Goal: Task Accomplishment & Management: Manage account settings

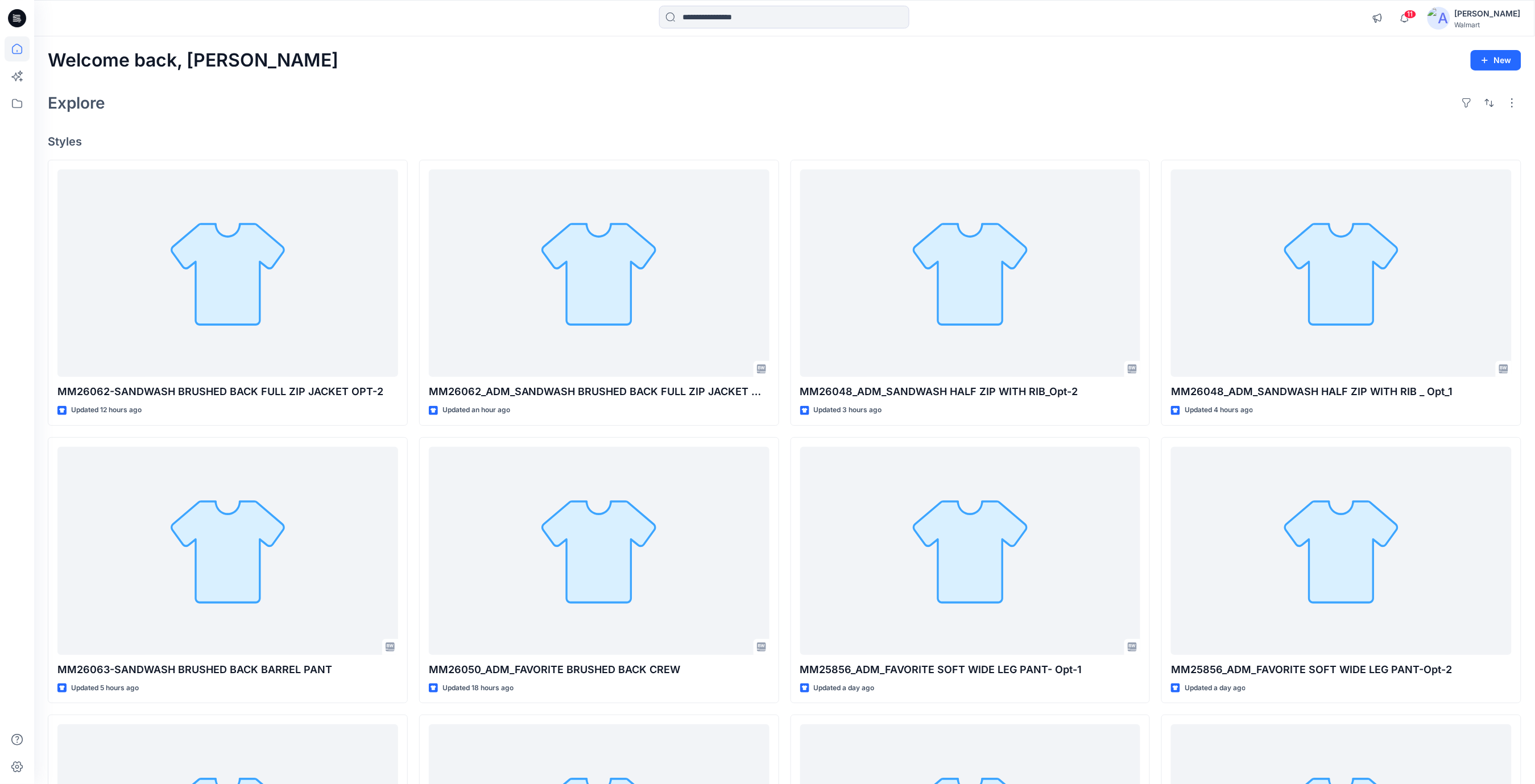
drag, startPoint x: 0, startPoint y: 0, endPoint x: 437, endPoint y: 74, distance: 443.2
click at [438, 73] on div "Welcome back, Rajesh New Explore Styles MM26062-SANDWASH BRUSHED BACK FULL ZIP …" at bounding box center [784, 536] width 1501 height 1000
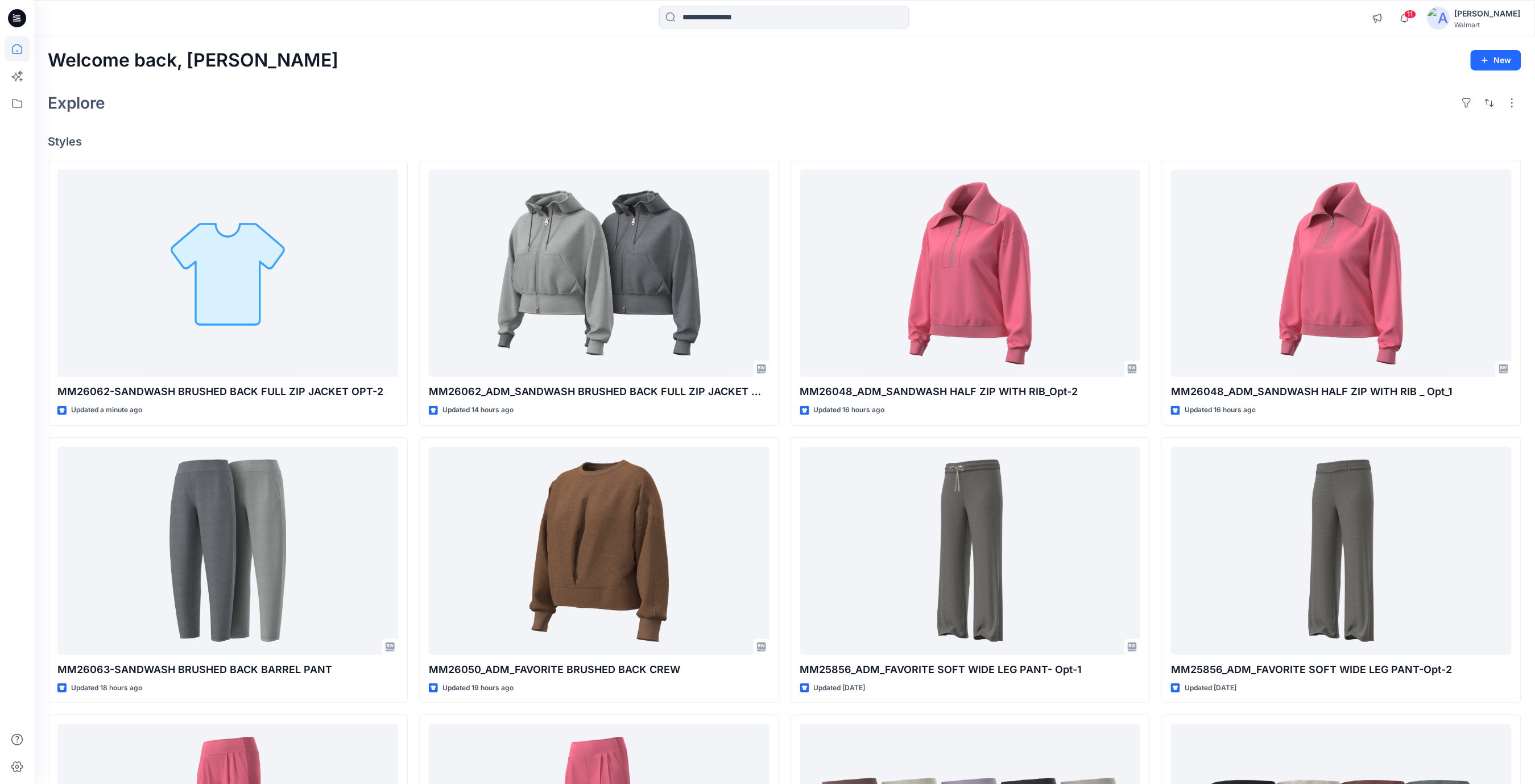
drag, startPoint x: 759, startPoint y: 90, endPoint x: 756, endPoint y: 102, distance: 12.4
click at [756, 102] on div "Explore" at bounding box center [785, 103] width 1474 height 27
click at [749, 106] on div "Explore" at bounding box center [785, 103] width 1474 height 27
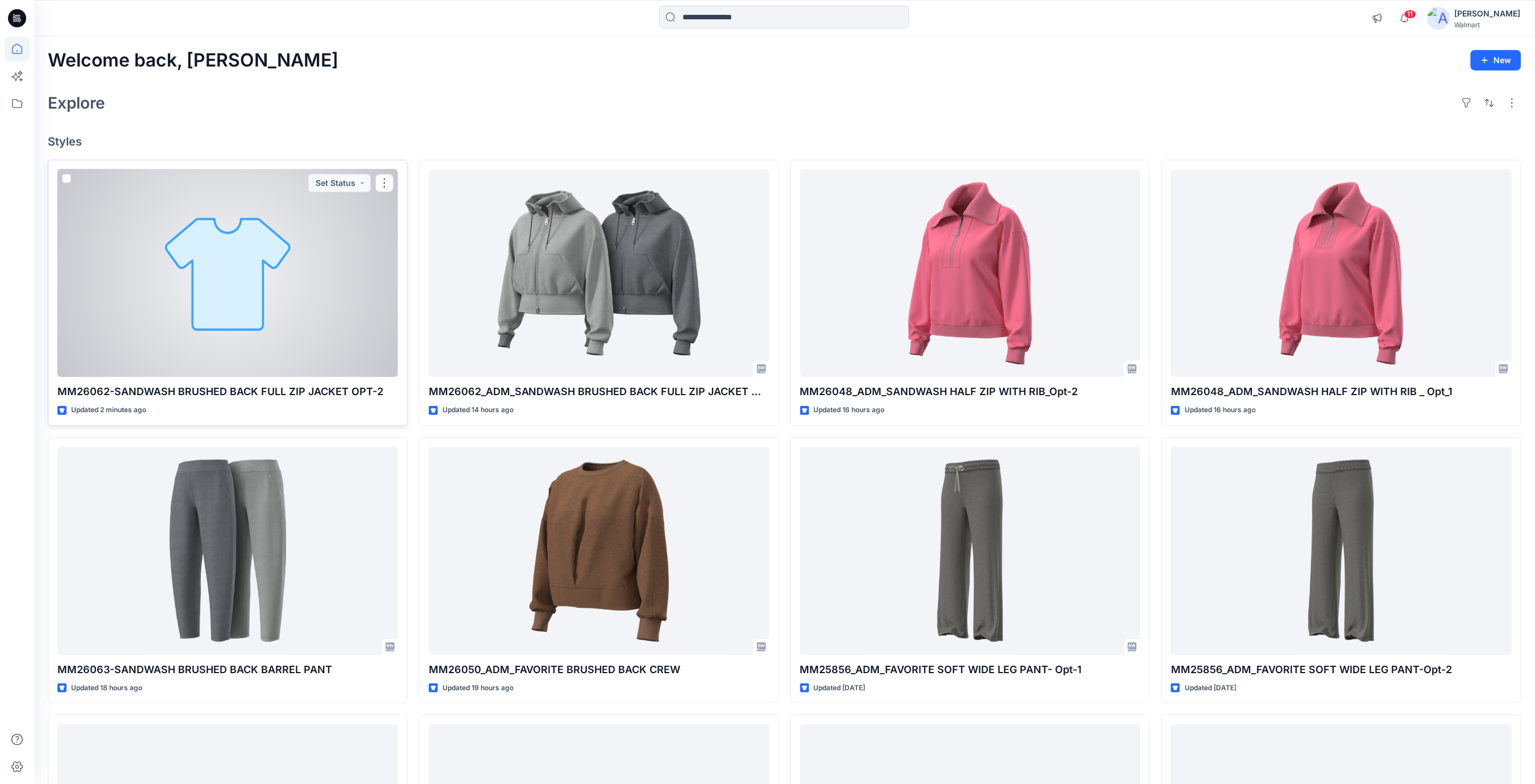
click at [279, 279] on div at bounding box center [228, 273] width 341 height 208
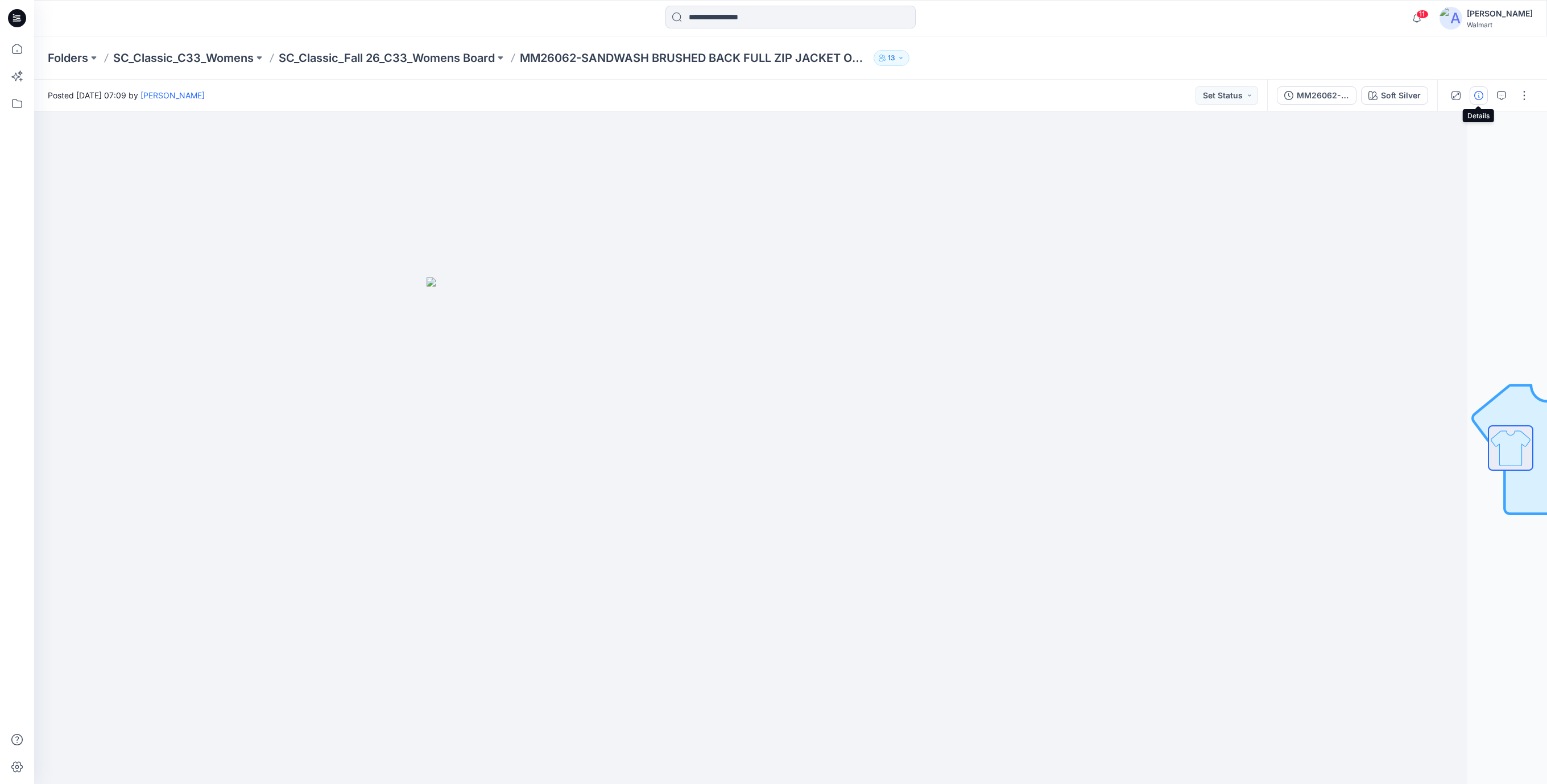
click at [1480, 95] on icon "button" at bounding box center [1479, 95] width 9 height 9
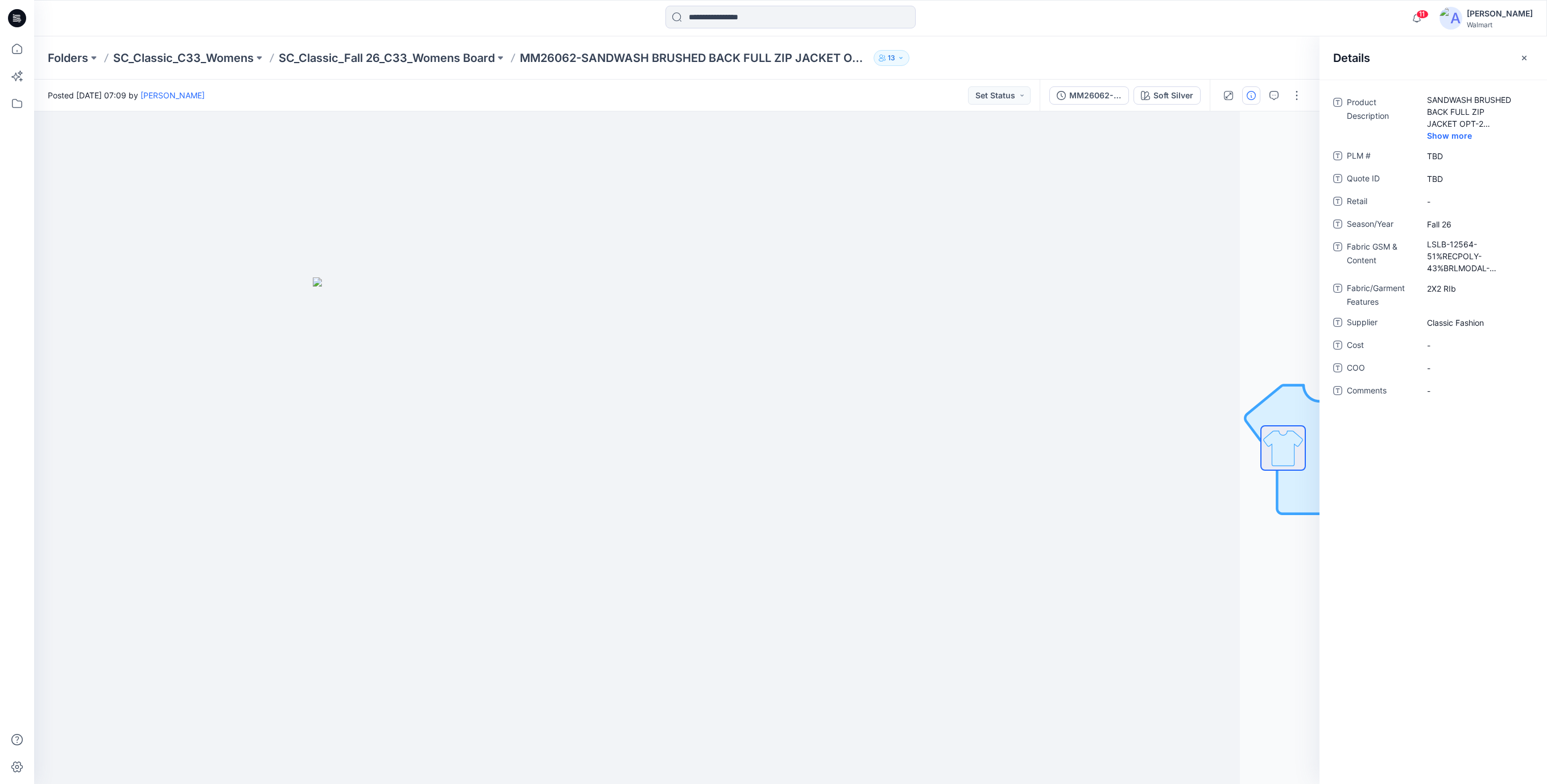
click at [26, 20] on icon at bounding box center [17, 18] width 18 height 37
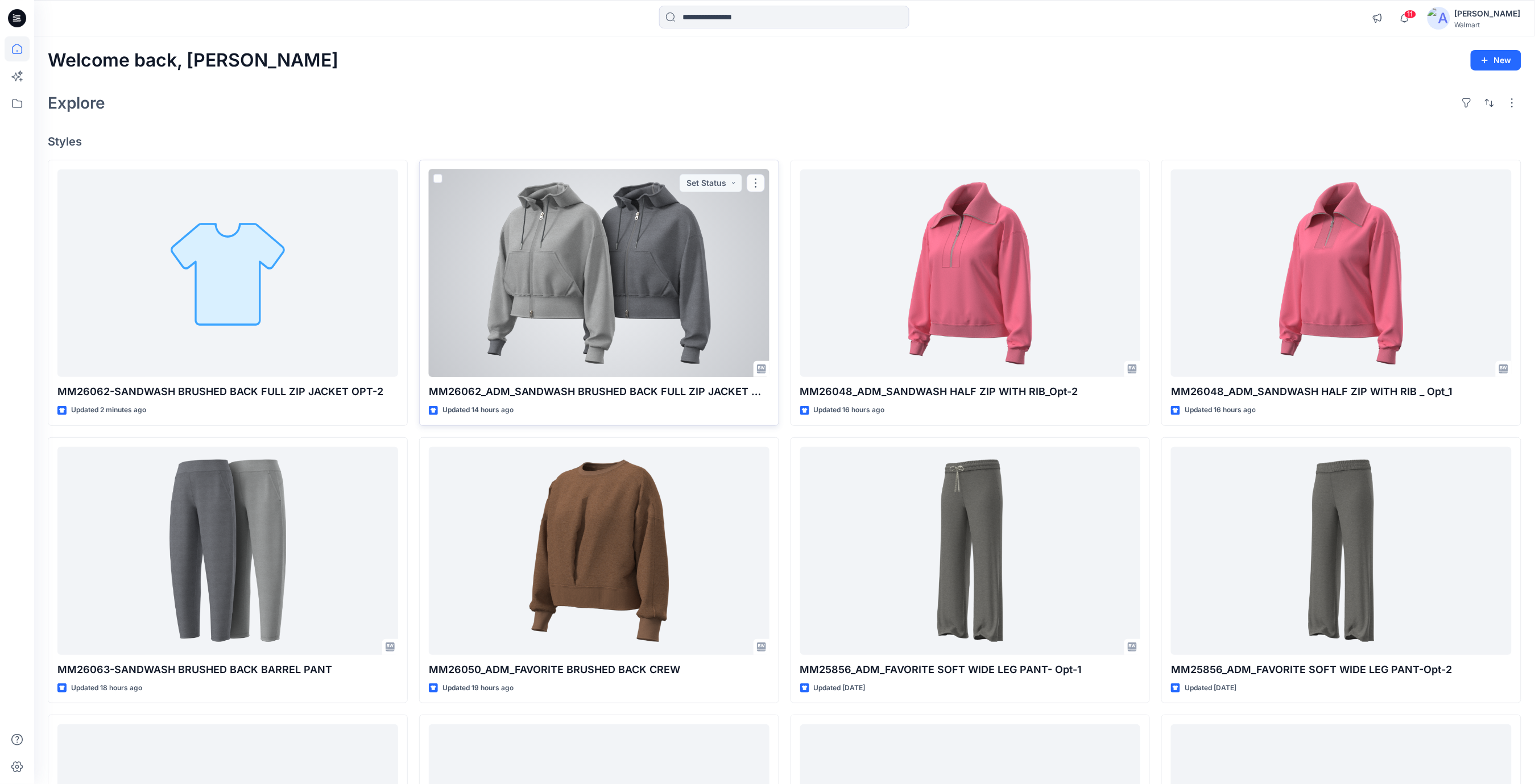
click at [642, 262] on div at bounding box center [599, 273] width 341 height 208
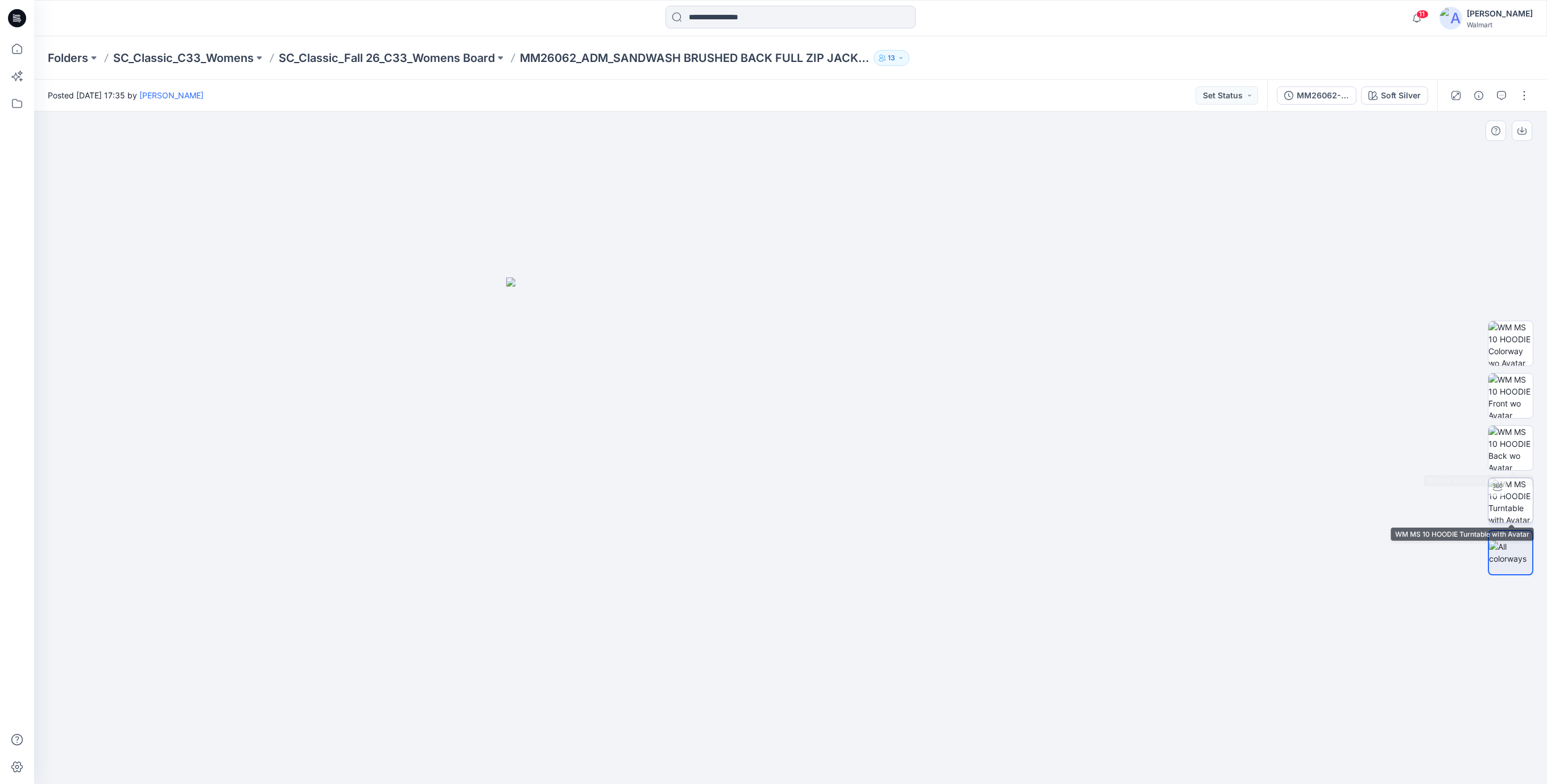
click at [1514, 499] on img at bounding box center [1510, 500] width 44 height 44
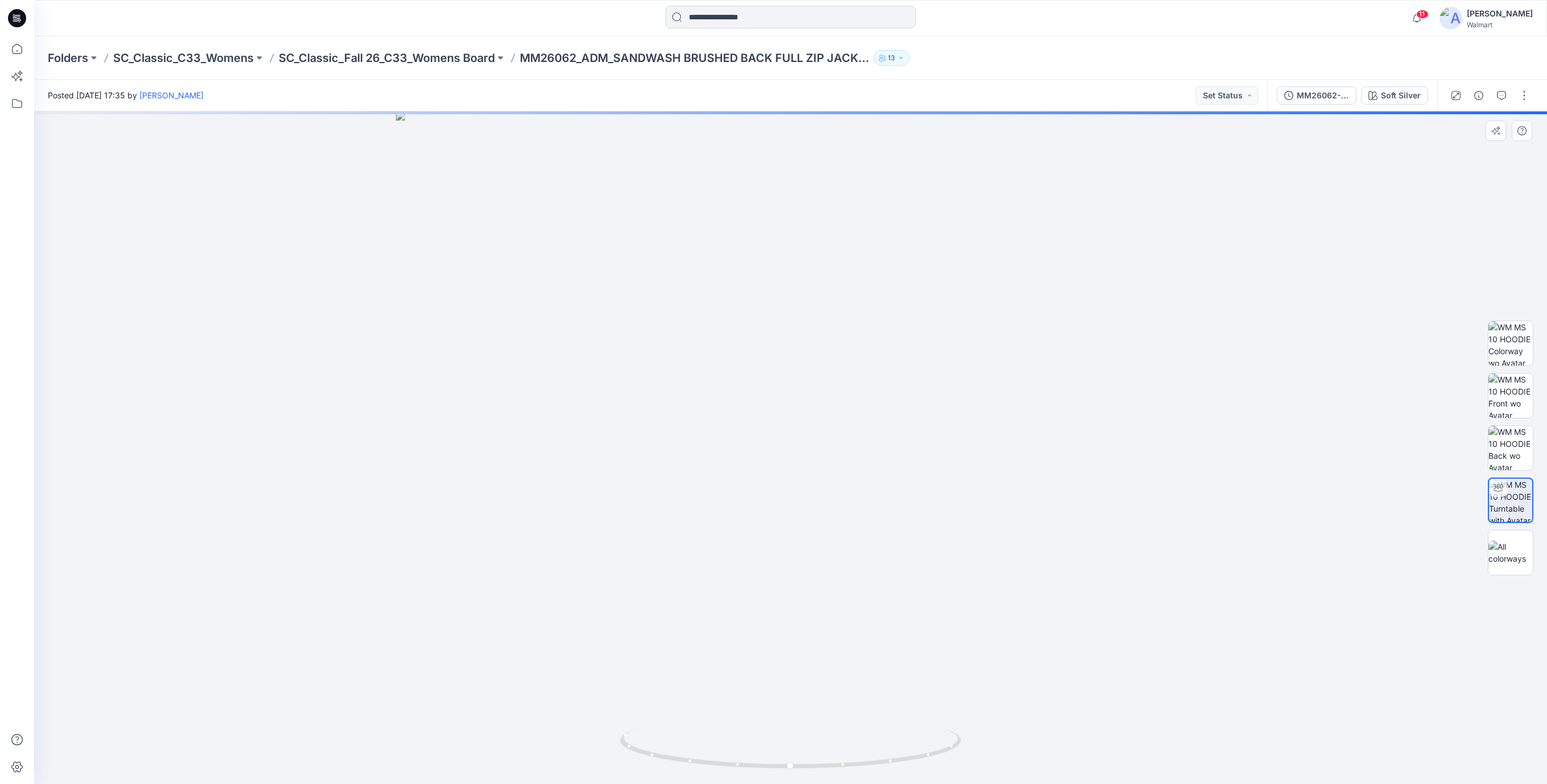
drag, startPoint x: 837, startPoint y: 443, endPoint x: 826, endPoint y: 473, distance: 32.0
click at [835, 451] on img at bounding box center [790, 448] width 789 height 672
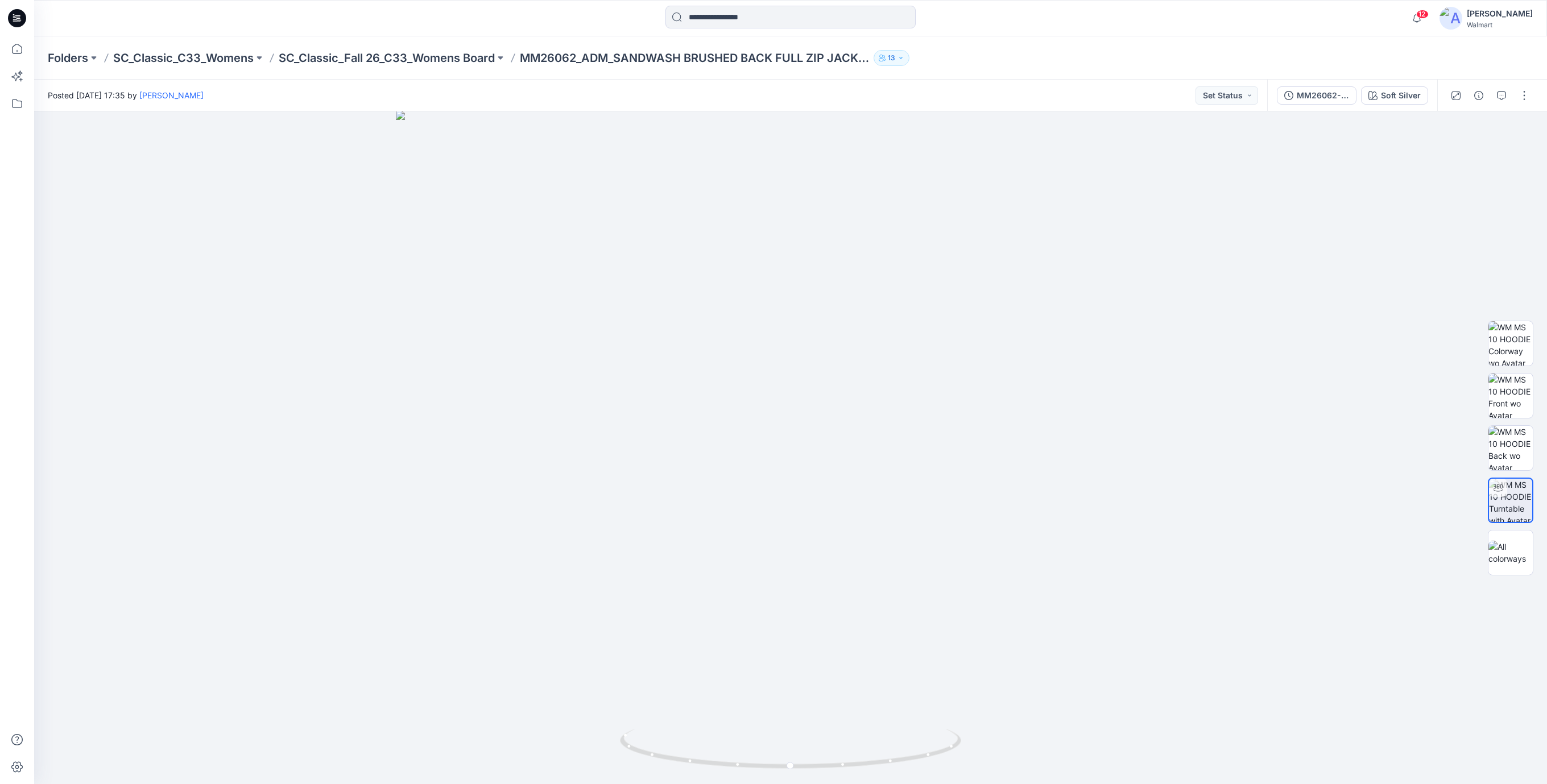
click at [16, 23] on icon at bounding box center [17, 18] width 18 height 18
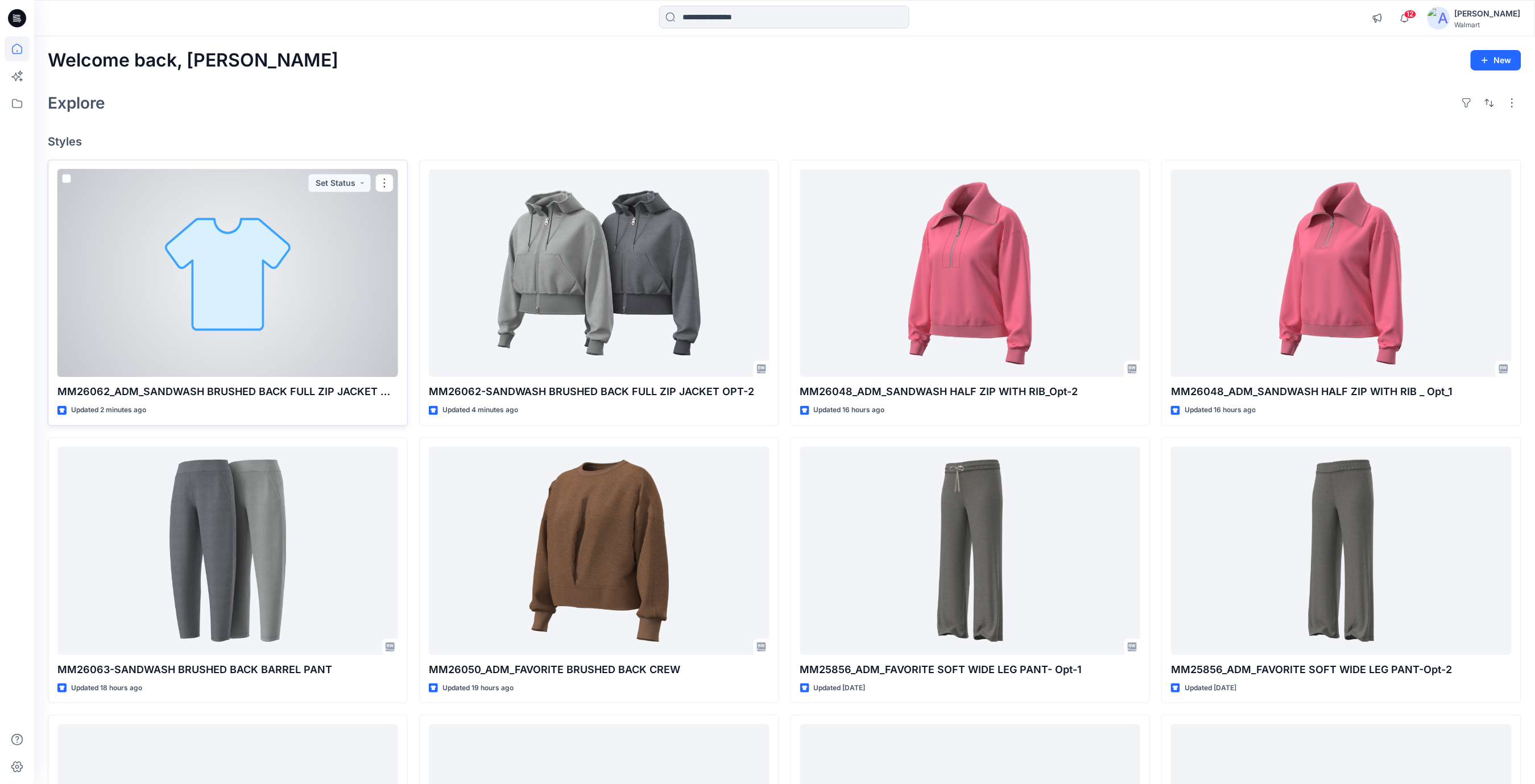
click at [270, 278] on div at bounding box center [228, 273] width 341 height 208
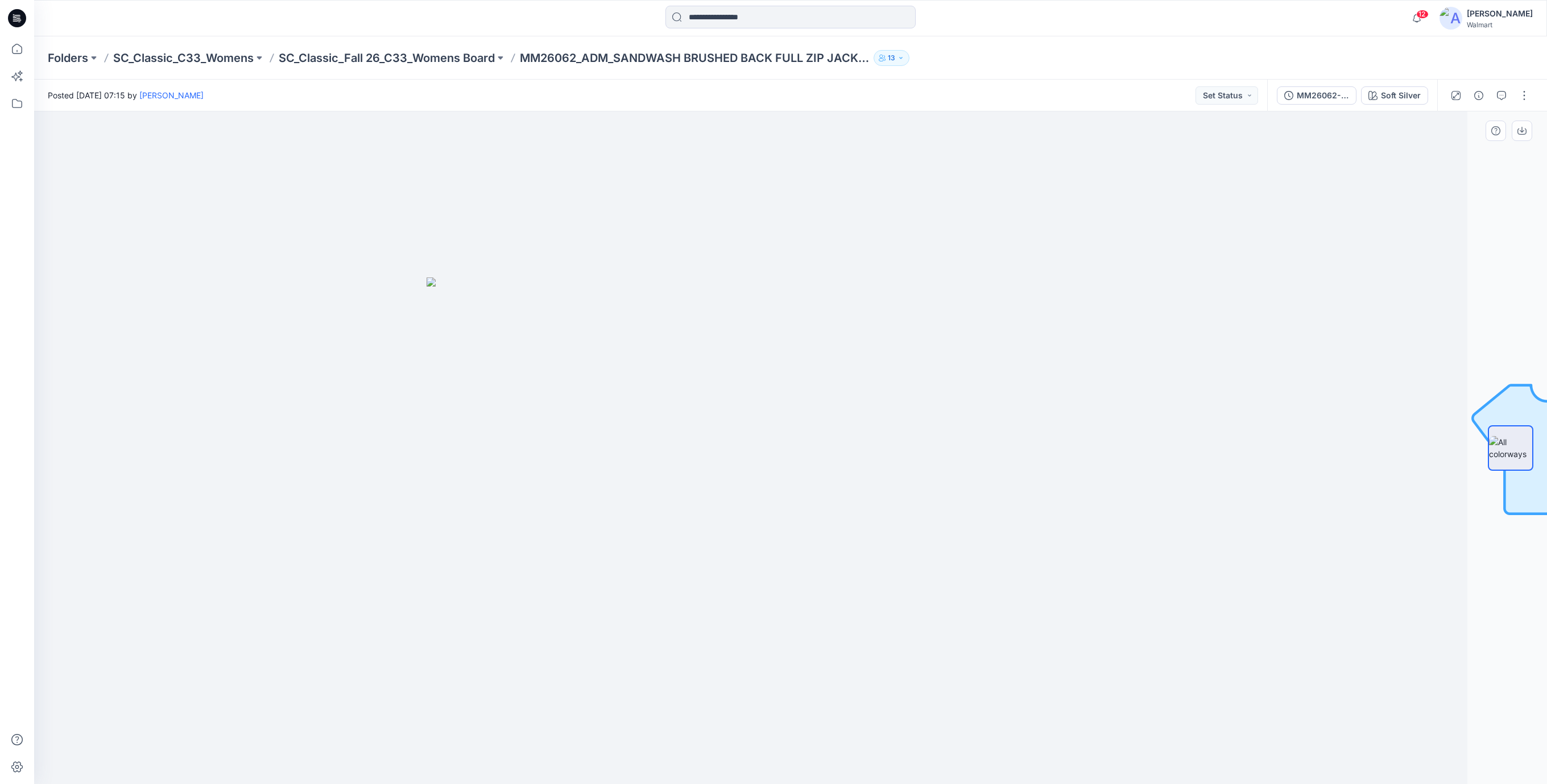
drag, startPoint x: 1244, startPoint y: 184, endPoint x: 1252, endPoint y: 178, distance: 10.0
click at [1248, 182] on div at bounding box center [710, 448] width 1513 height 672
click at [1312, 95] on div "MM26062-SANDWASH BRUSHED BACK FULL ZIP JACKET-Opt-1" at bounding box center [1322, 95] width 52 height 13
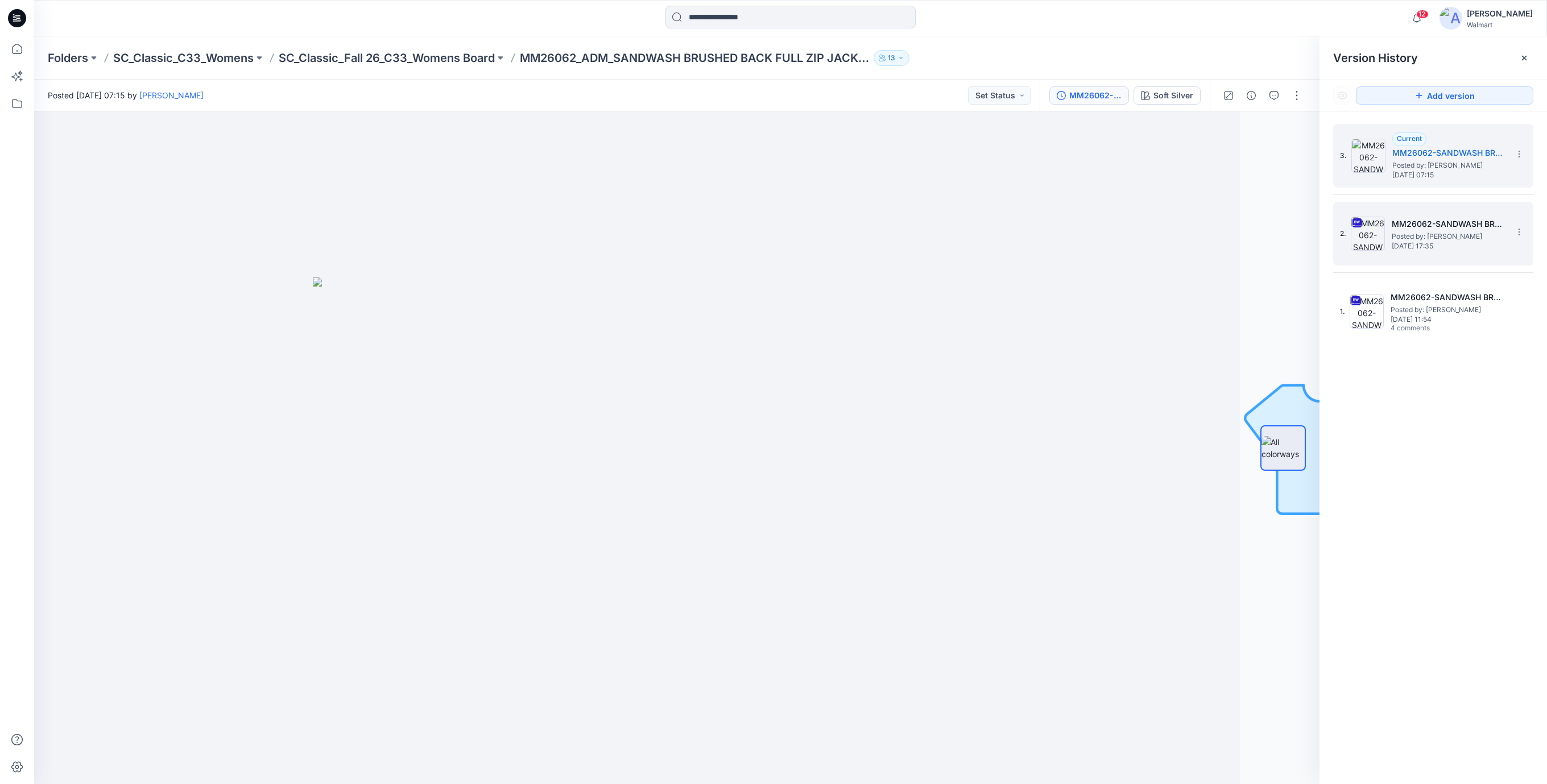
click at [1467, 233] on span "Posted by: [PERSON_NAME]" at bounding box center [1448, 237] width 114 height 11
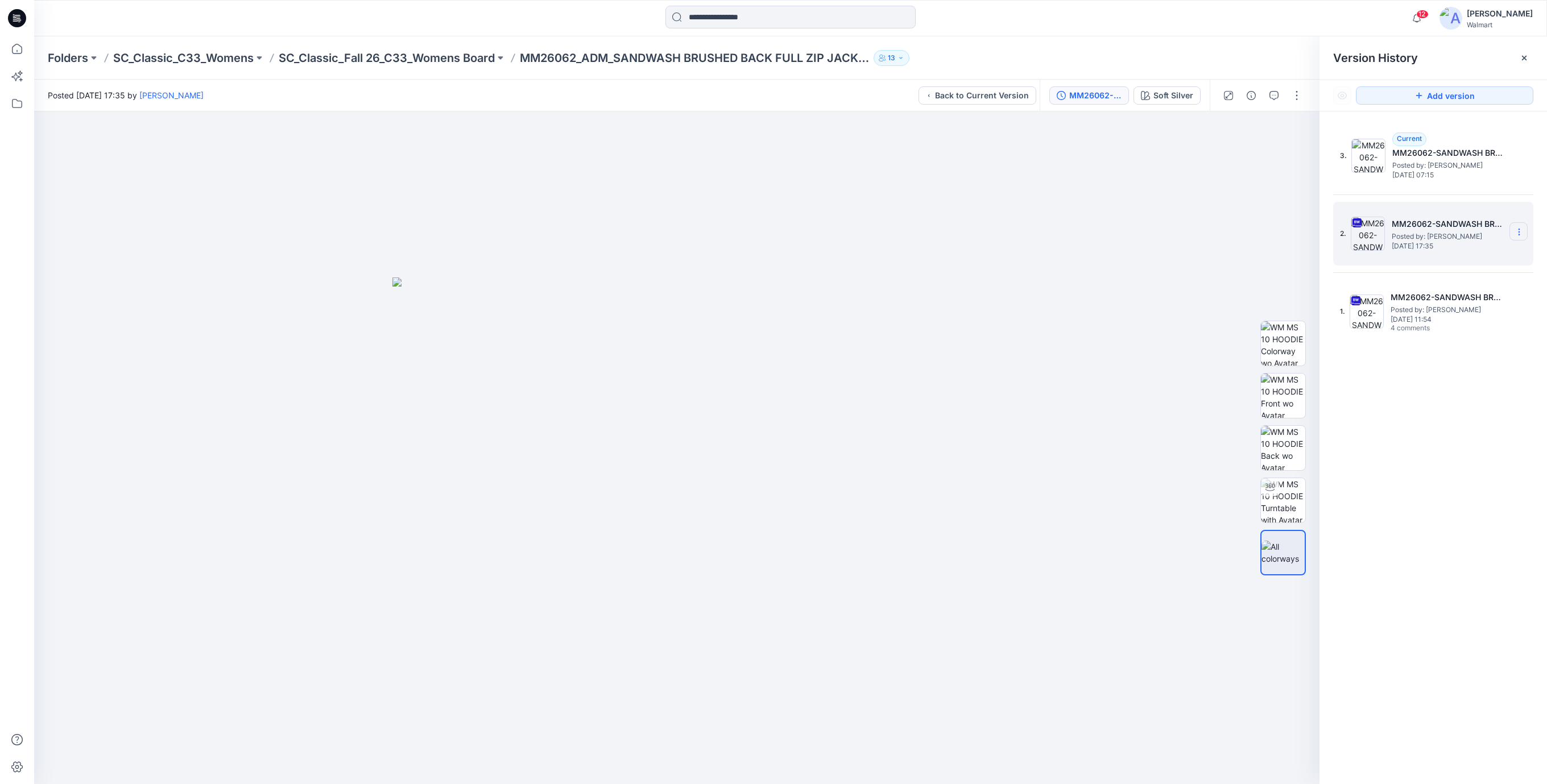
click at [1523, 231] on icon at bounding box center [1519, 232] width 9 height 9
click at [1426, 351] on span "Delete Version" at bounding box center [1440, 351] width 53 height 14
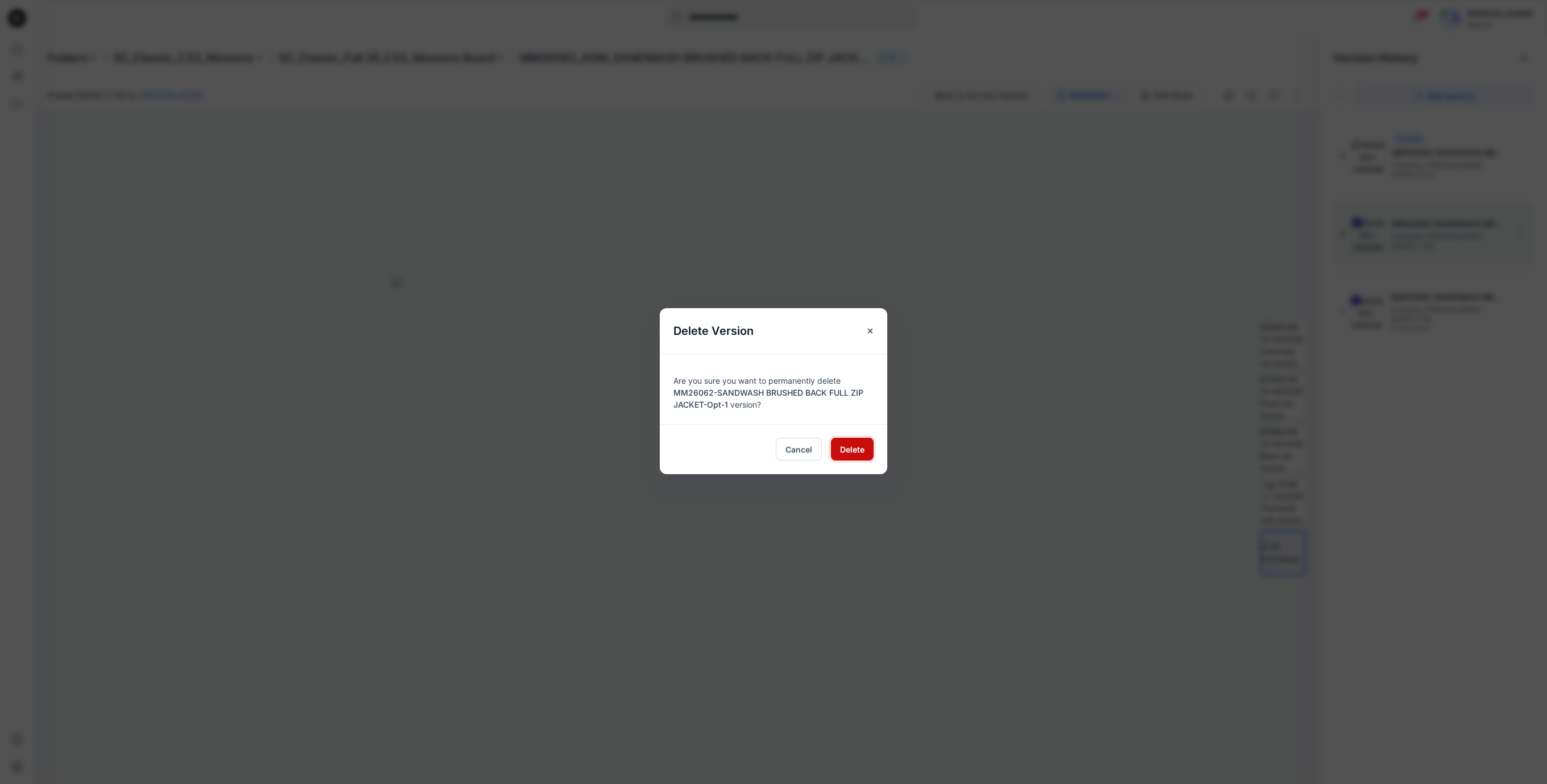
click at [847, 453] on span "Delete" at bounding box center [852, 450] width 25 height 12
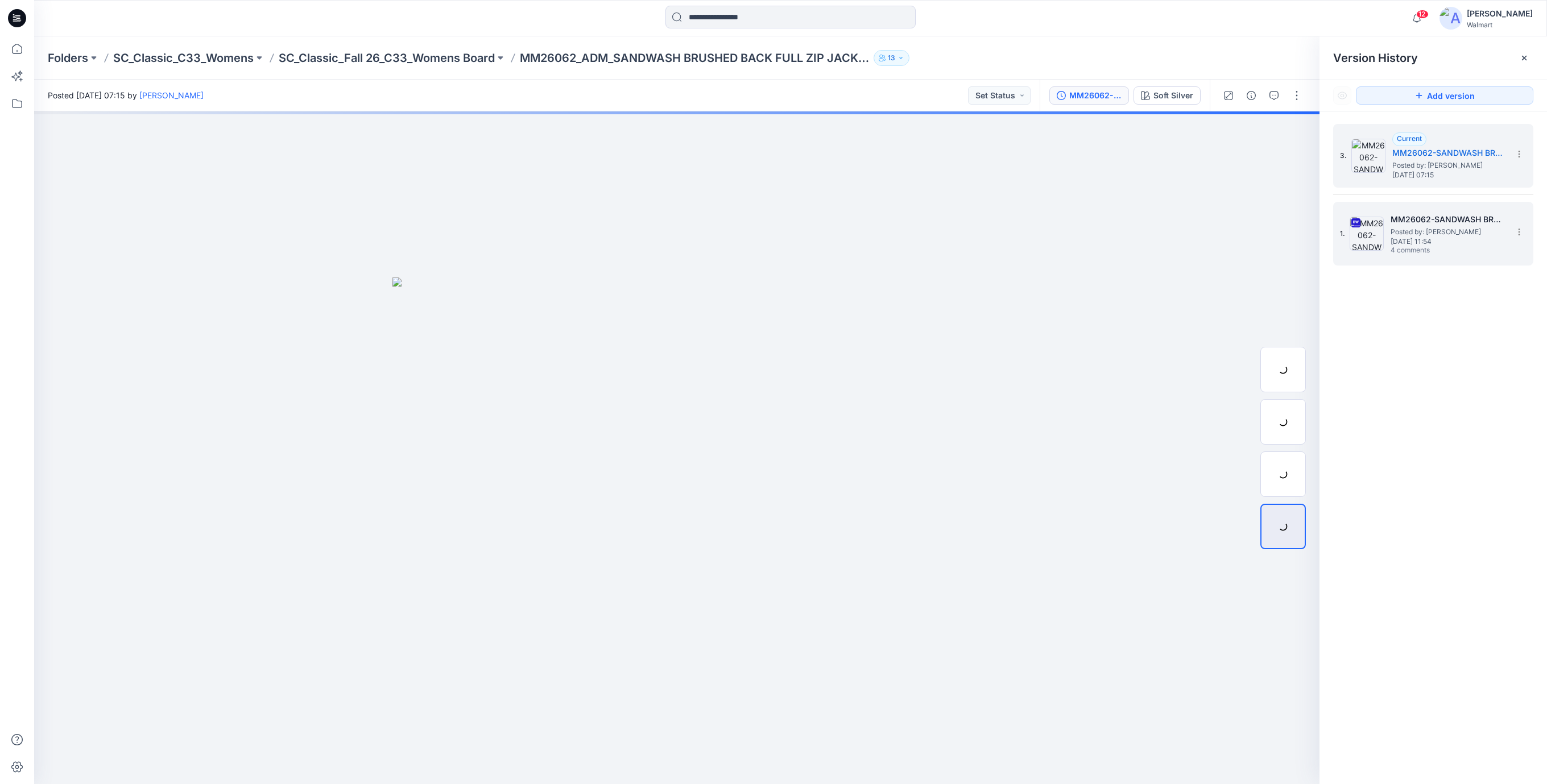
click at [1414, 243] on span "Wednesday, September 03, 2025 11:54" at bounding box center [1447, 241] width 114 height 8
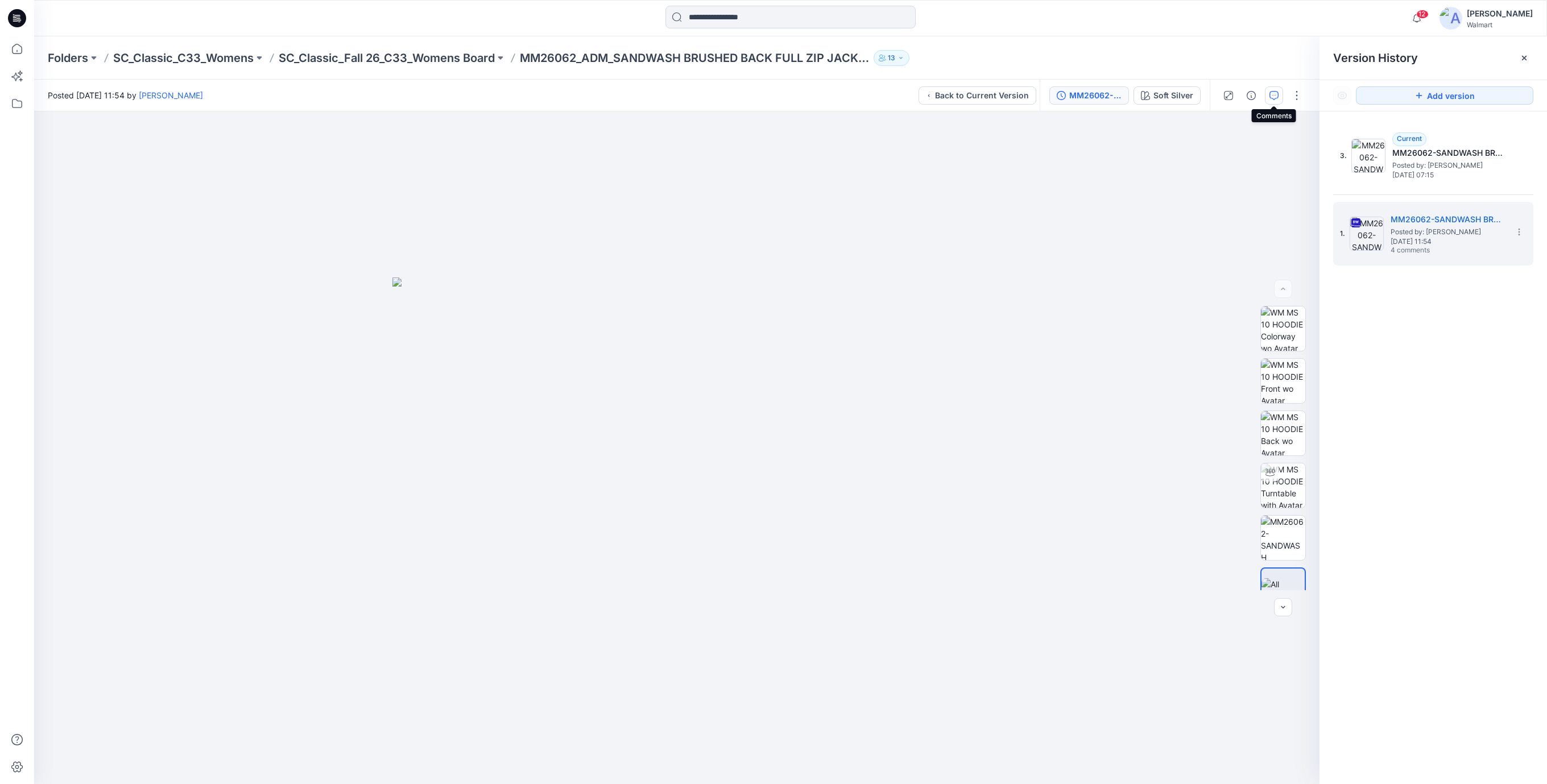
click at [1273, 97] on icon "button" at bounding box center [1274, 95] width 9 height 9
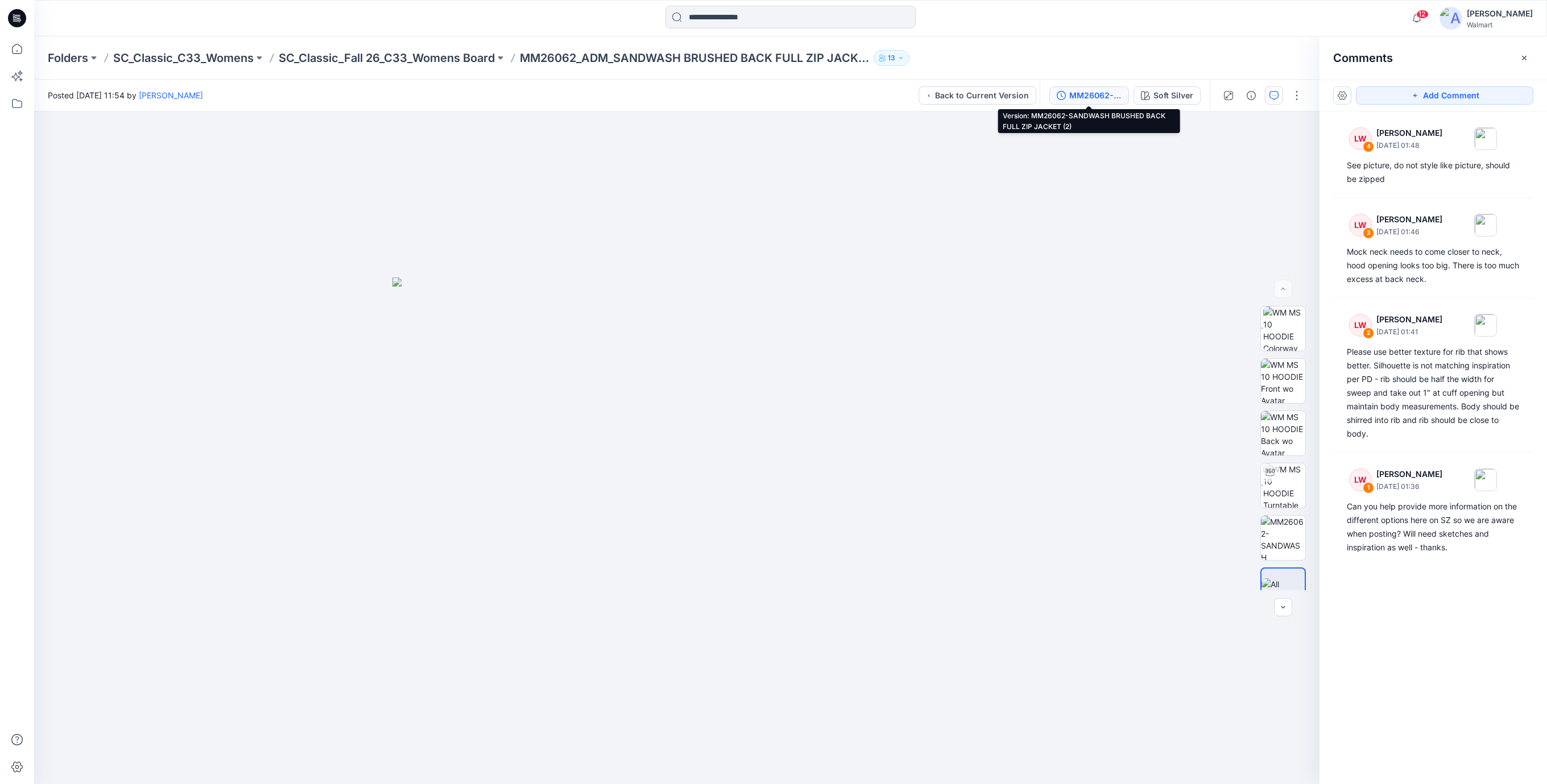
click at [1095, 94] on div "MM26062-SANDWASH BRUSHED BACK FULL ZIP JACKET (2)" at bounding box center [1095, 95] width 52 height 13
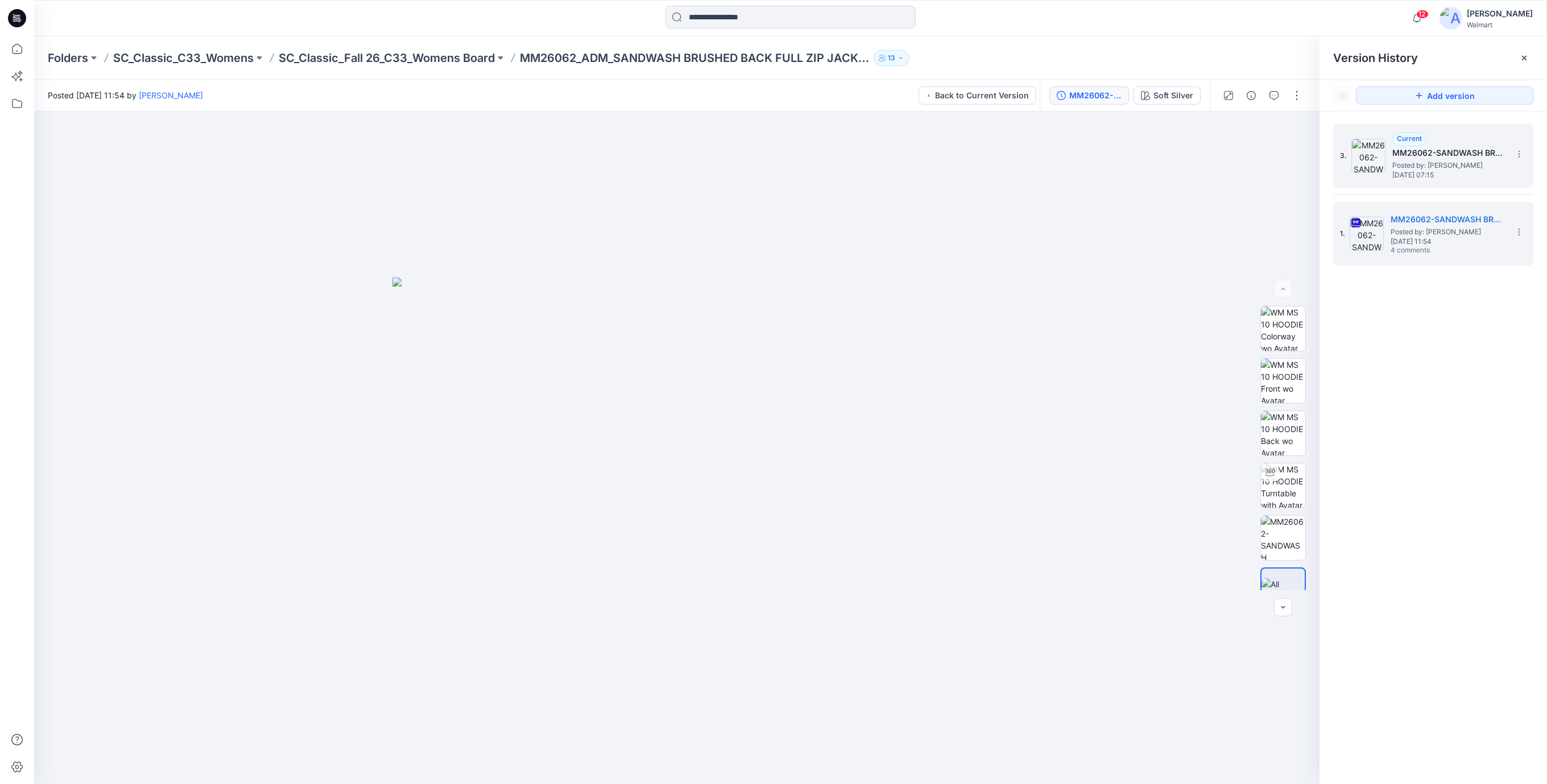
click at [1431, 171] on span "Monday, September 08, 2025 07:15" at bounding box center [1449, 175] width 114 height 8
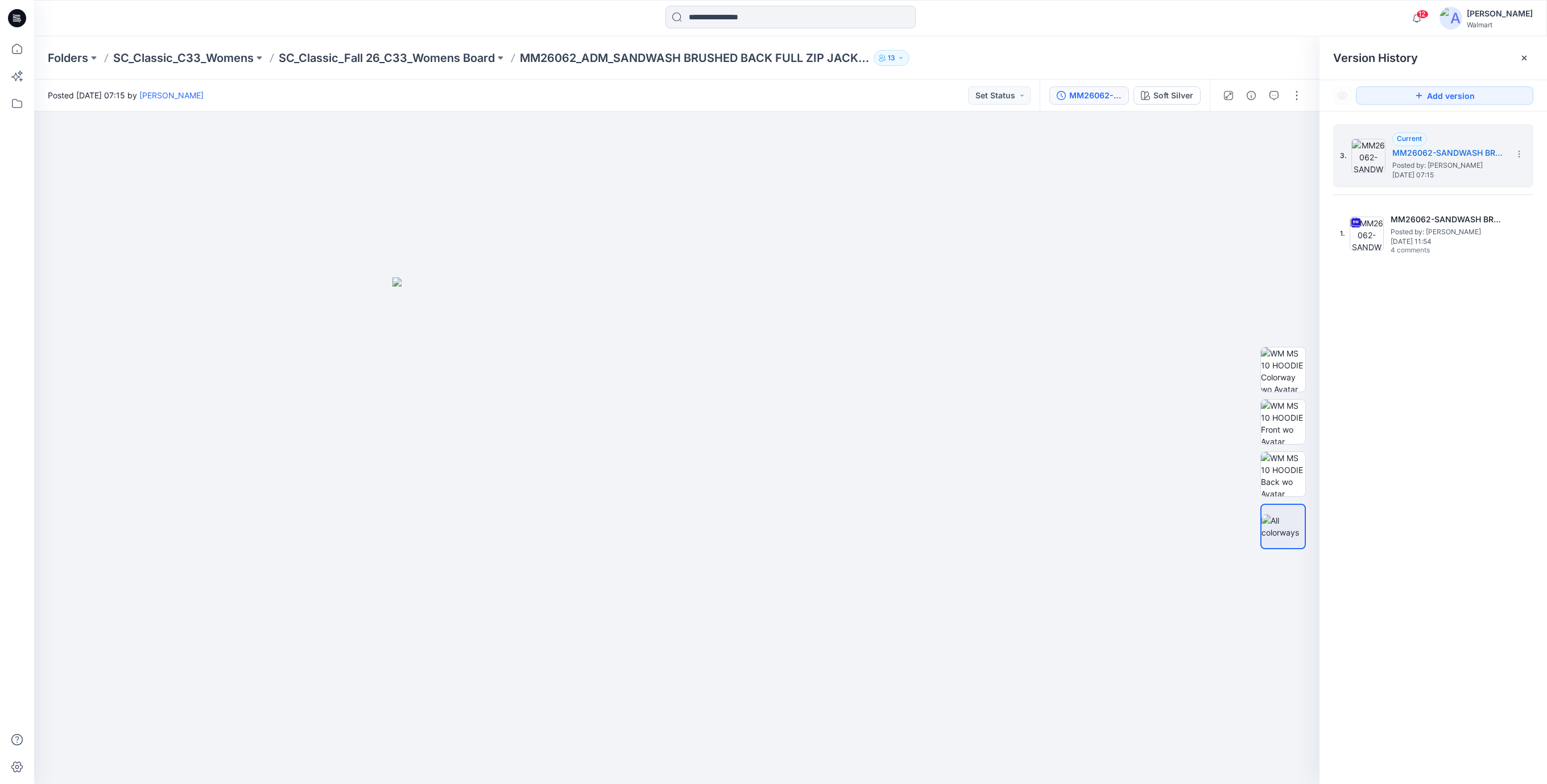
click at [13, 15] on icon at bounding box center [17, 18] width 18 height 18
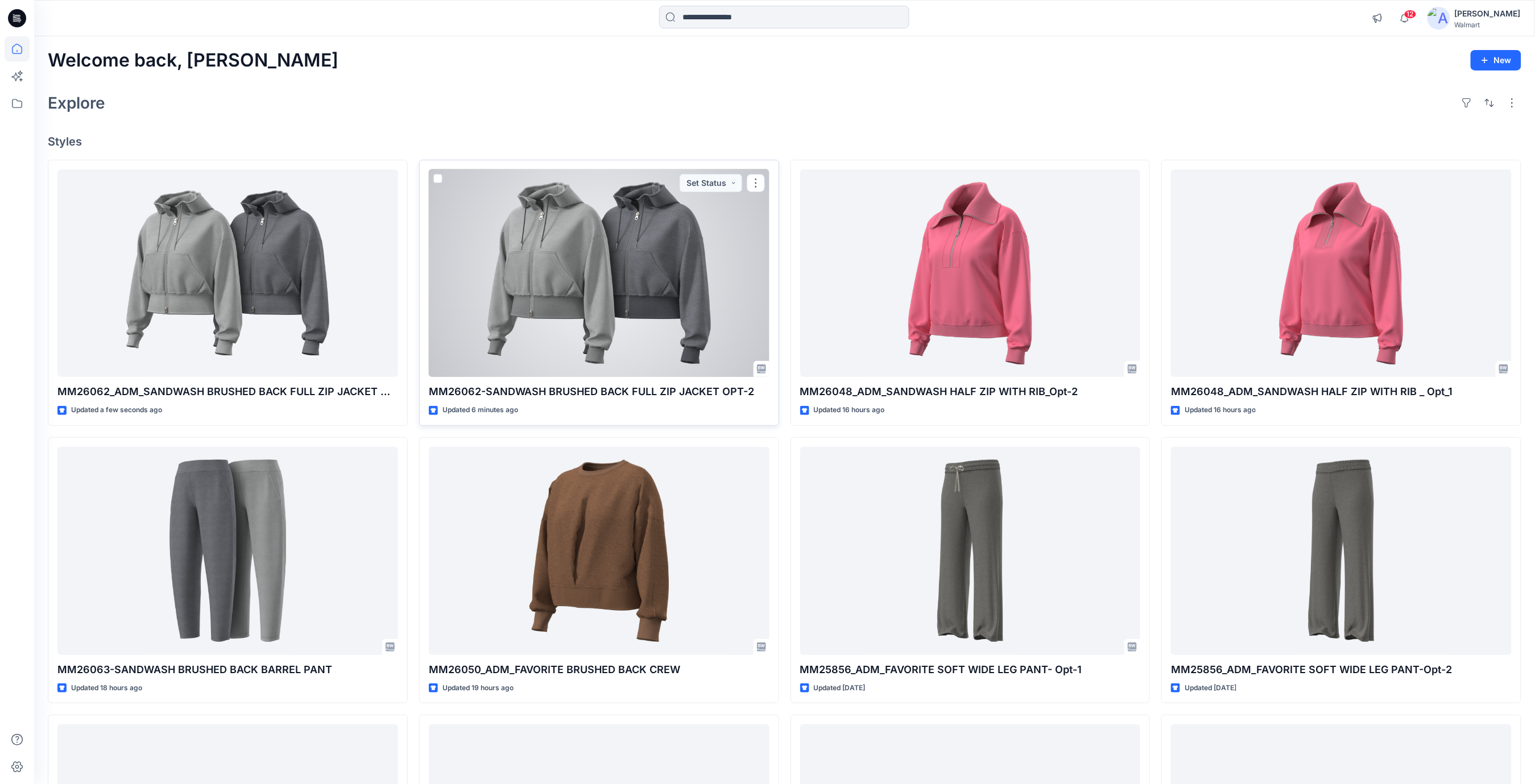
click at [671, 300] on div at bounding box center [599, 273] width 341 height 208
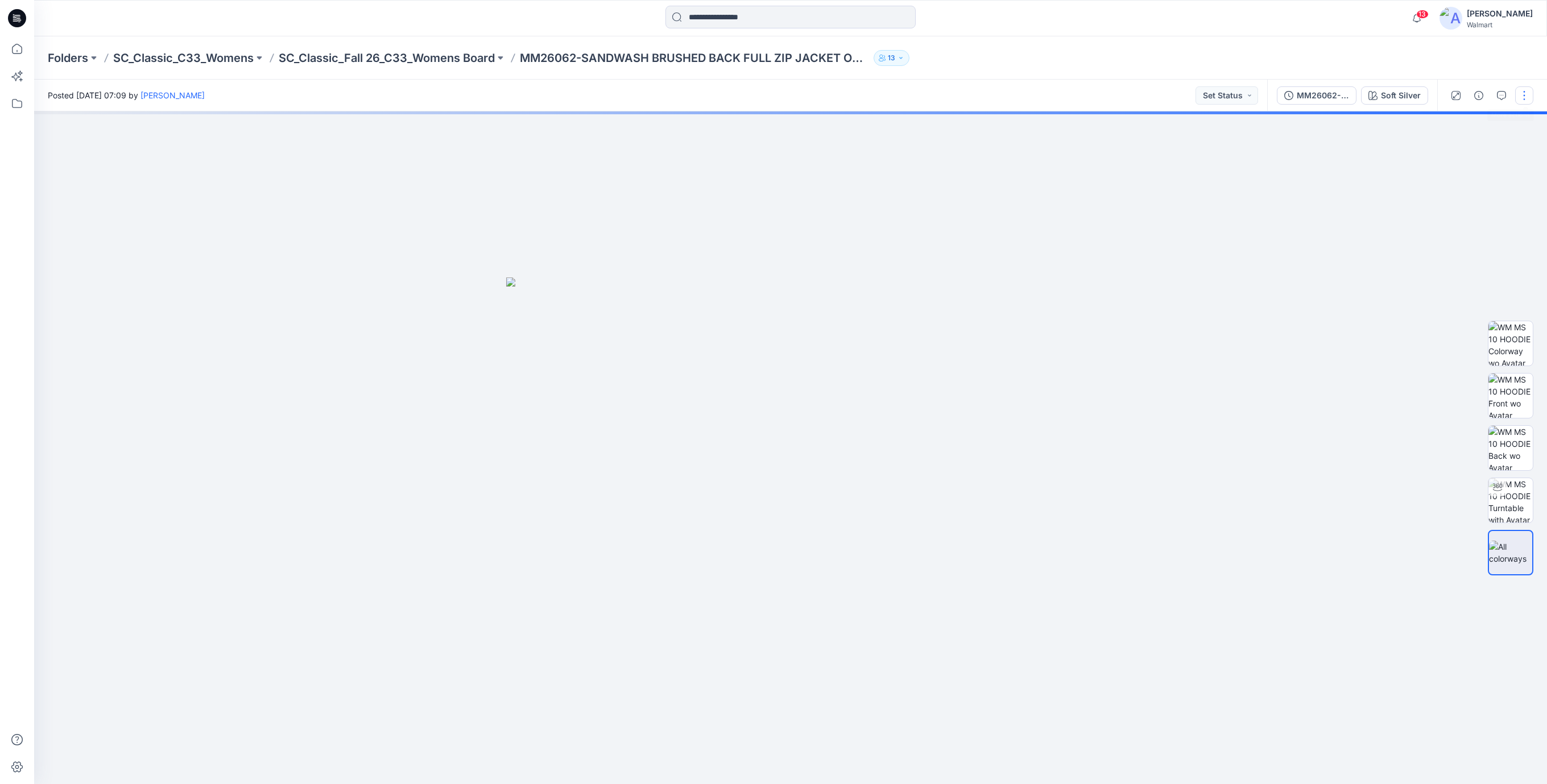
click at [1525, 98] on button "button" at bounding box center [1524, 95] width 18 height 18
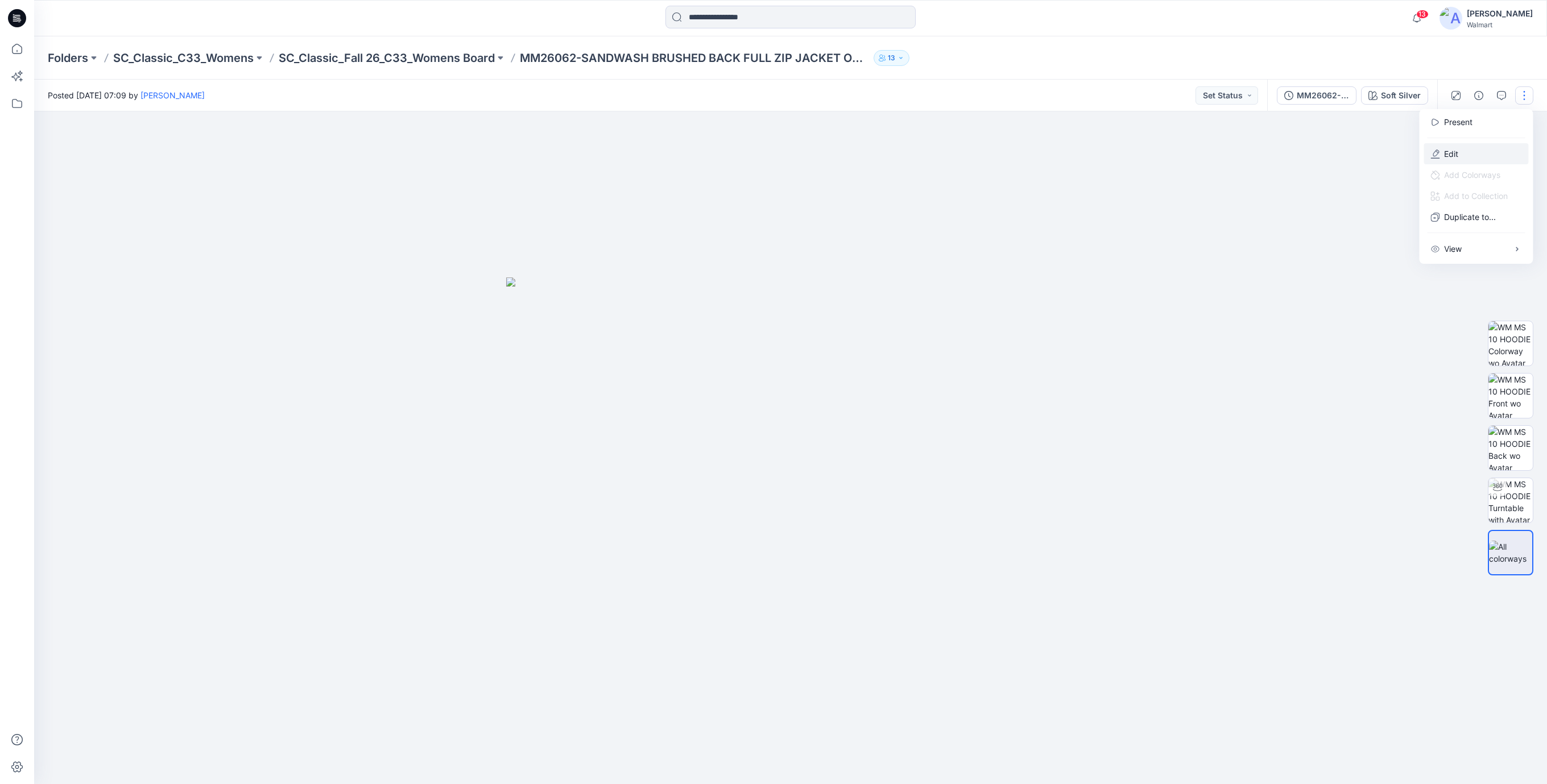
click at [1447, 152] on p "Edit" at bounding box center [1452, 154] width 14 height 12
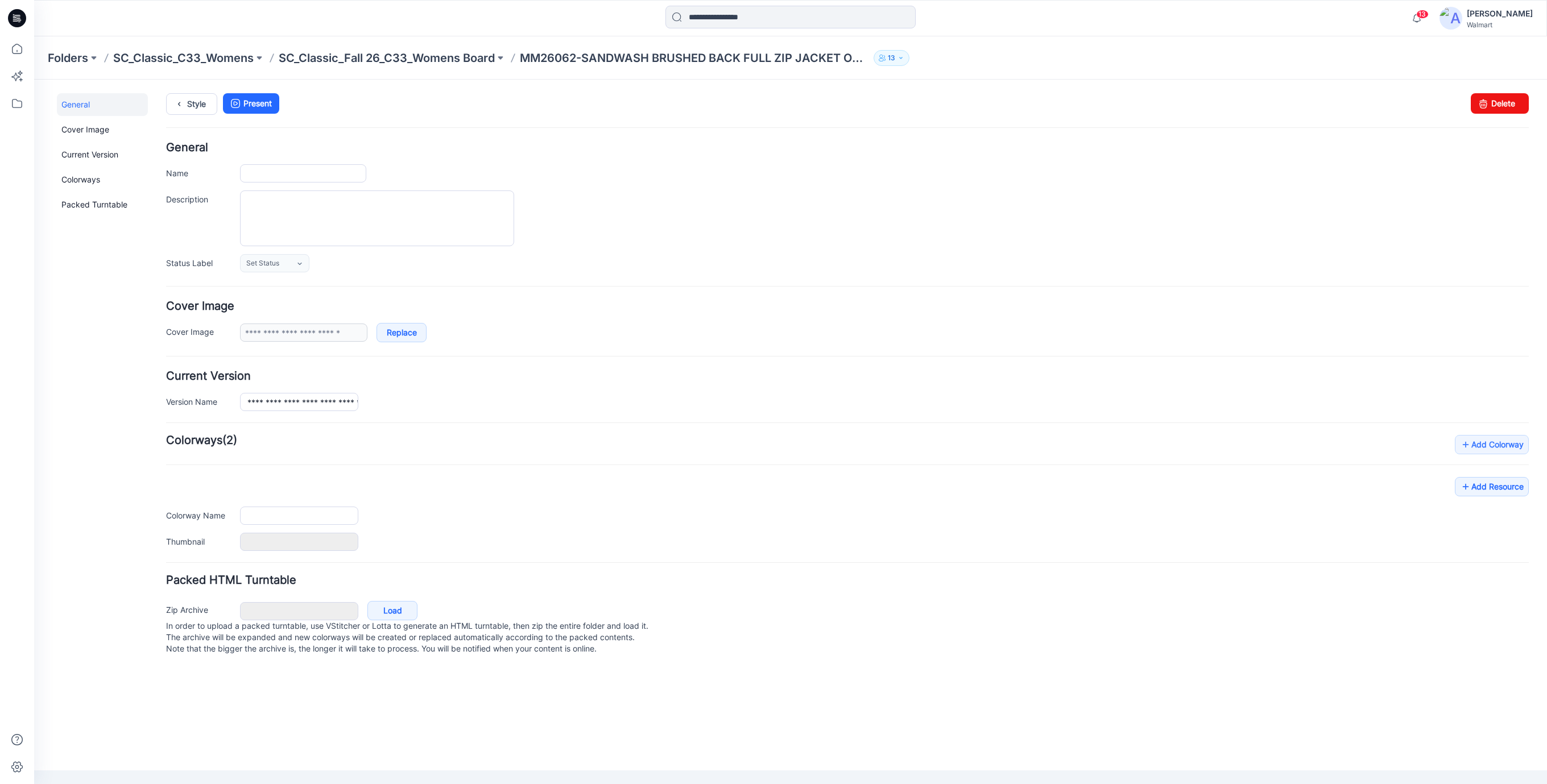
type input "**********"
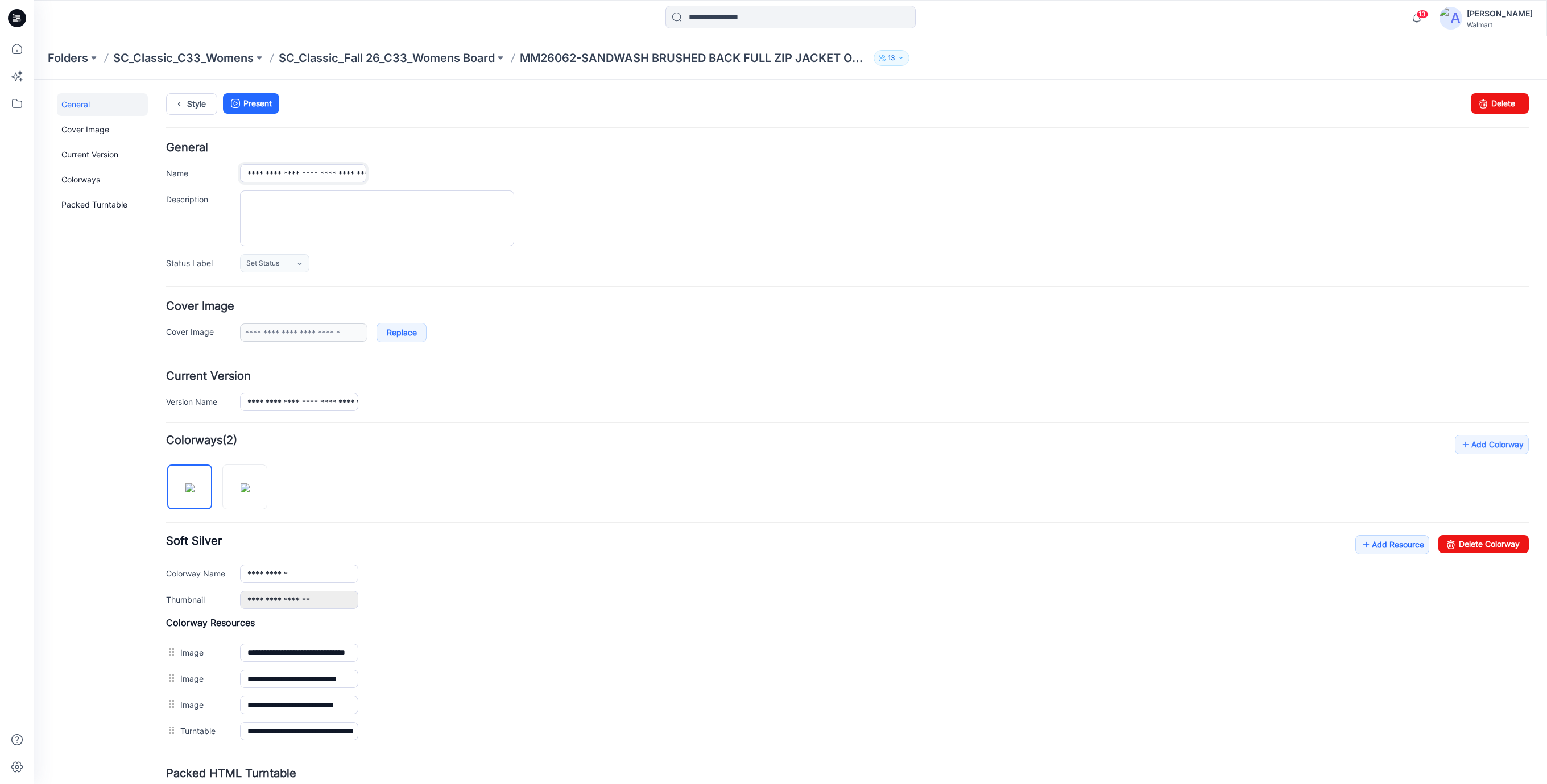
click at [291, 175] on input "**********" at bounding box center [303, 173] width 126 height 18
type input "**********"
click at [575, 138] on div "Style Present Changes Saved Delete" at bounding box center [847, 117] width 1363 height 49
click at [203, 111] on link "Style" at bounding box center [192, 104] width 51 height 22
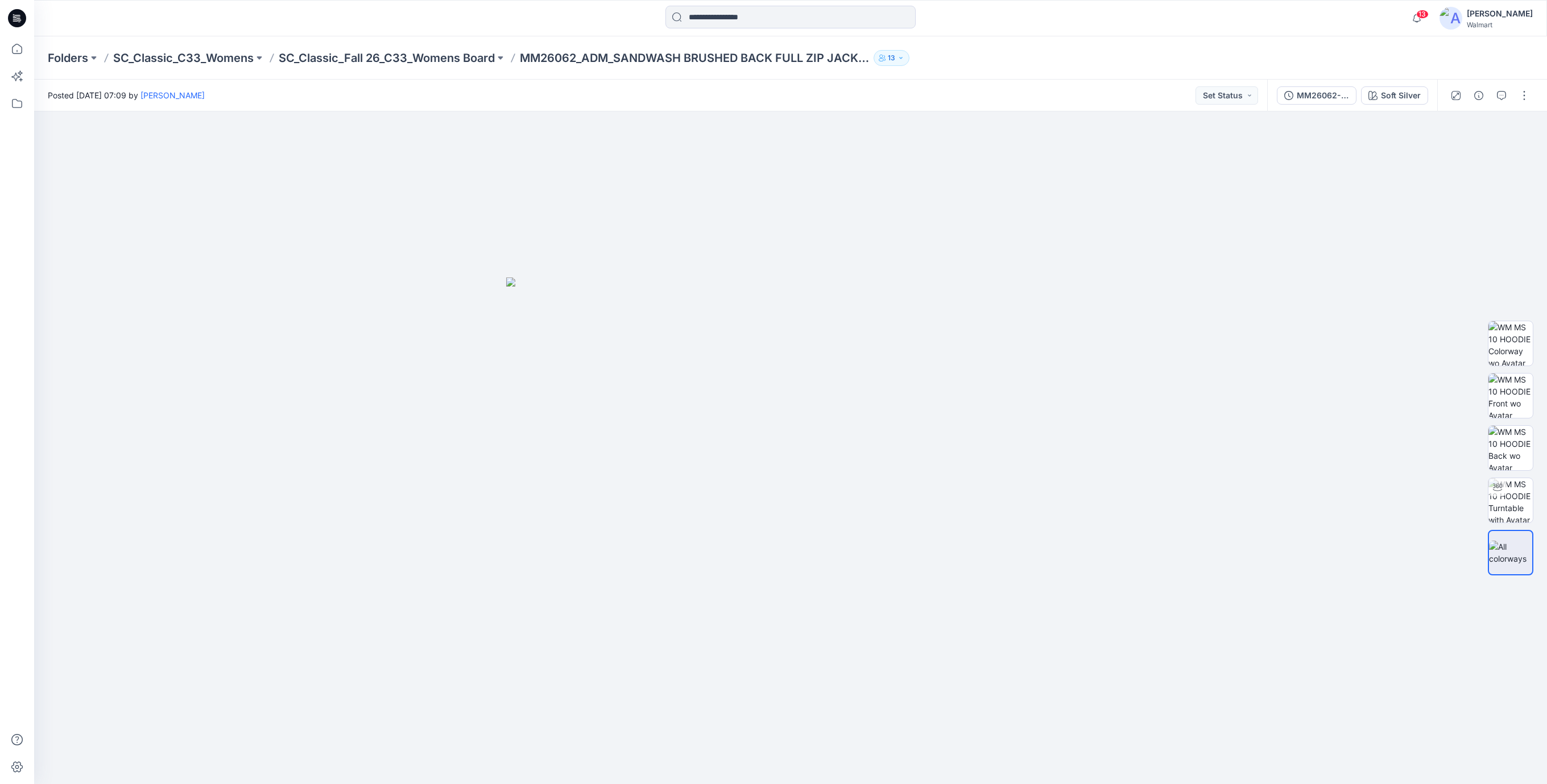
click at [23, 13] on icon at bounding box center [17, 18] width 18 height 18
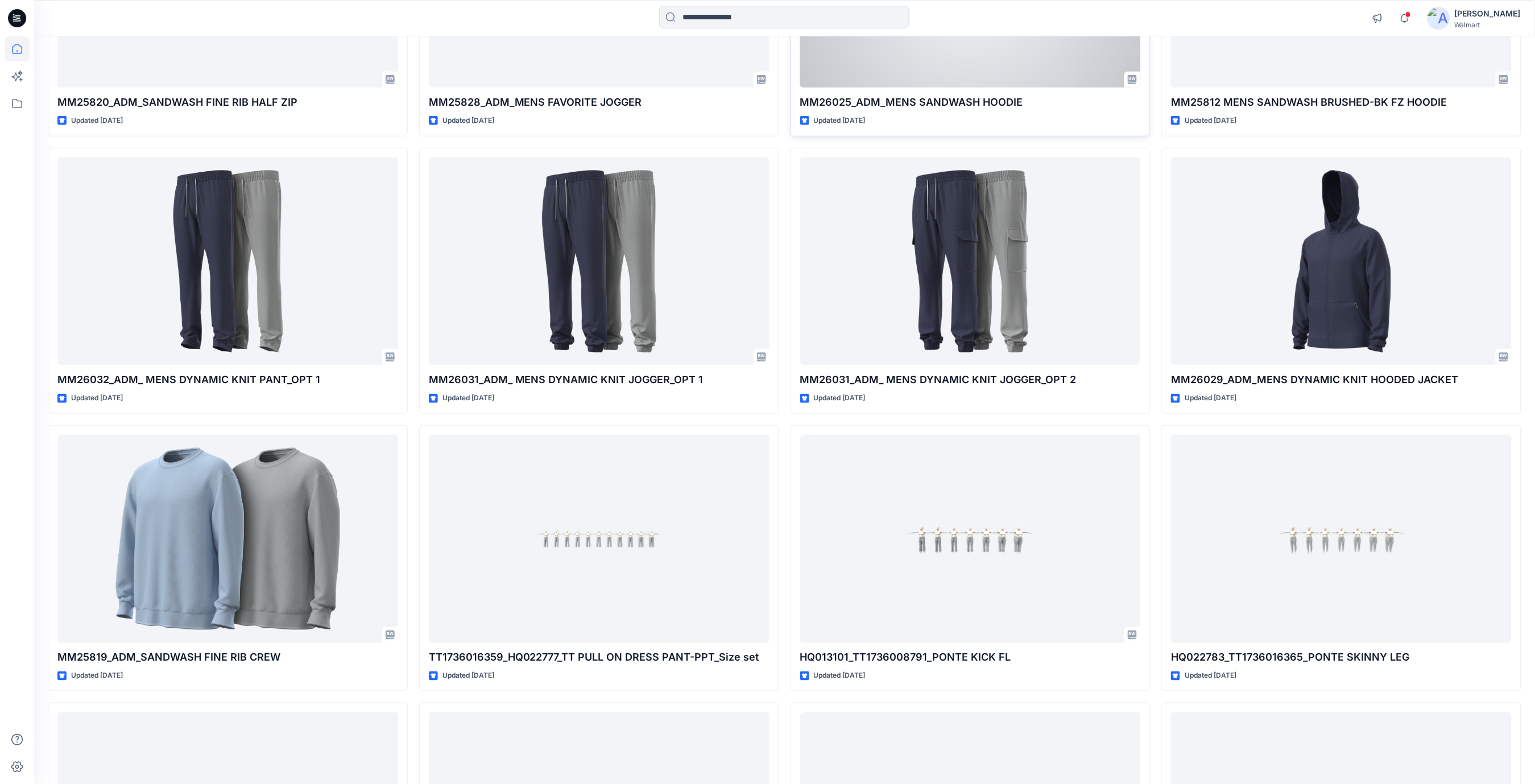
scroll to position [2524, 0]
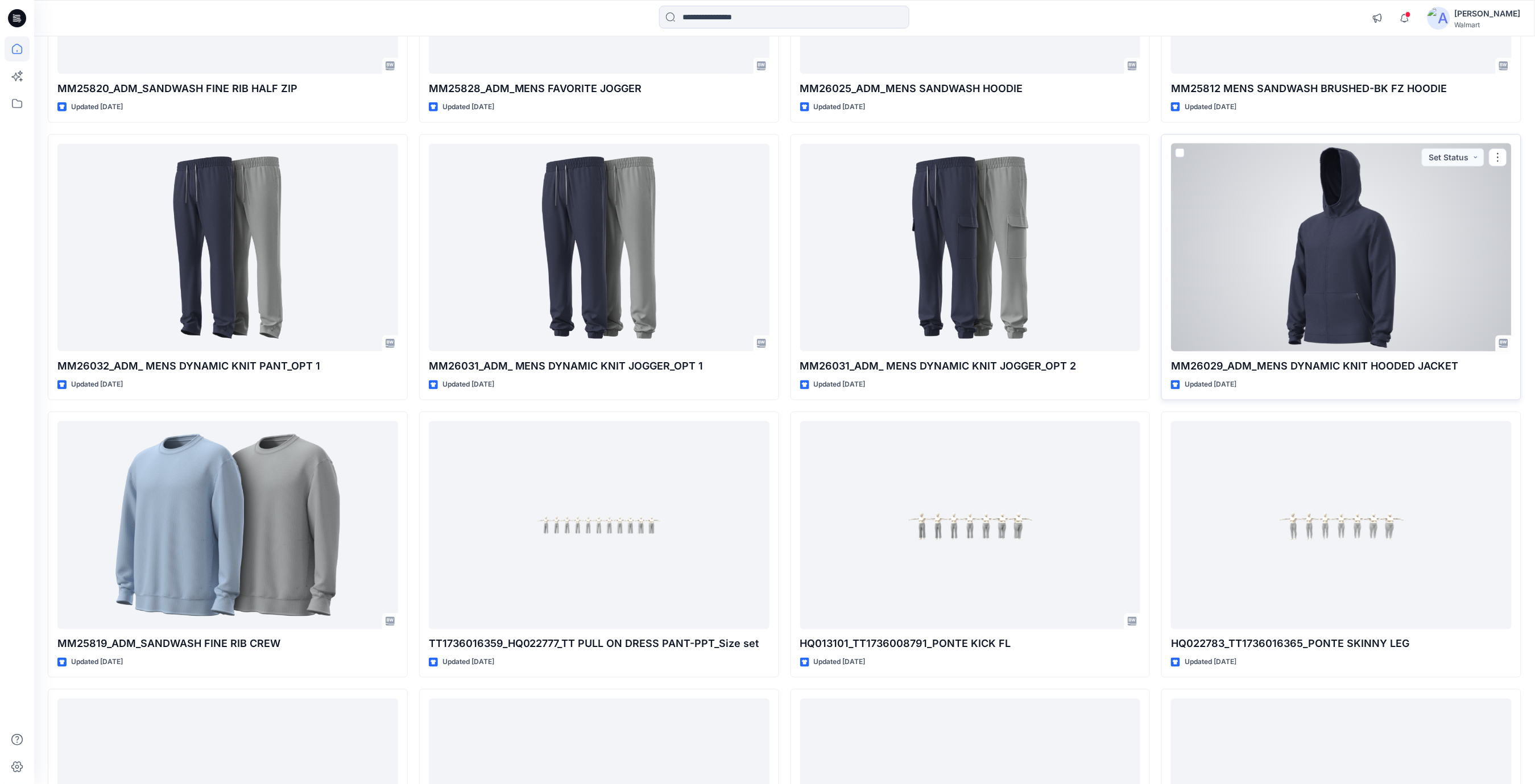
click at [1363, 284] on div at bounding box center [1341, 248] width 341 height 208
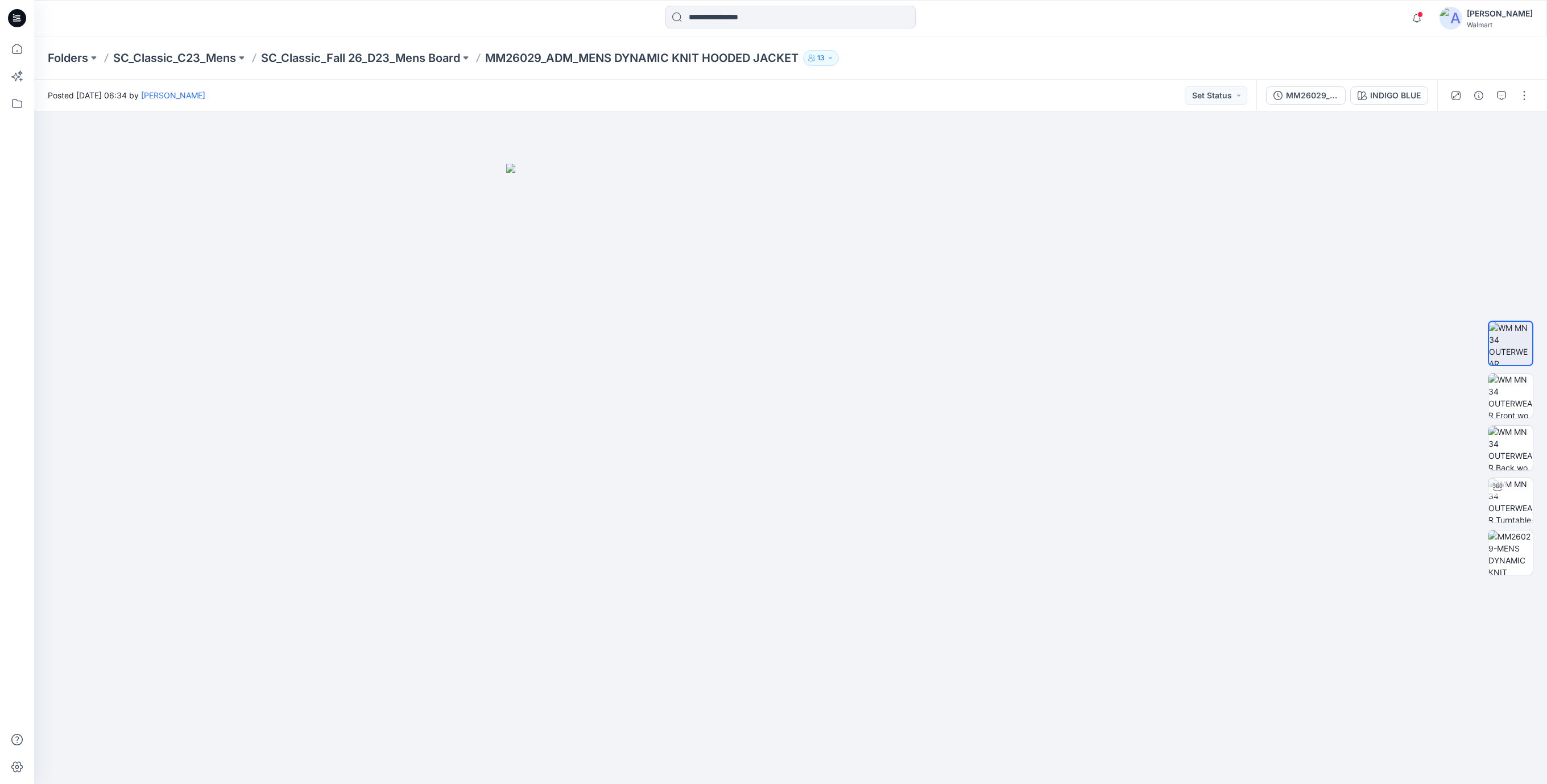
click at [17, 20] on icon at bounding box center [19, 20] width 4 height 1
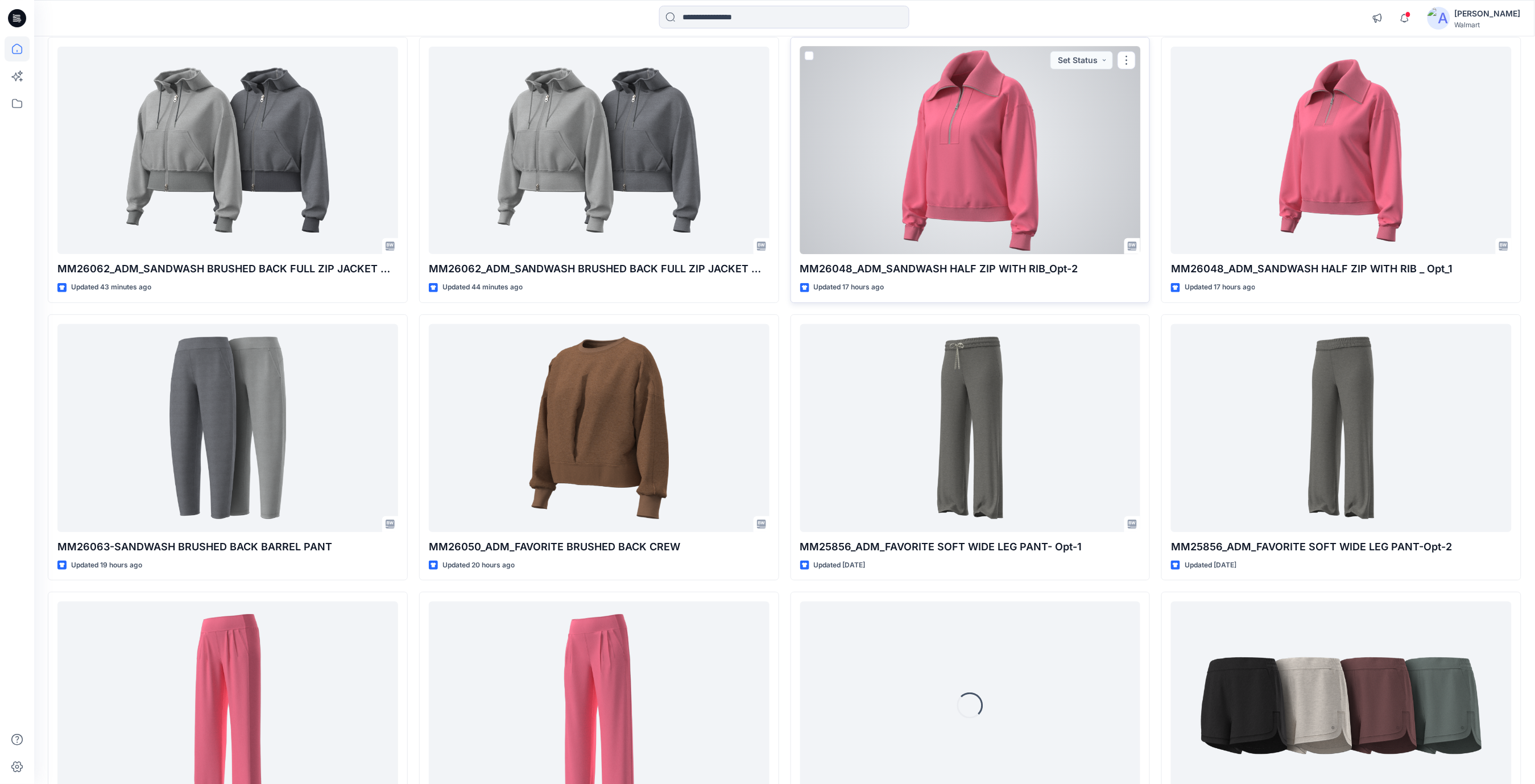
scroll to position [379, 0]
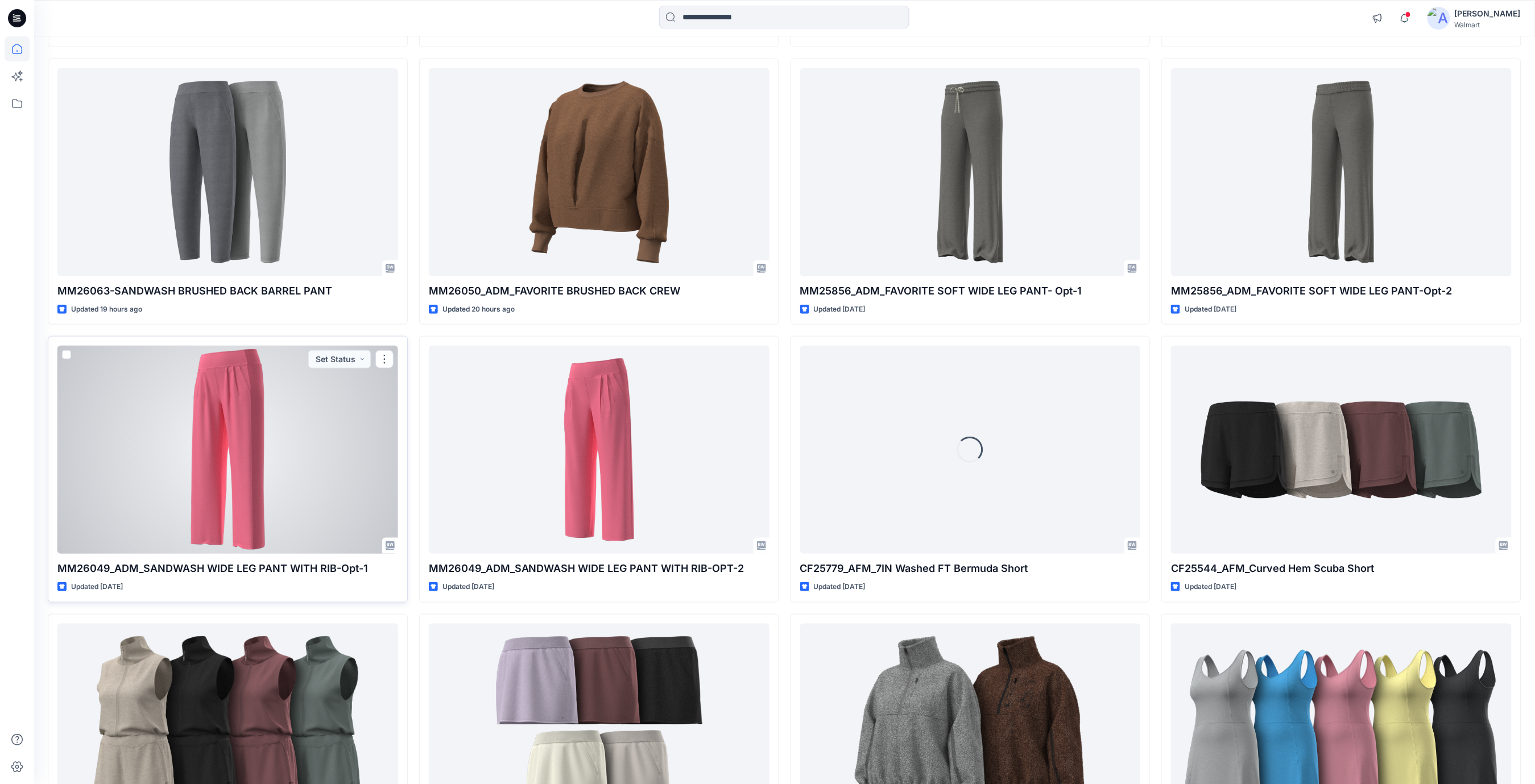
click at [196, 424] on div at bounding box center [228, 450] width 341 height 208
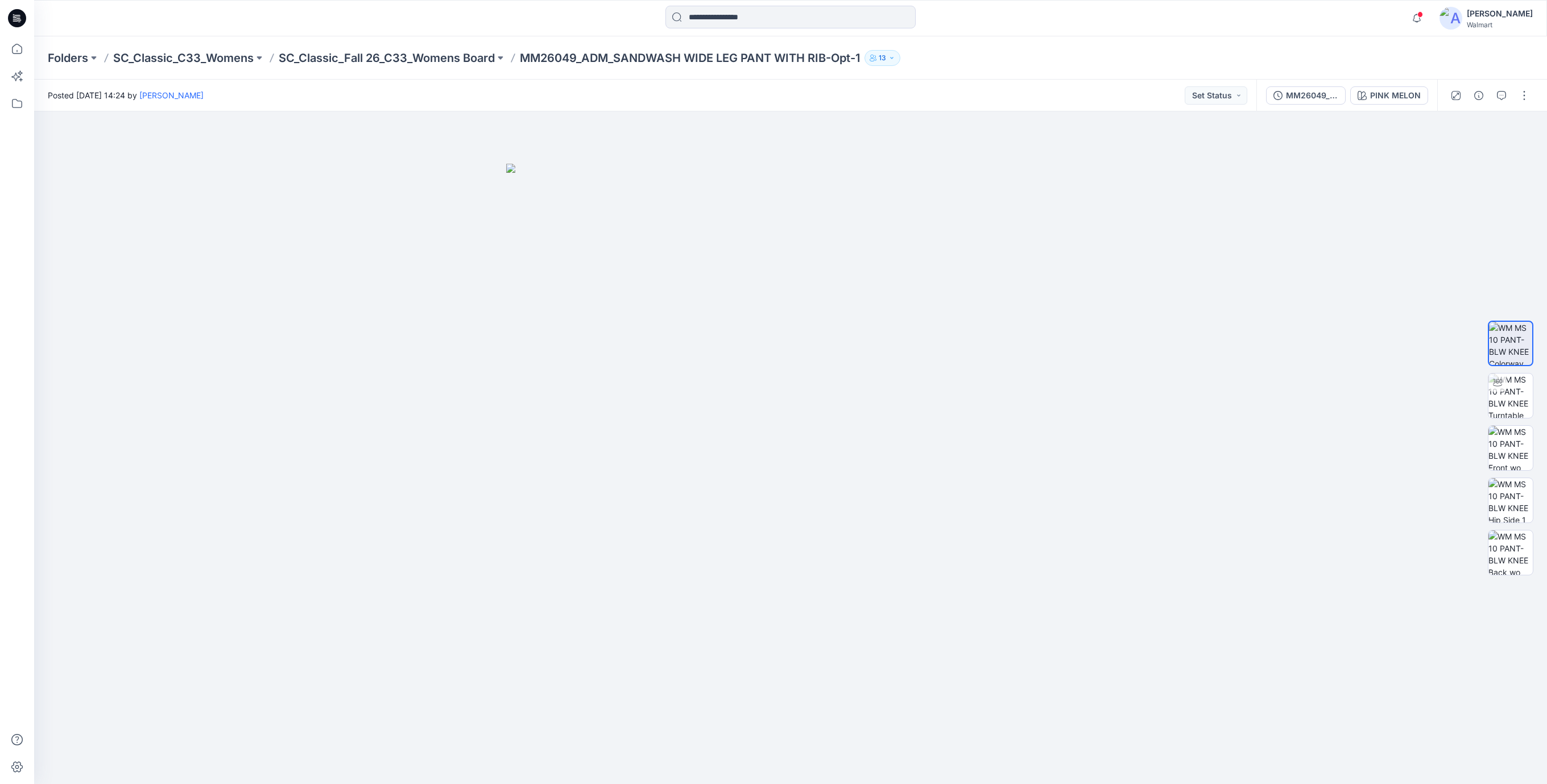
click at [19, 22] on icon at bounding box center [19, 22] width 3 height 1
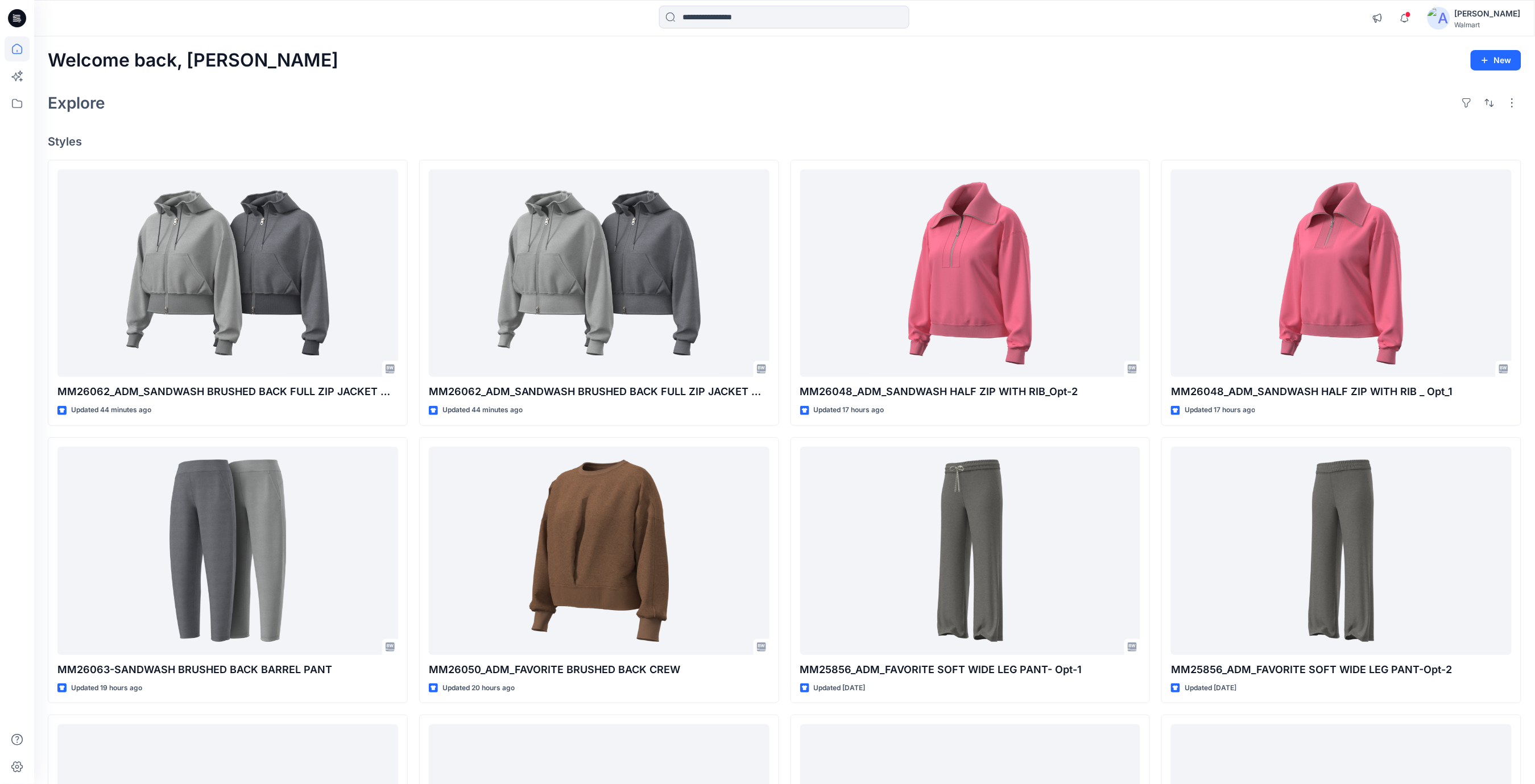
scroll to position [303, 0]
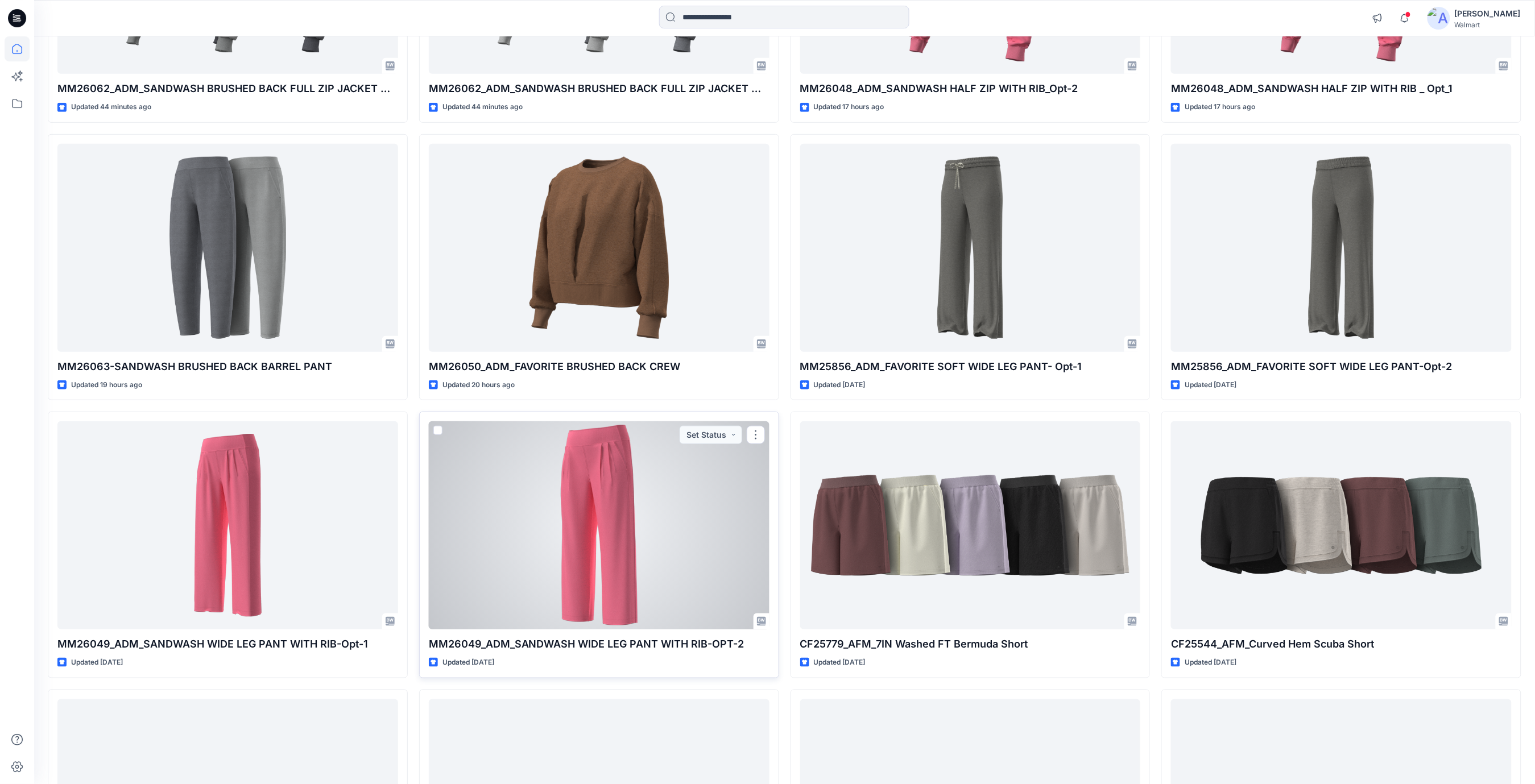
click at [596, 540] on div at bounding box center [599, 525] width 341 height 208
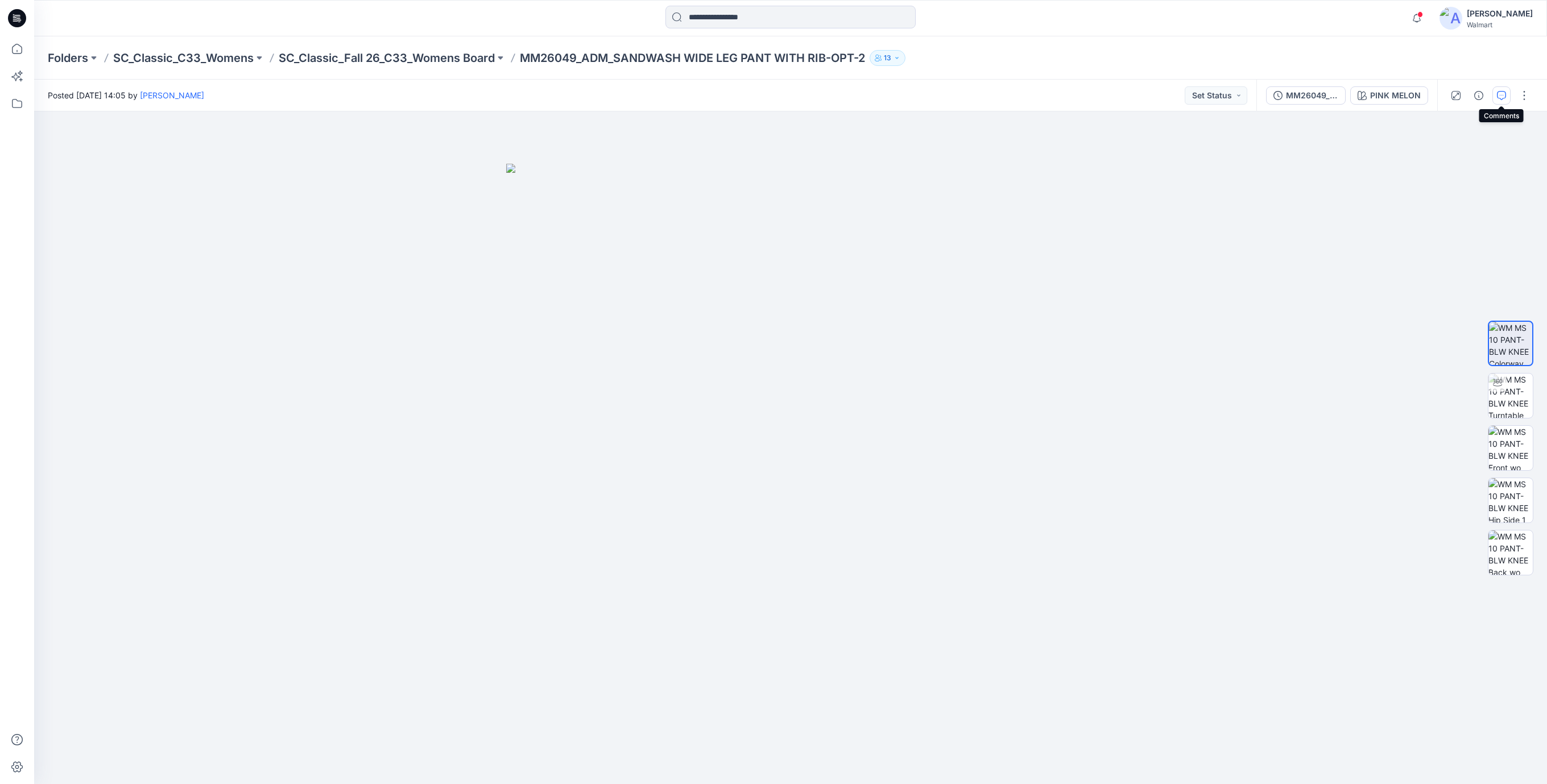
click at [1506, 97] on button "button" at bounding box center [1501, 95] width 18 height 18
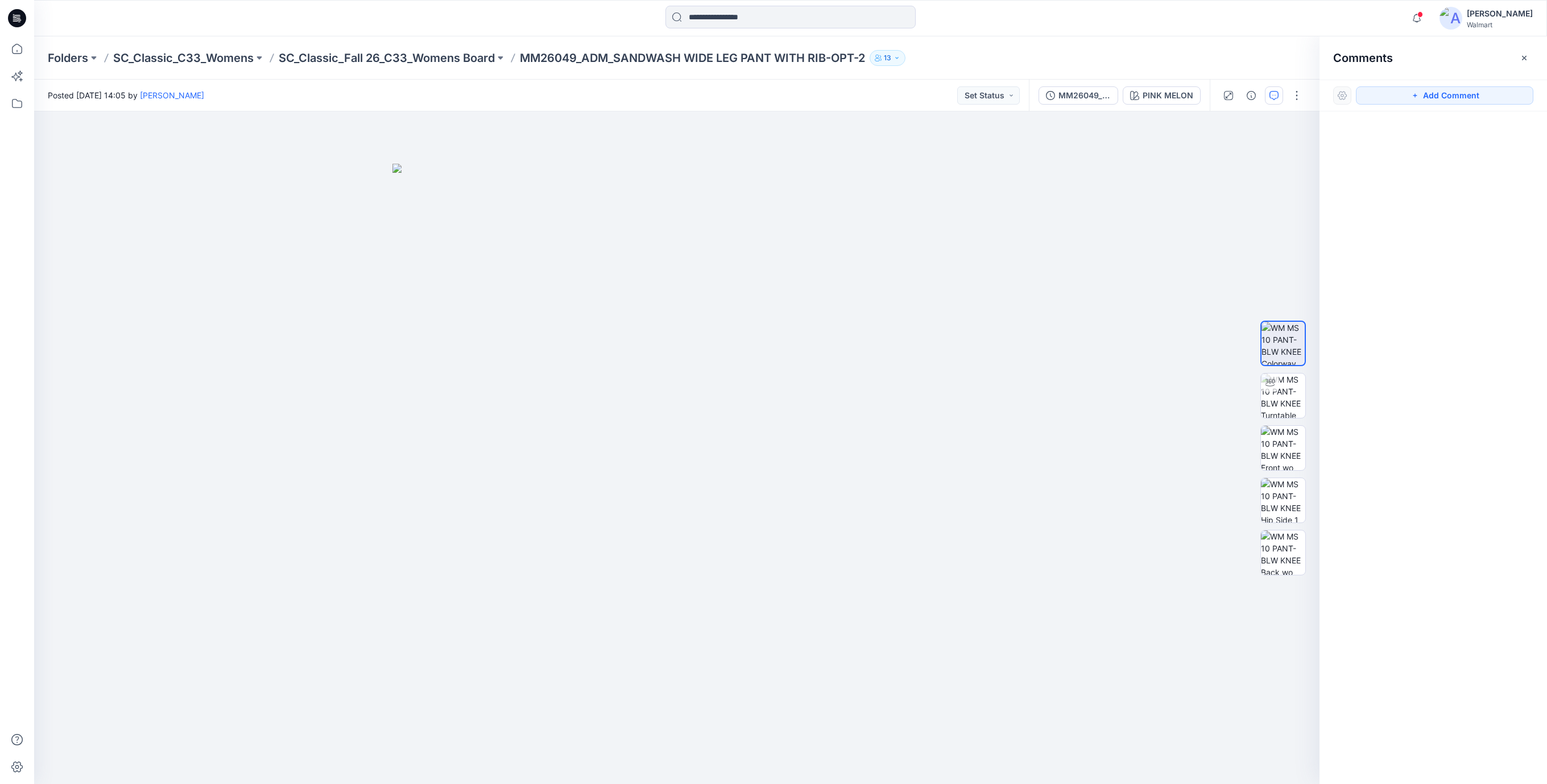
click at [18, 14] on icon at bounding box center [17, 18] width 18 height 18
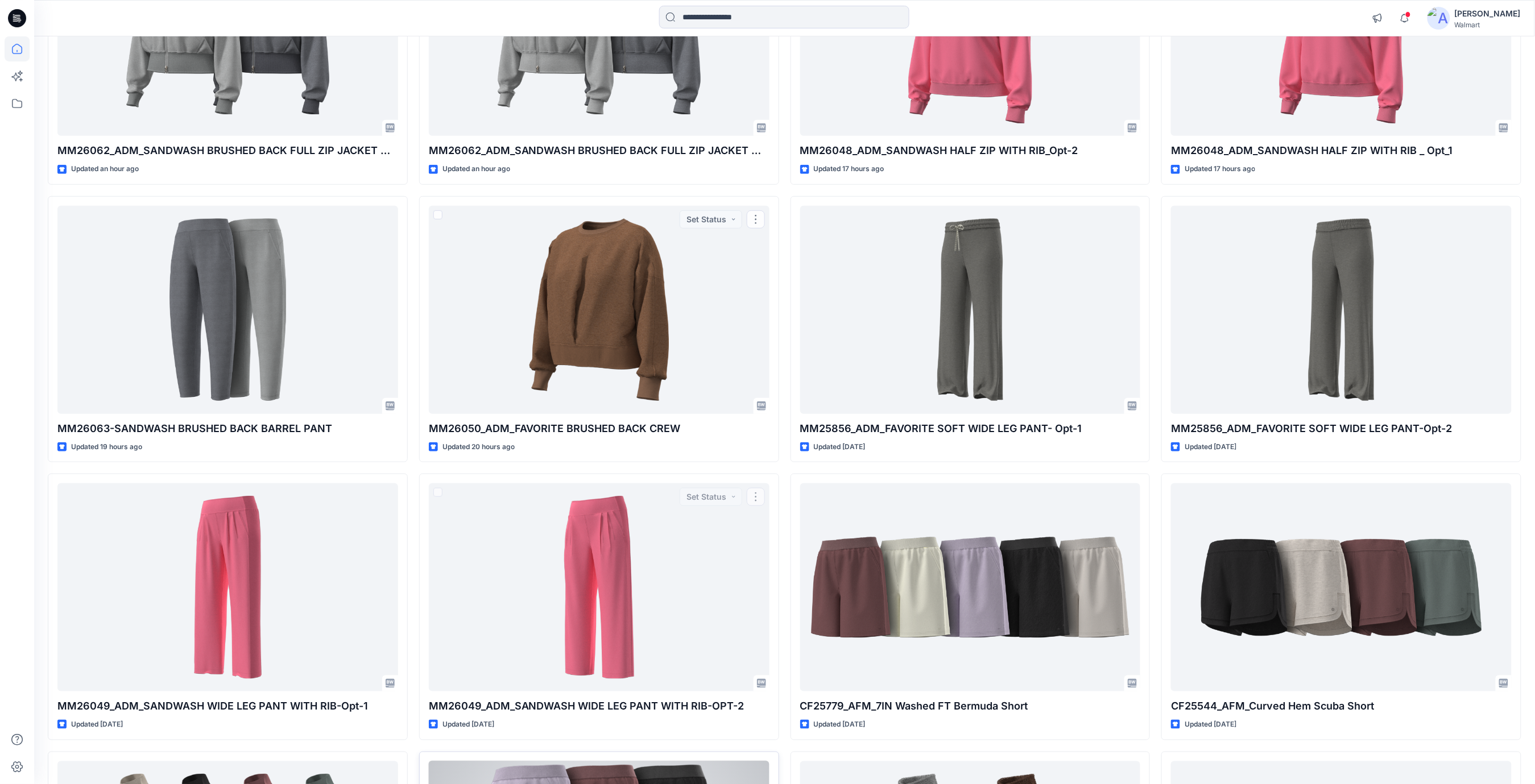
scroll to position [455, 0]
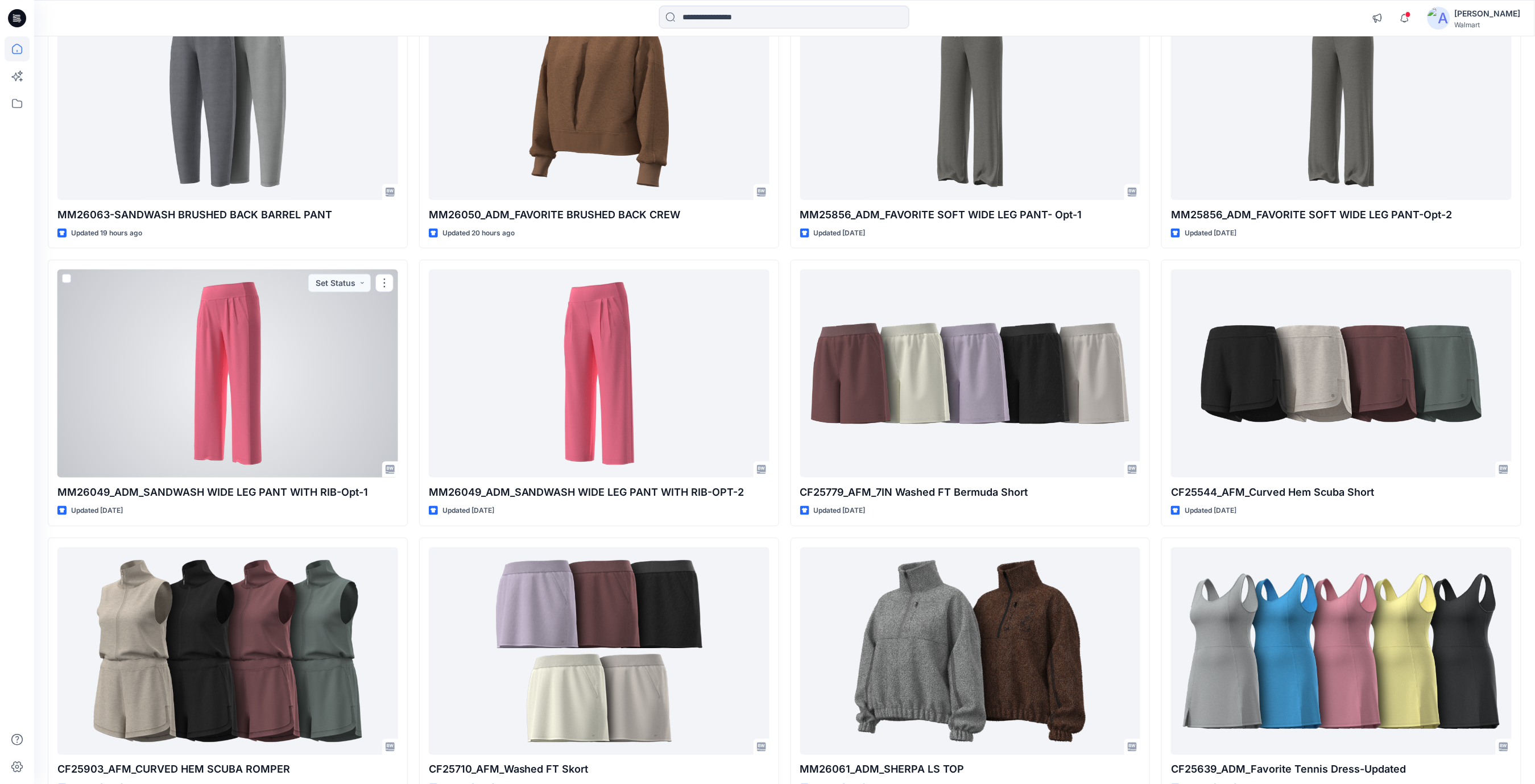
click at [192, 413] on div at bounding box center [228, 373] width 341 height 208
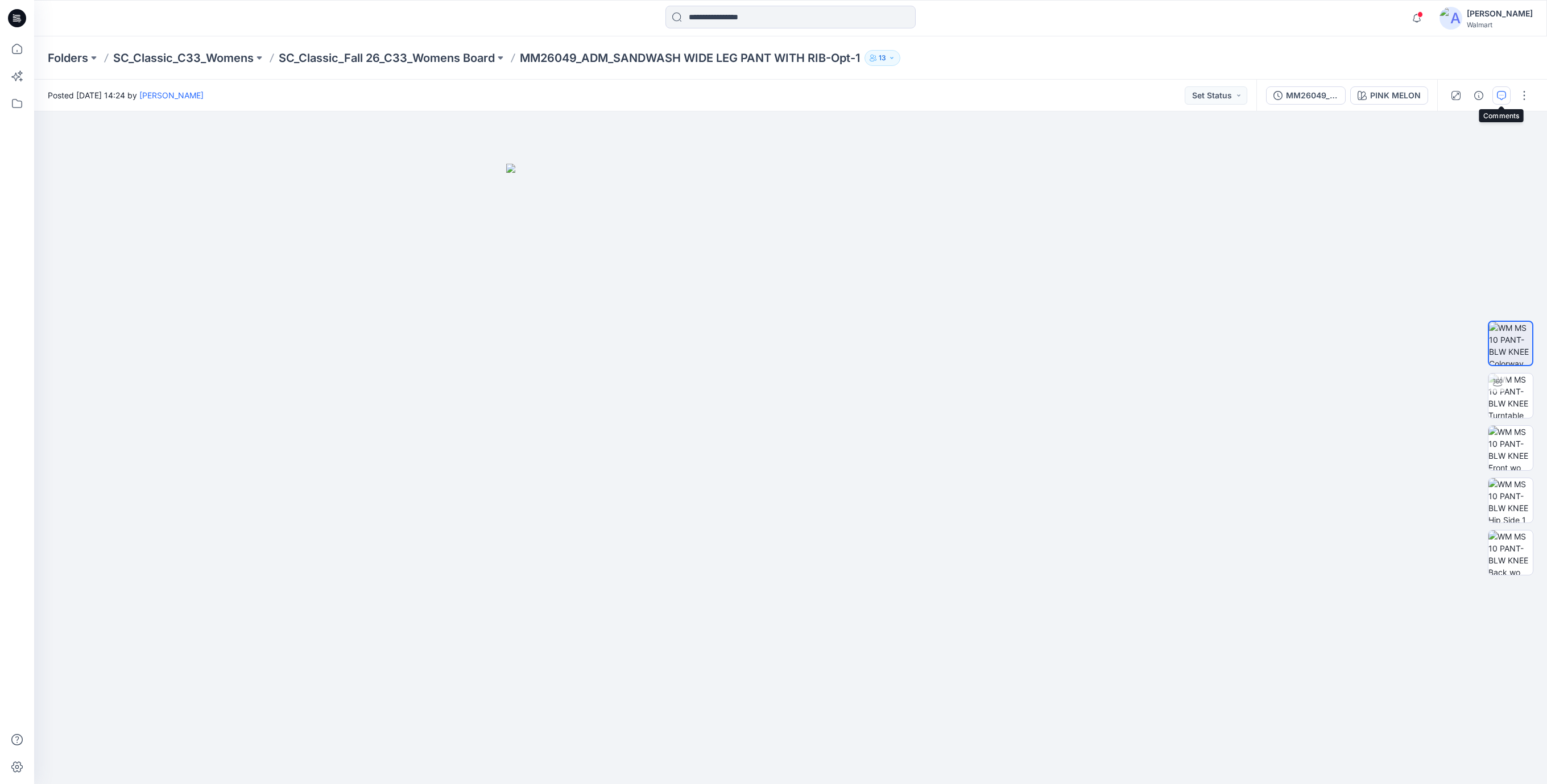
click at [1506, 94] on button "button" at bounding box center [1501, 95] width 18 height 18
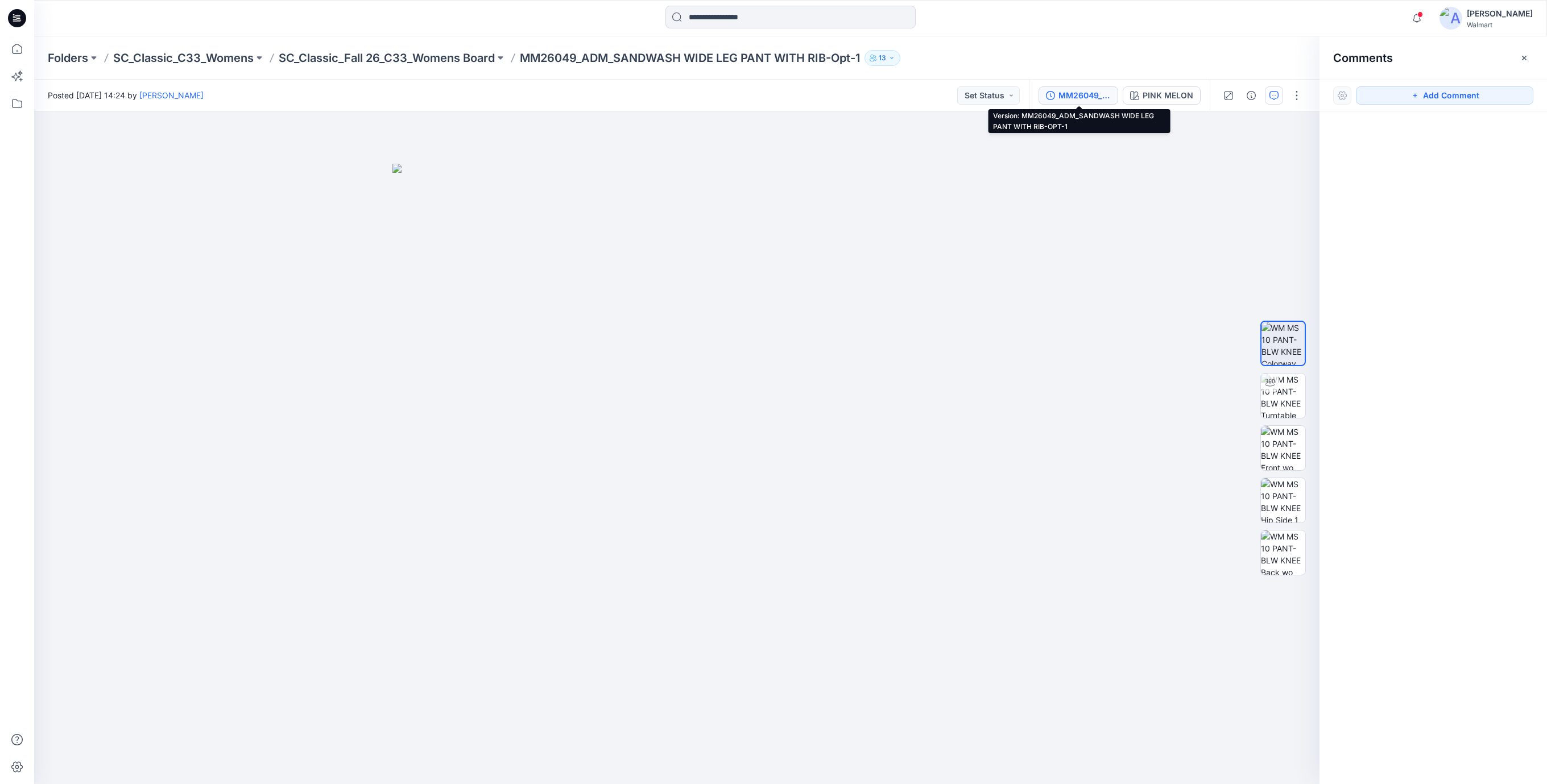
click at [1070, 92] on div "MM26049_ADM_SANDWASH WIDE LEG PANT WITH RIB-OPT-1" at bounding box center [1084, 95] width 52 height 13
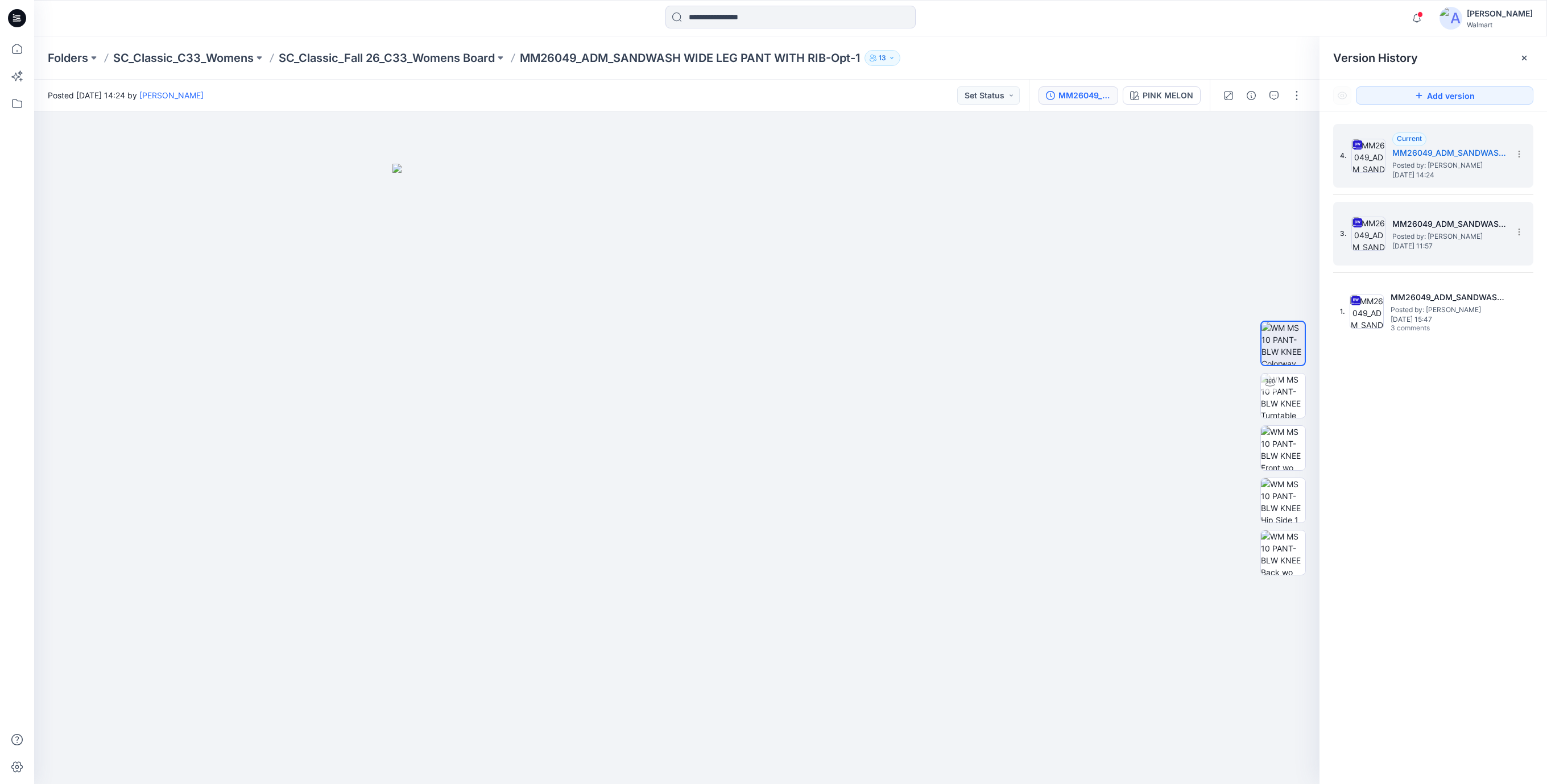
click at [1435, 236] on span "Posted by: Rajesh Kumar" at bounding box center [1449, 237] width 114 height 11
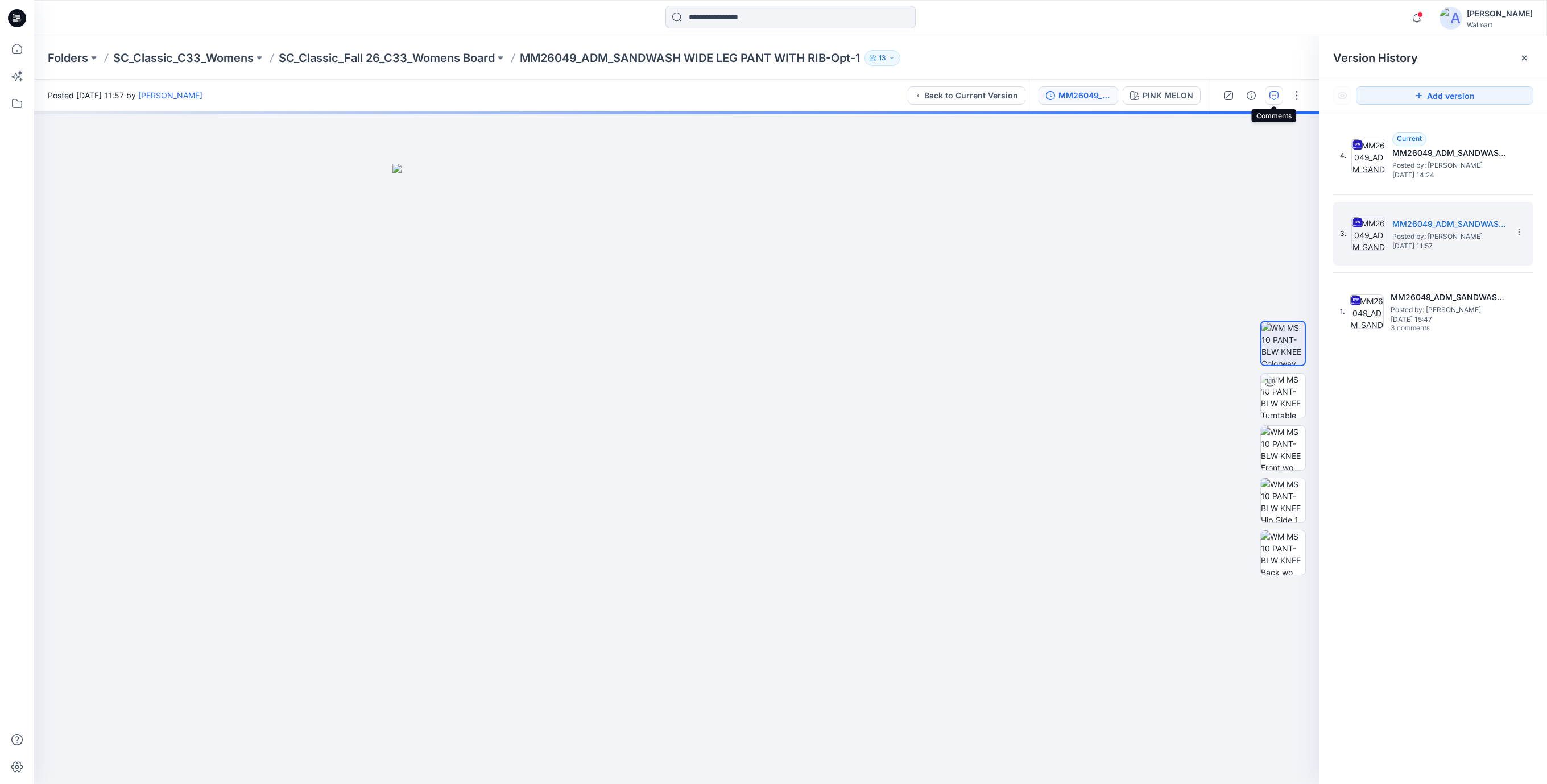
click at [1271, 98] on icon "button" at bounding box center [1274, 95] width 9 height 9
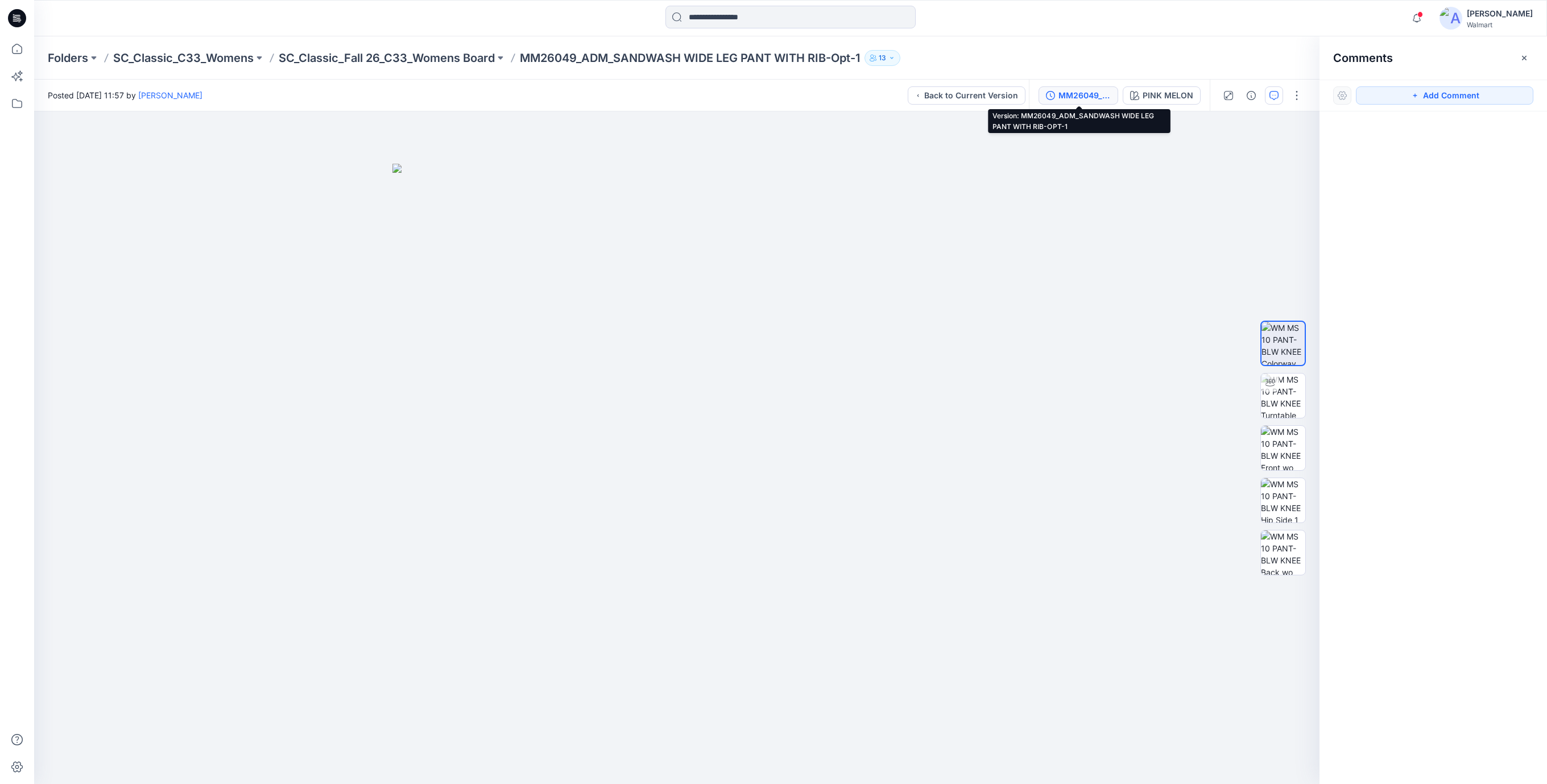
click at [1086, 98] on div "MM26049_ADM_SANDWASH WIDE LEG PANT WITH RIB-OPT-1" at bounding box center [1084, 95] width 52 height 13
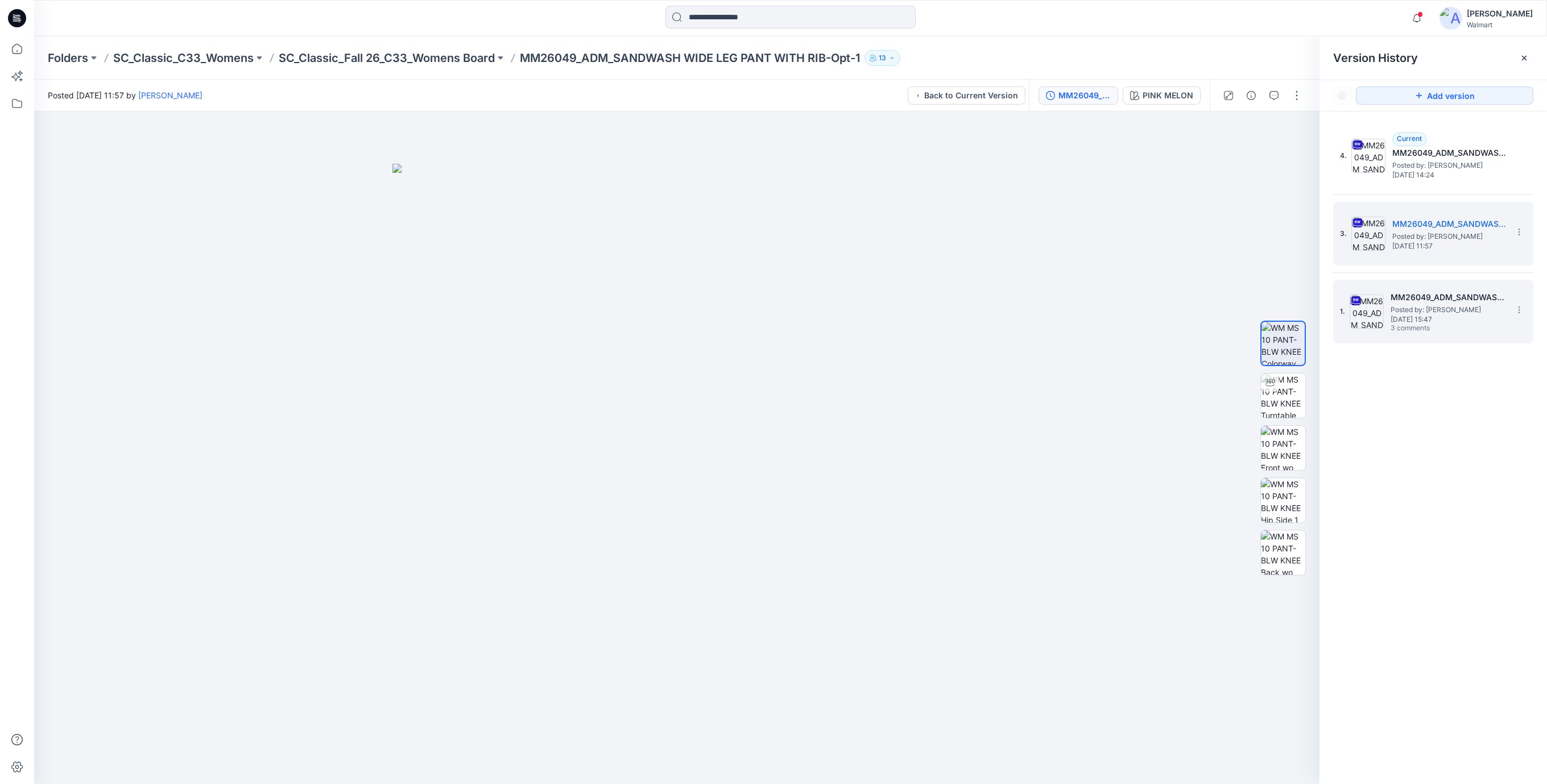
click at [1403, 309] on span "Posted by: Rajesh Kumar" at bounding box center [1447, 310] width 114 height 11
click at [1276, 98] on icon "button" at bounding box center [1274, 95] width 9 height 9
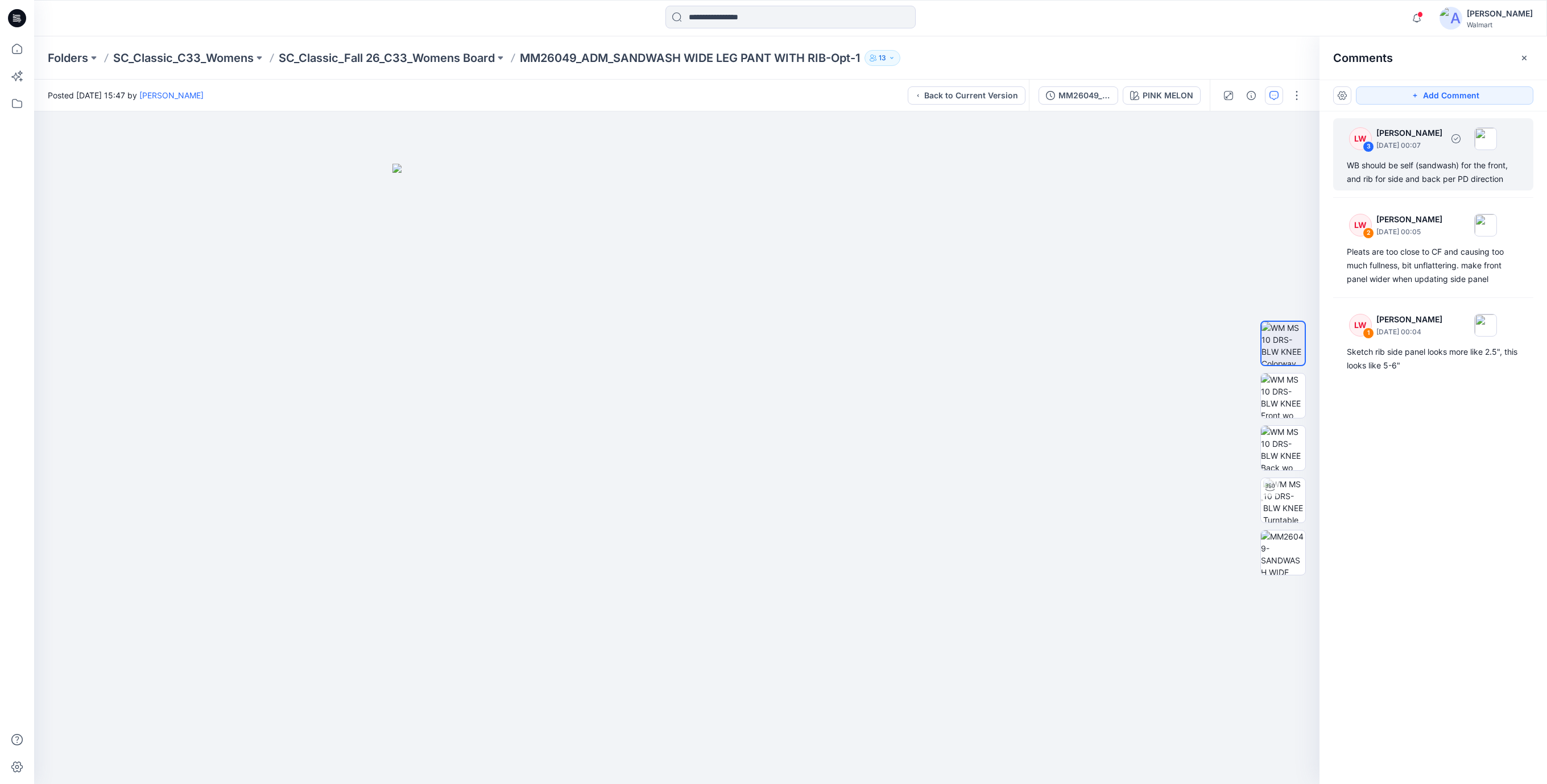
click at [1380, 168] on div "WB should be self (sandwash) for the front, and rib for side and back per PD di…" at bounding box center [1433, 172] width 173 height 27
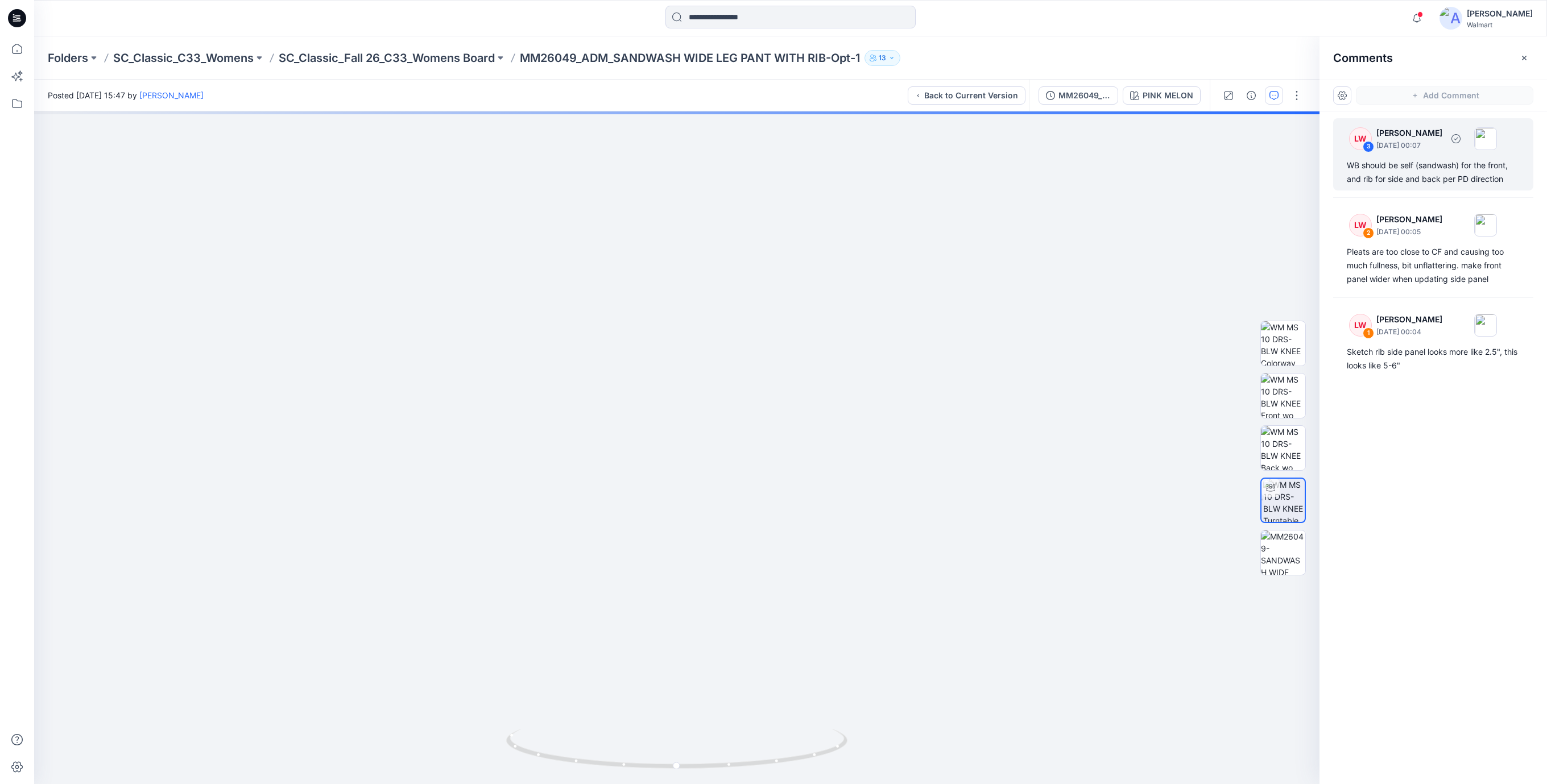
click at [1400, 165] on div "WB should be self (sandwash) for the front, and rib for side and back per PD di…" at bounding box center [1433, 172] width 173 height 27
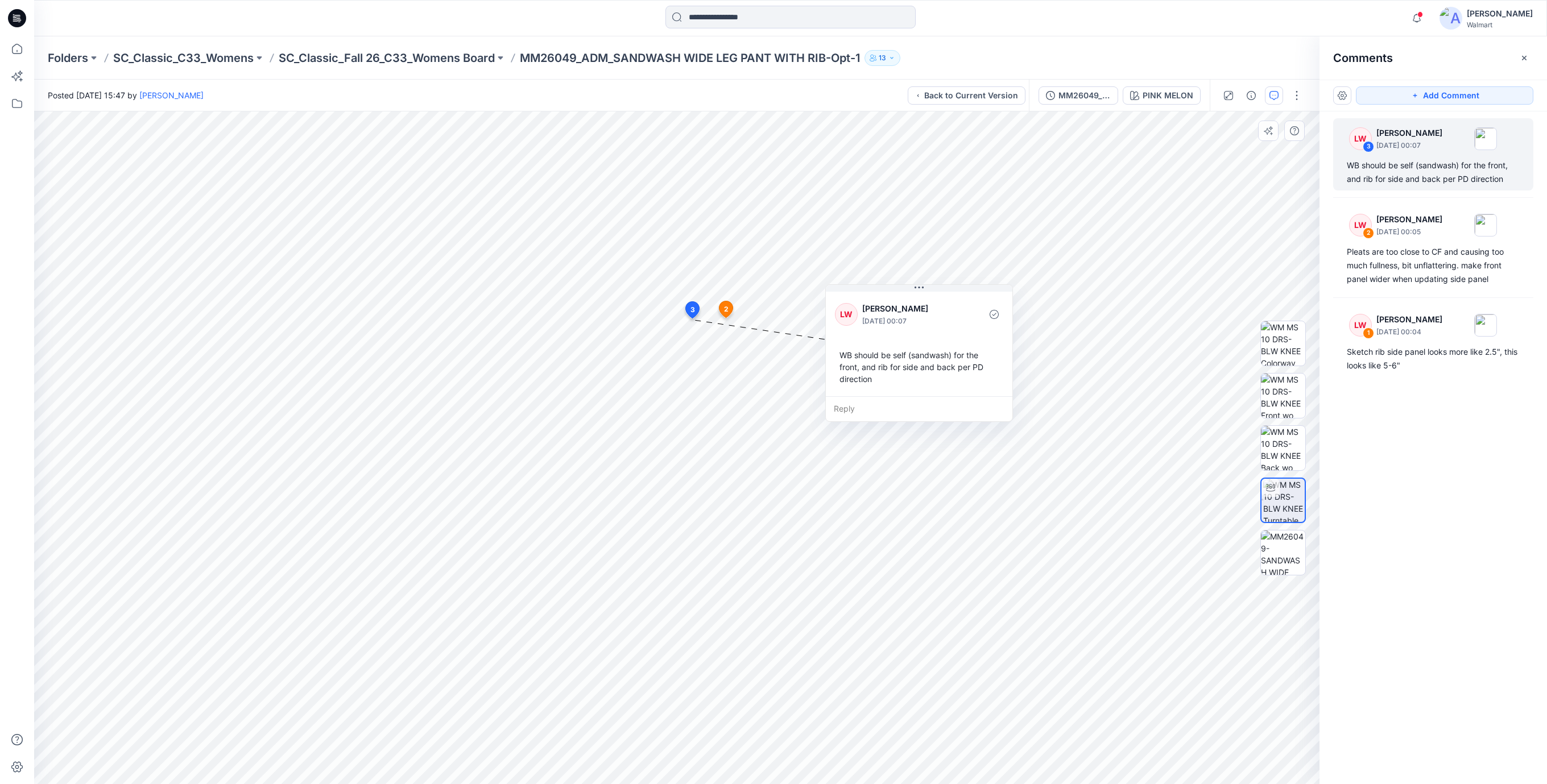
drag, startPoint x: 919, startPoint y: 384, endPoint x: 921, endPoint y: 364, distance: 20.1
click at [921, 364] on div "WB should be self (sandwash) for the front, and rib for side and back per PD di…" at bounding box center [919, 367] width 168 height 45
drag, startPoint x: 910, startPoint y: 387, endPoint x: 898, endPoint y: 385, distance: 12.2
click at [898, 385] on div "WB should be self (sandwash) for the front, and rib for side and back per PD di…" at bounding box center [907, 365] width 168 height 45
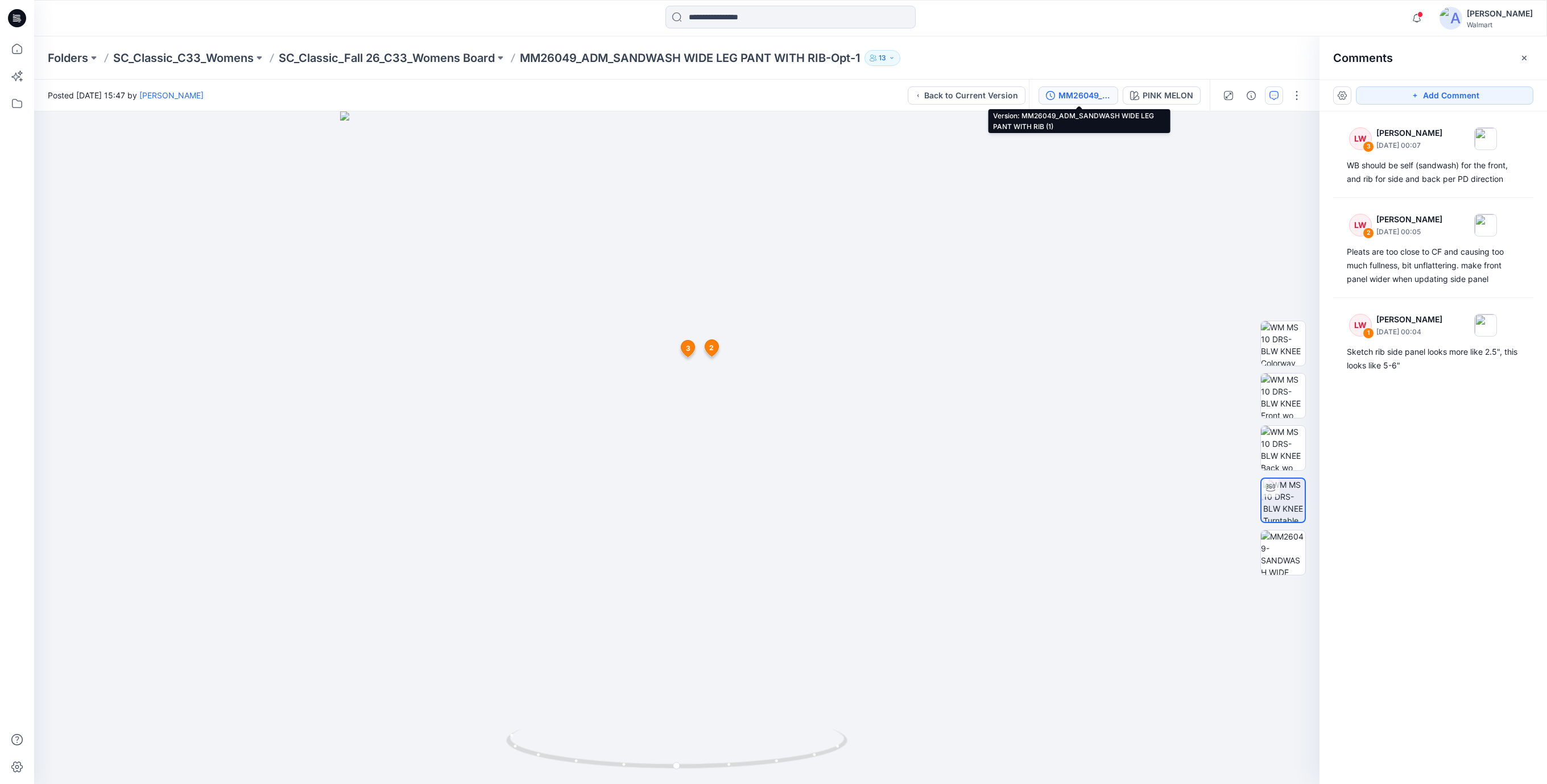
click at [1085, 97] on div "MM26049_ADM_SANDWASH WIDE LEG PANT WITH RIB (1)" at bounding box center [1084, 95] width 52 height 13
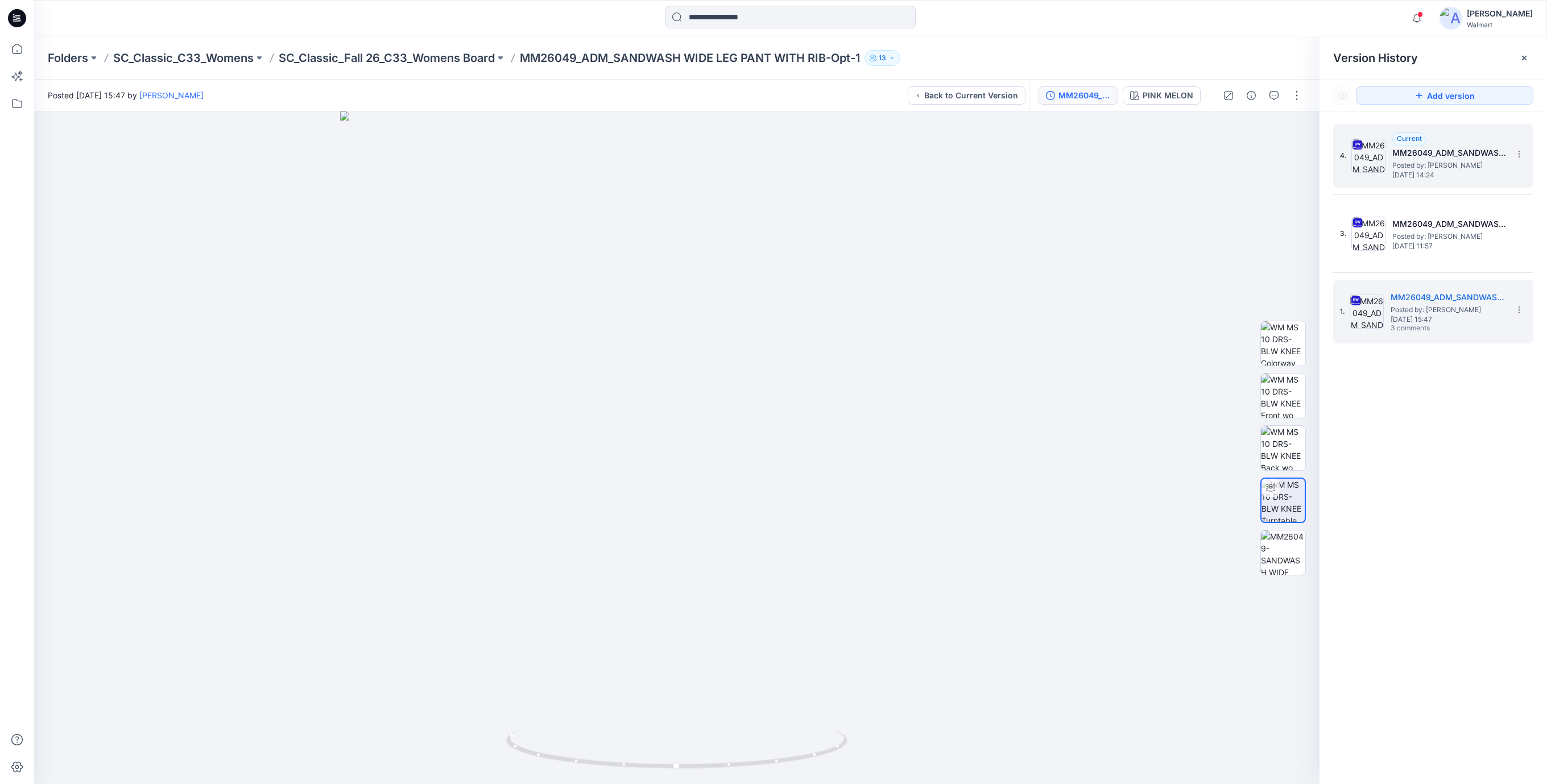
click at [1409, 166] on span "Posted by: Rajesh Kumar" at bounding box center [1449, 165] width 114 height 11
click at [969, 317] on div at bounding box center [677, 448] width 1285 height 672
click at [966, 310] on div at bounding box center [677, 448] width 1285 height 672
click at [14, 19] on icon at bounding box center [15, 19] width 4 height 1
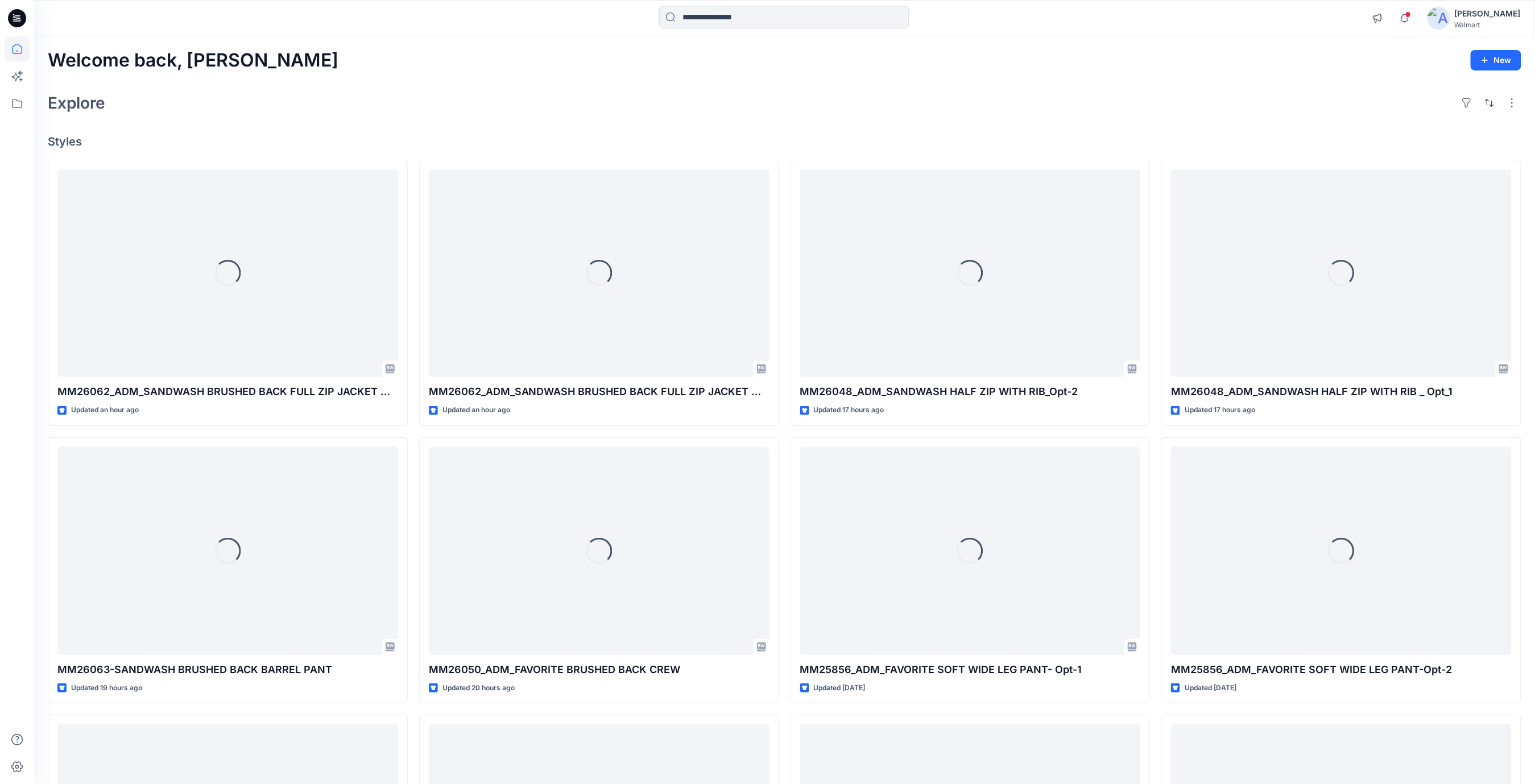
click at [727, 20] on input at bounding box center [784, 17] width 250 height 23
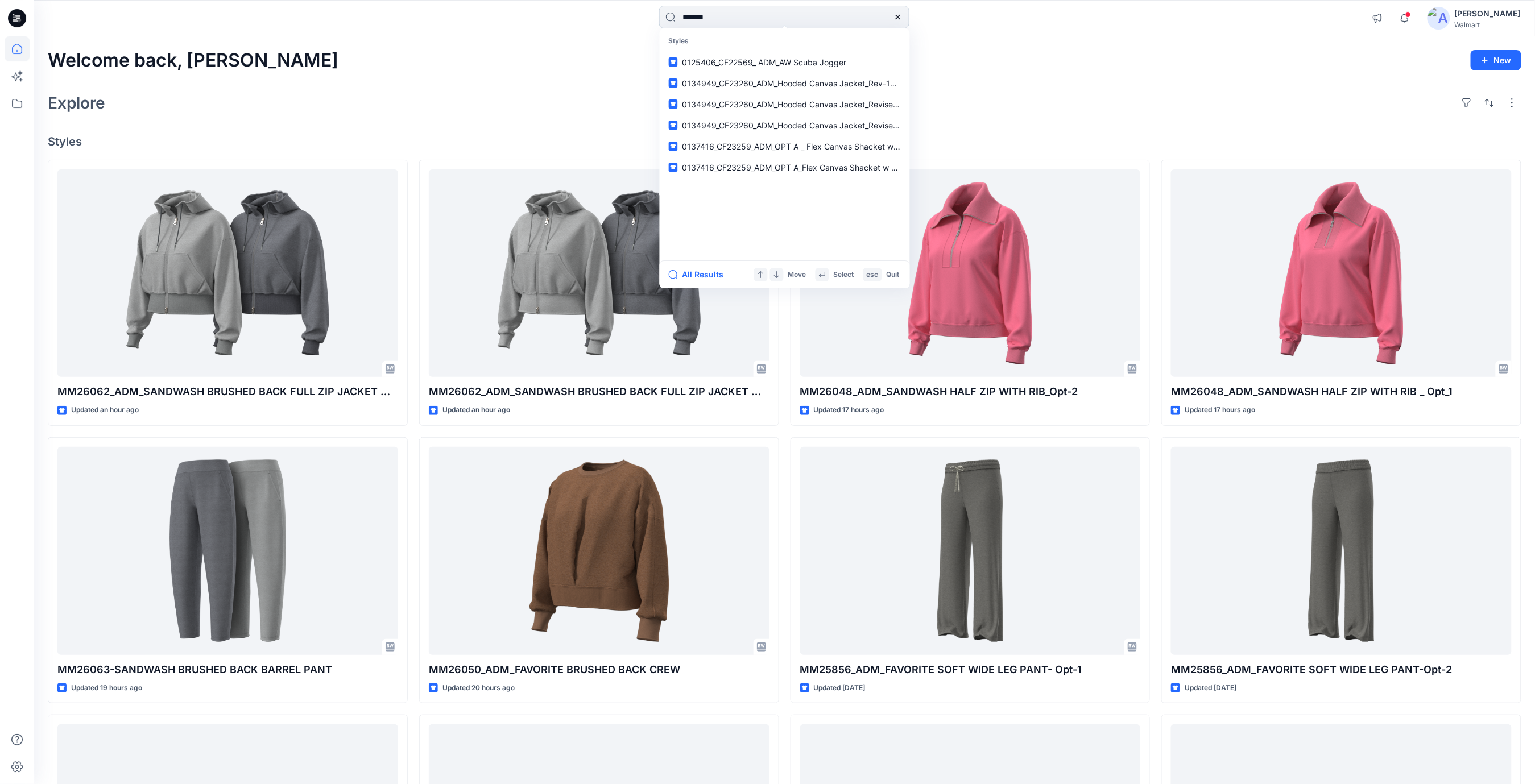
type input "*******"
click at [808, 66] on span "_ADM_ButterCore Ruched Tennis Dress" at bounding box center [793, 62] width 145 height 10
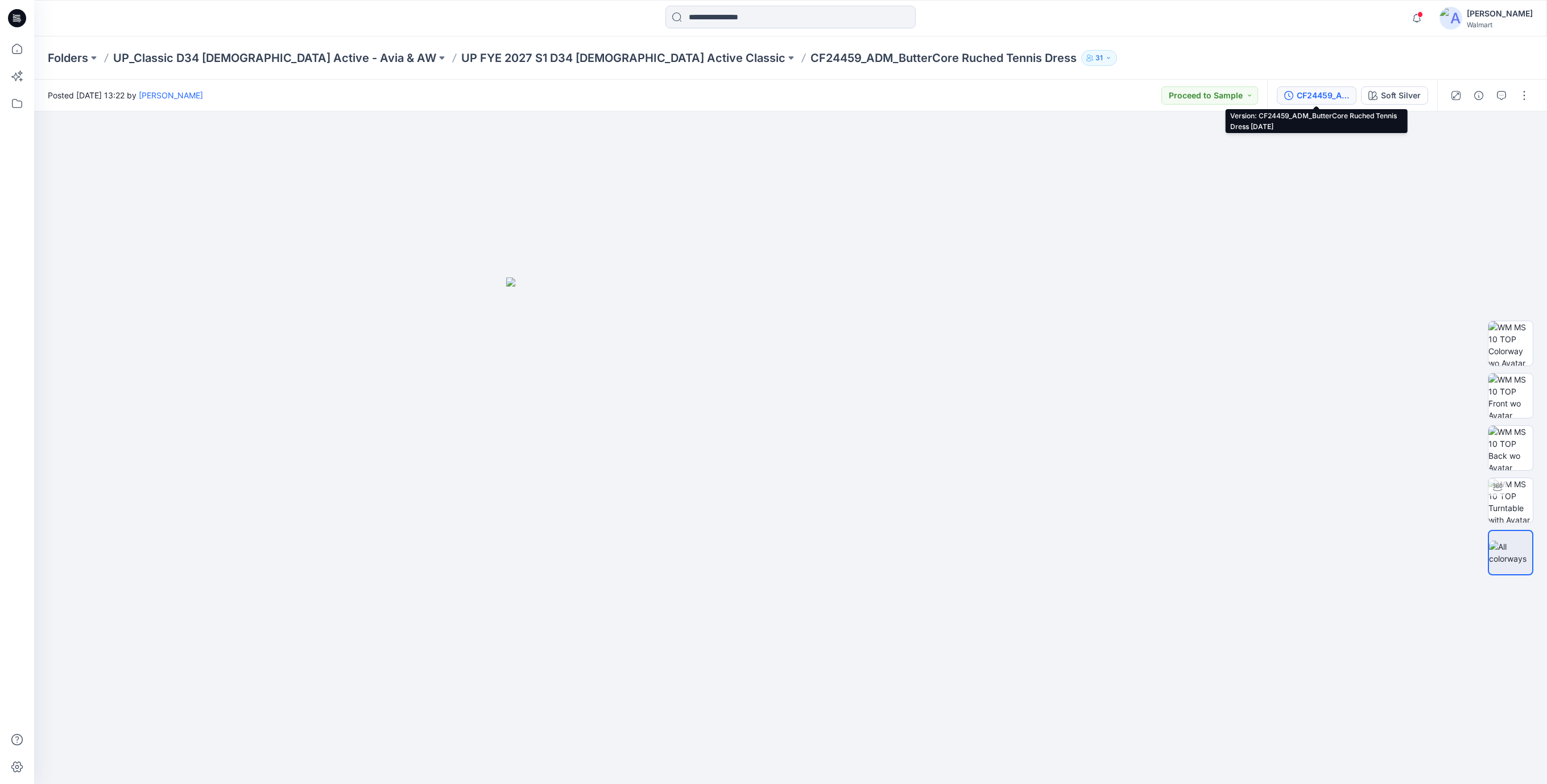
click at [1318, 96] on div "CF24459_ADM_ButterCore Ruched Tennis Dress 09May25" at bounding box center [1322, 95] width 52 height 13
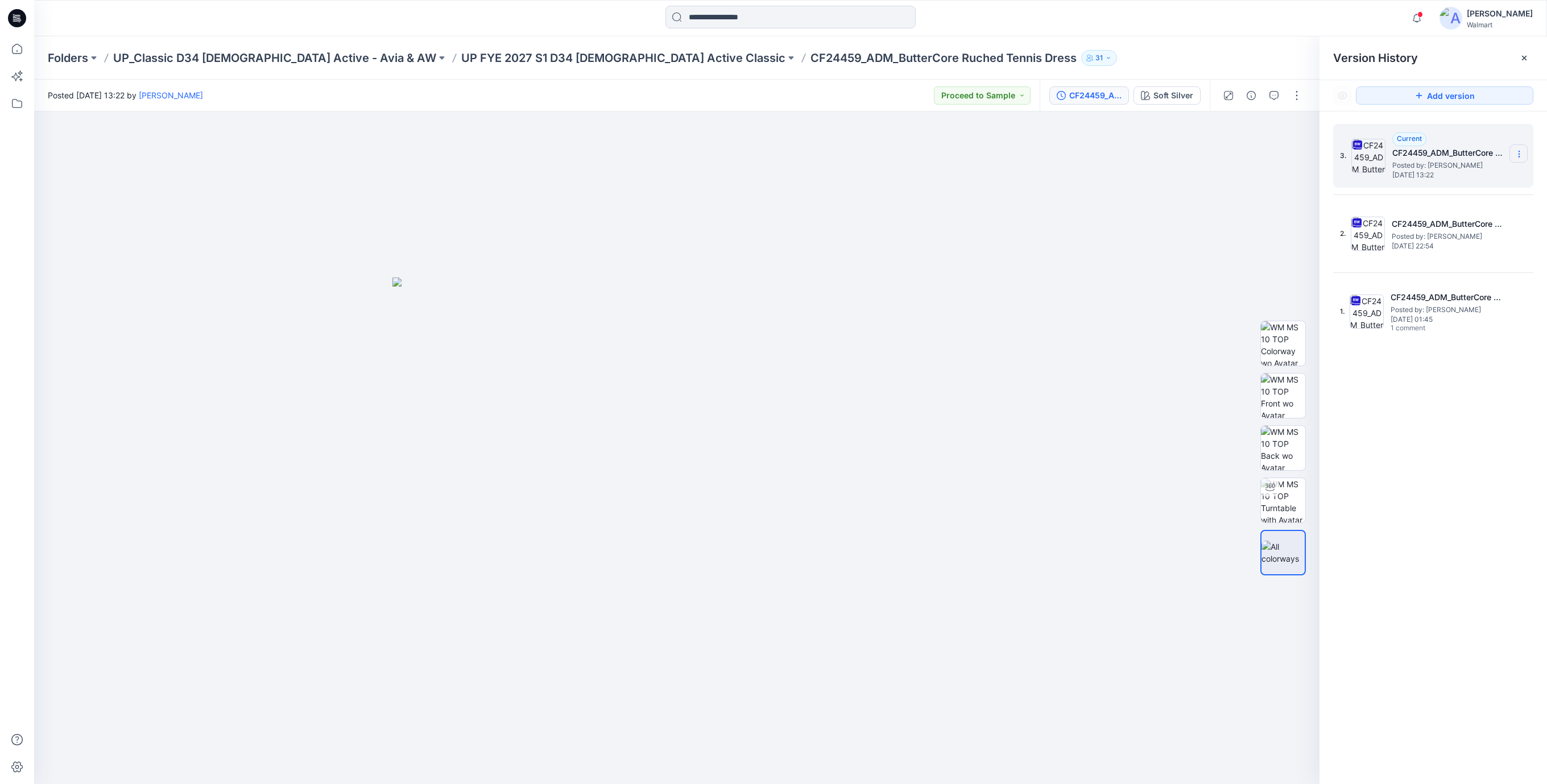
click at [1519, 156] on icon at bounding box center [1519, 156] width 1 height 1
click at [1463, 175] on span "Download Source BW File" at bounding box center [1461, 176] width 95 height 14
drag, startPoint x: 1108, startPoint y: 192, endPoint x: 1118, endPoint y: 187, distance: 11.2
click at [1118, 187] on div at bounding box center [677, 448] width 1285 height 672
click at [1064, 162] on div at bounding box center [677, 448] width 1285 height 672
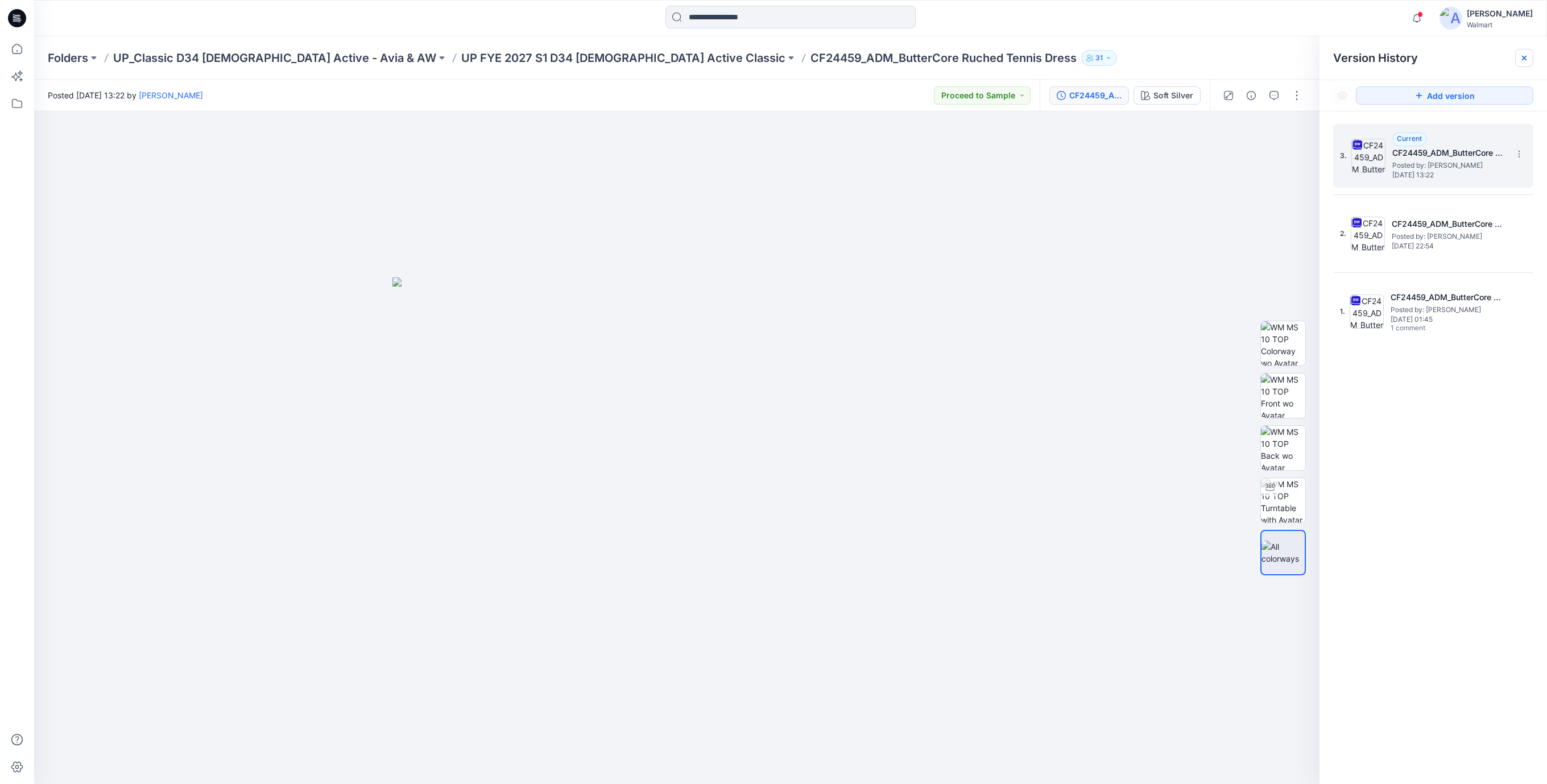
click at [1525, 56] on icon at bounding box center [1524, 58] width 5 height 5
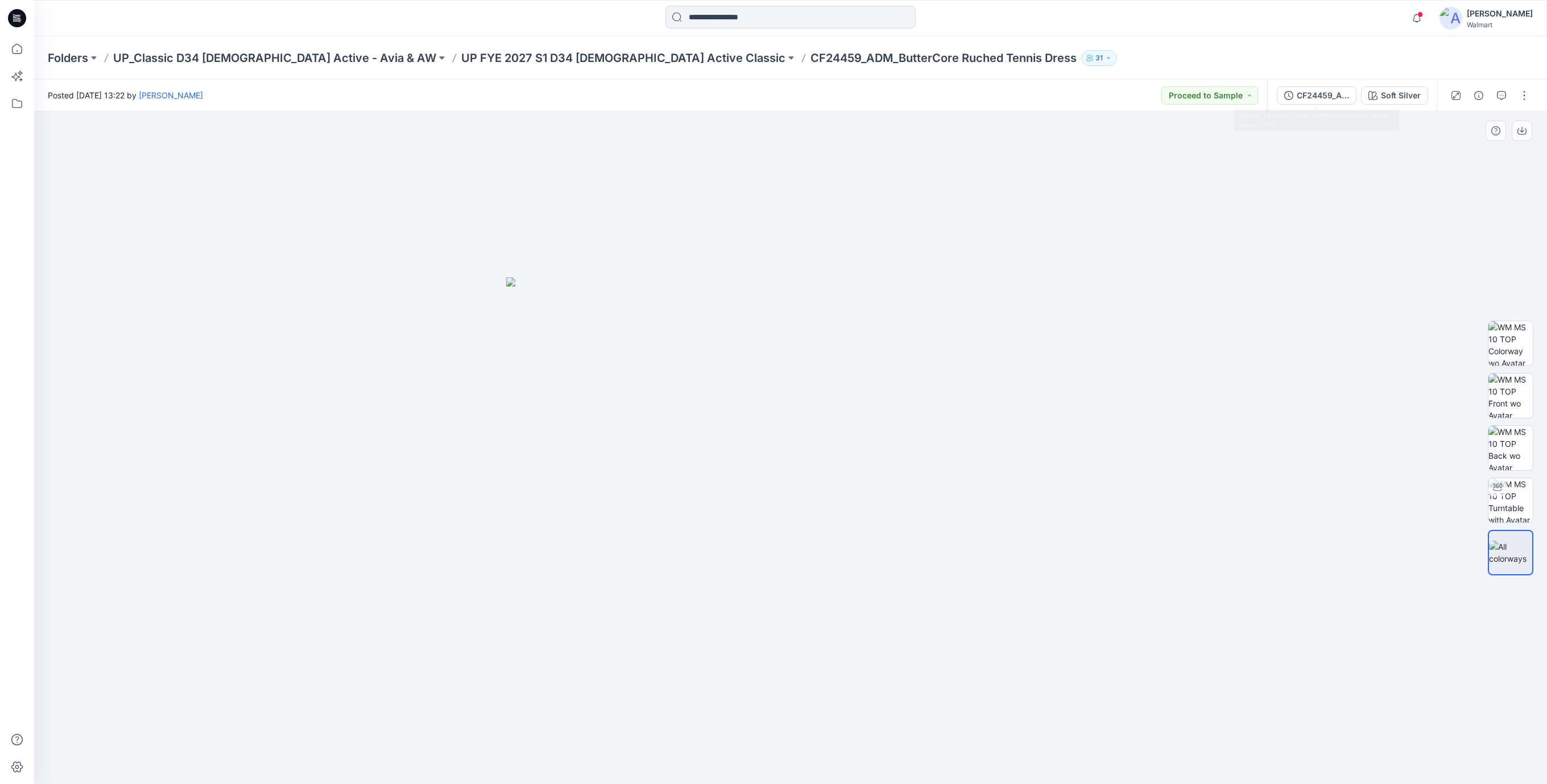
click at [1240, 153] on div at bounding box center [790, 448] width 1513 height 672
click at [612, 133] on div at bounding box center [790, 448] width 1513 height 672
click at [1523, 91] on button "button" at bounding box center [1524, 95] width 18 height 18
click at [1454, 216] on p "Duplicate to..." at bounding box center [1470, 217] width 52 height 12
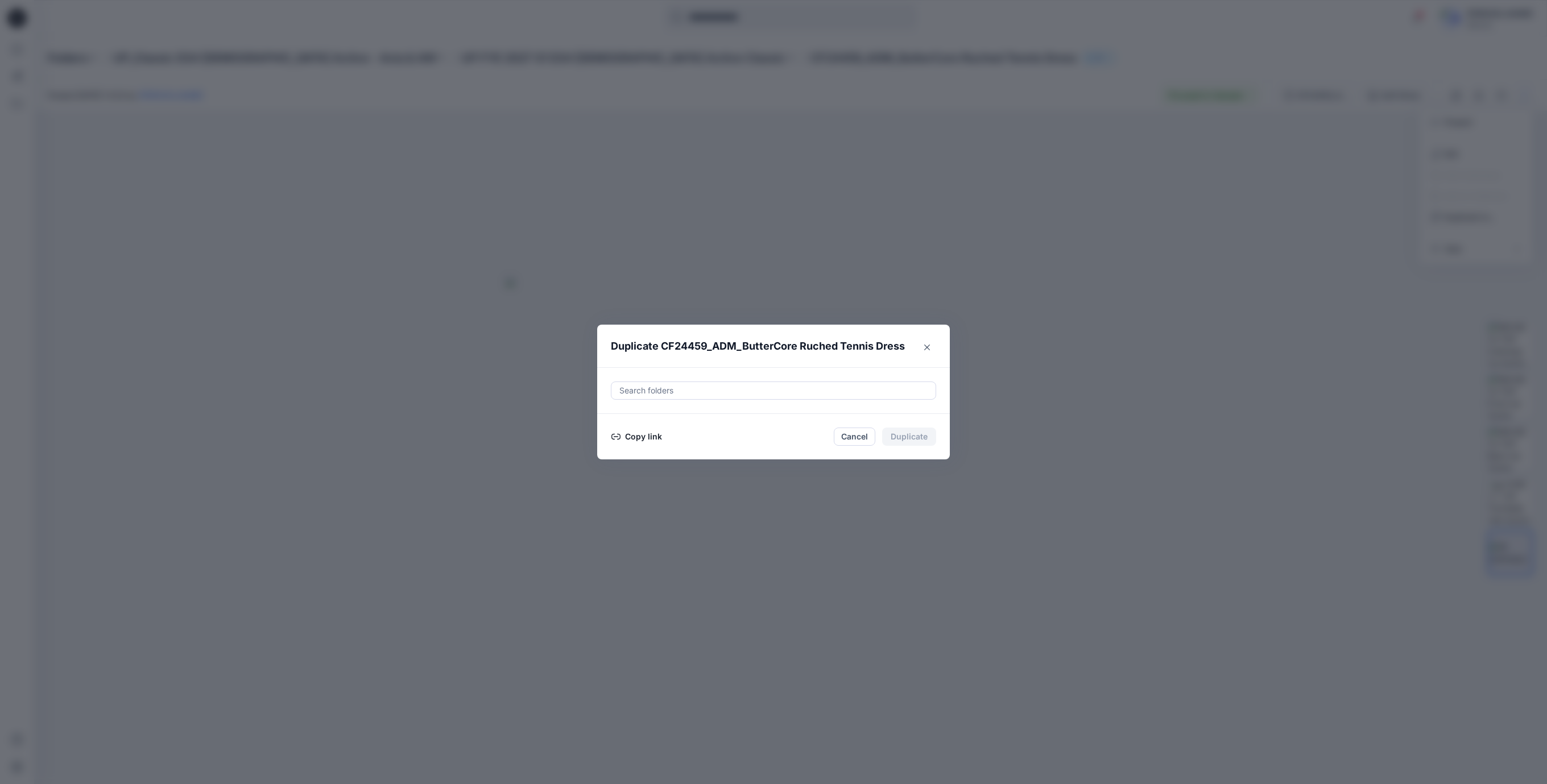
click at [683, 392] on div at bounding box center [773, 390] width 310 height 14
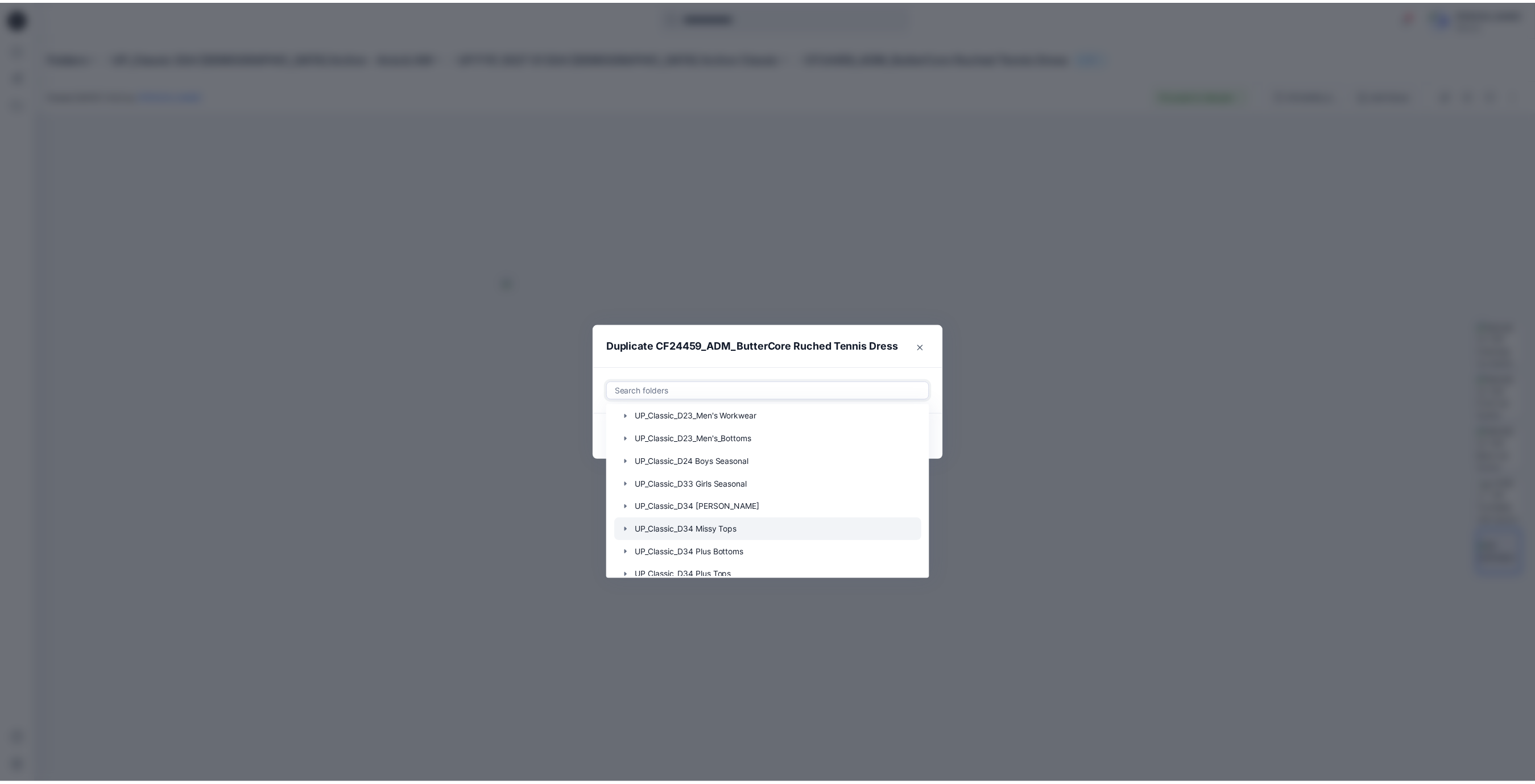
scroll to position [1001, 0]
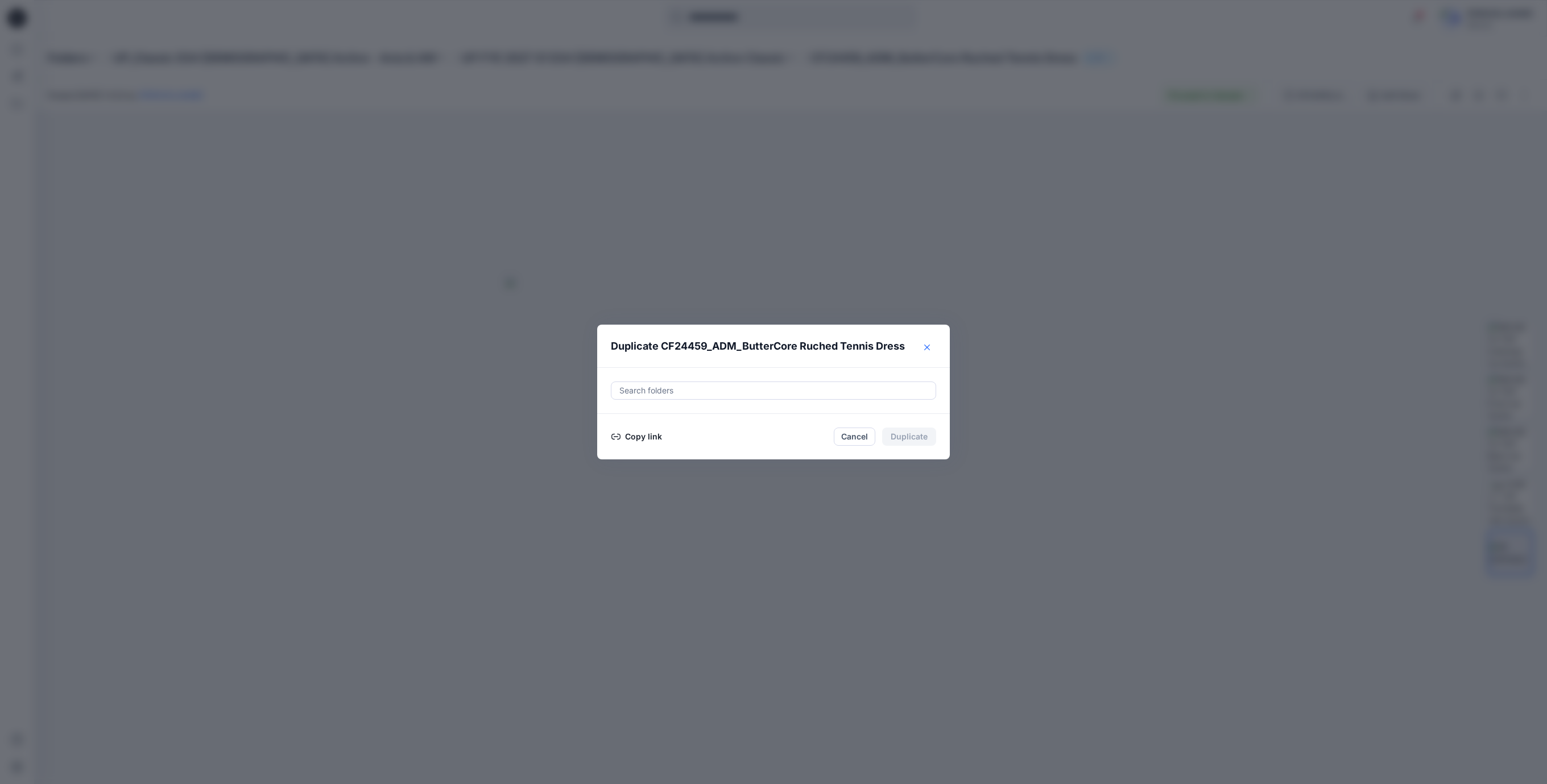
click at [931, 346] on button "Close" at bounding box center [927, 348] width 18 height 18
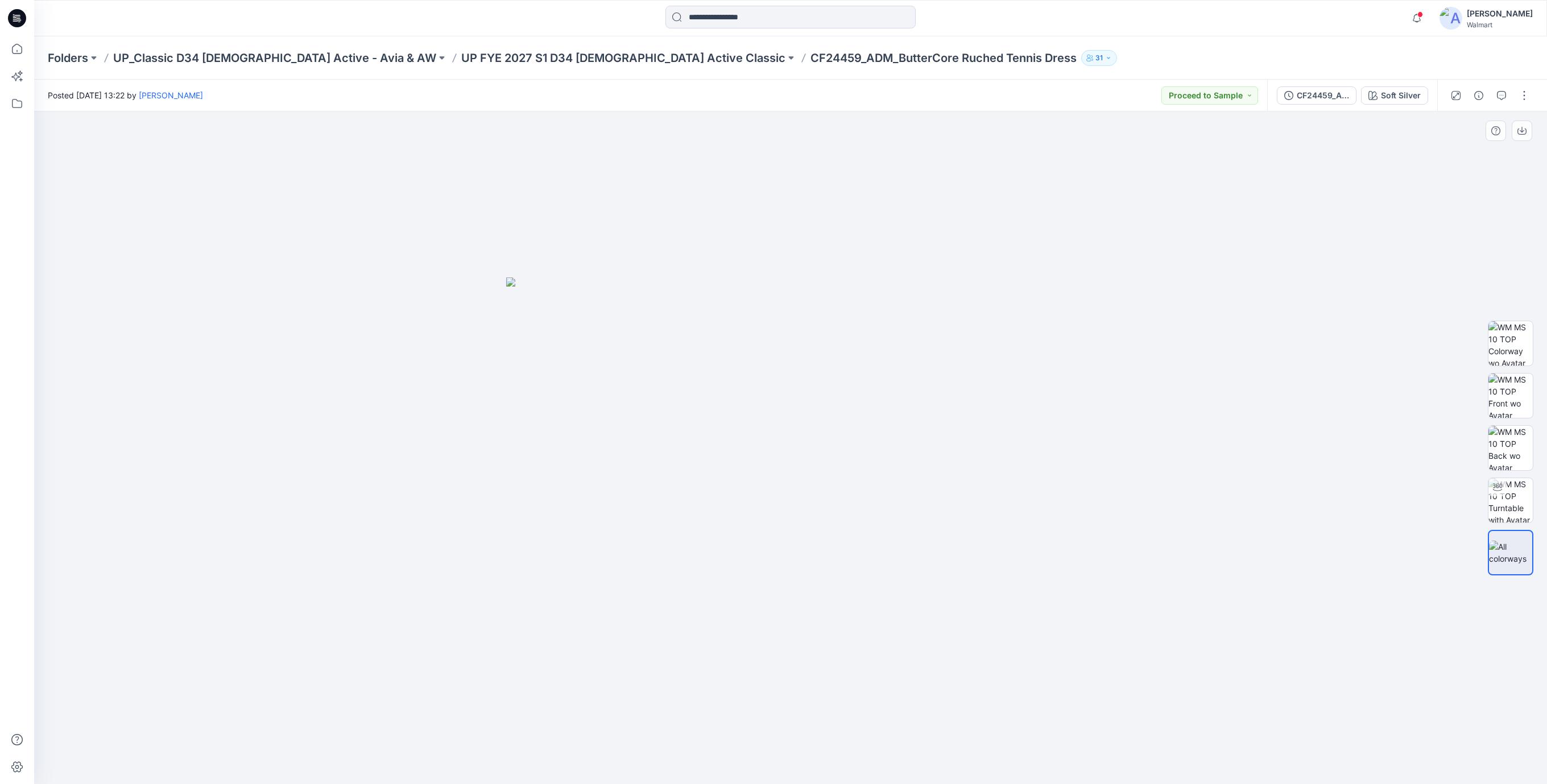
drag, startPoint x: 561, startPoint y: 241, endPoint x: 538, endPoint y: 225, distance: 28.0
click at [549, 233] on div at bounding box center [790, 448] width 1513 height 672
click at [237, 237] on div at bounding box center [790, 448] width 1513 height 672
click at [16, 17] on icon at bounding box center [17, 18] width 18 height 18
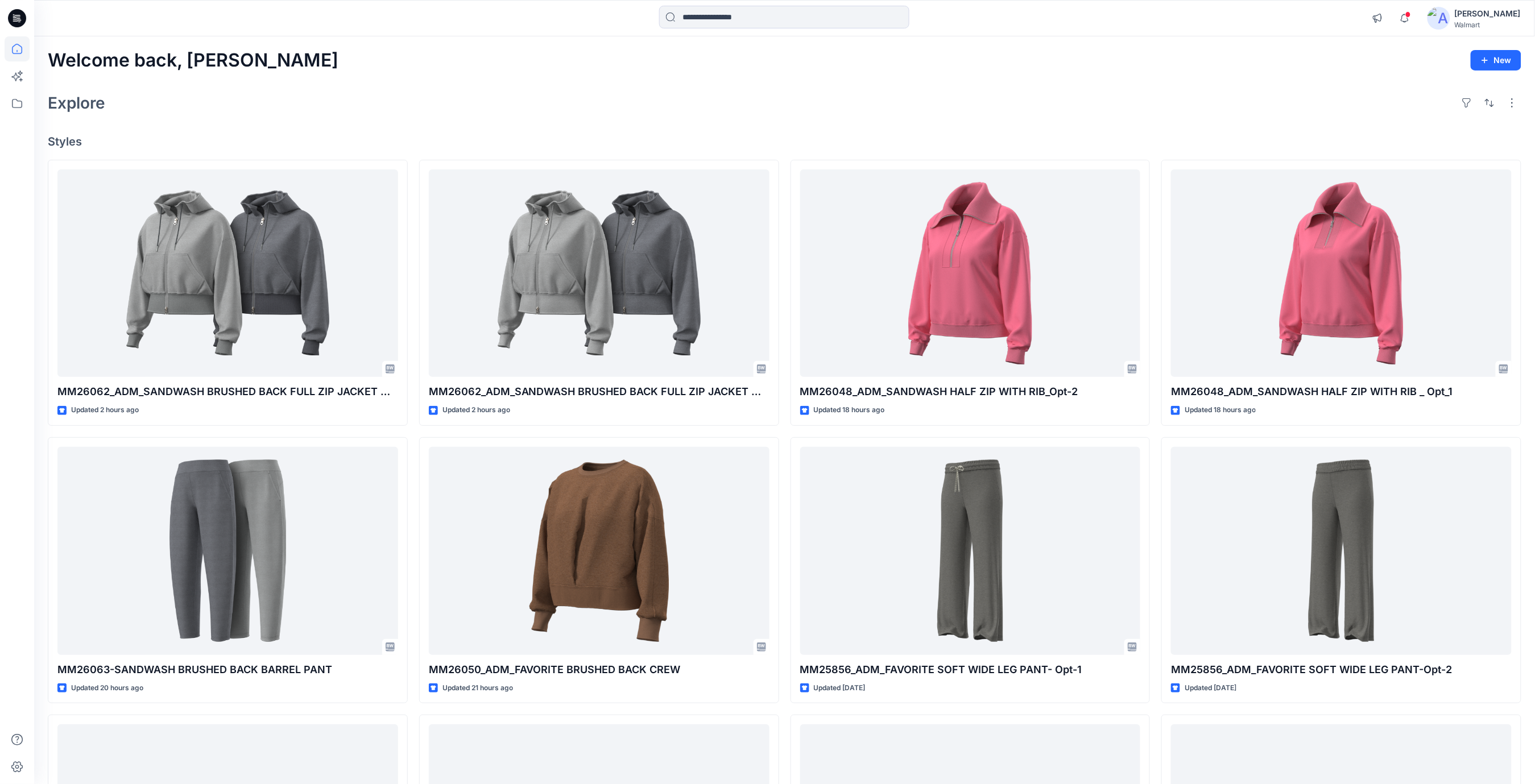
click at [757, 119] on div "Welcome back, Rajesh New Explore Styles MM26062_ADM_SANDWASH BRUSHED BACK FULL …" at bounding box center [784, 536] width 1501 height 1000
